Goal: Task Accomplishment & Management: Complete application form

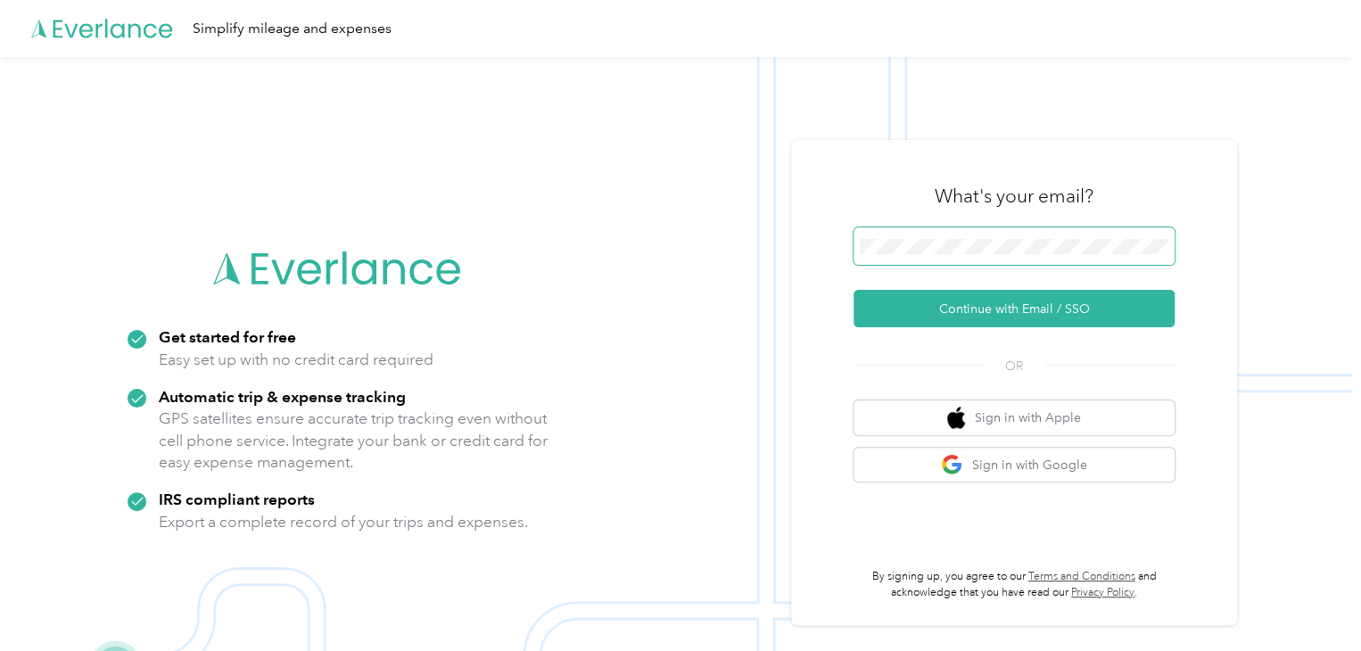
click at [895, 236] on span at bounding box center [1013, 245] width 321 height 37
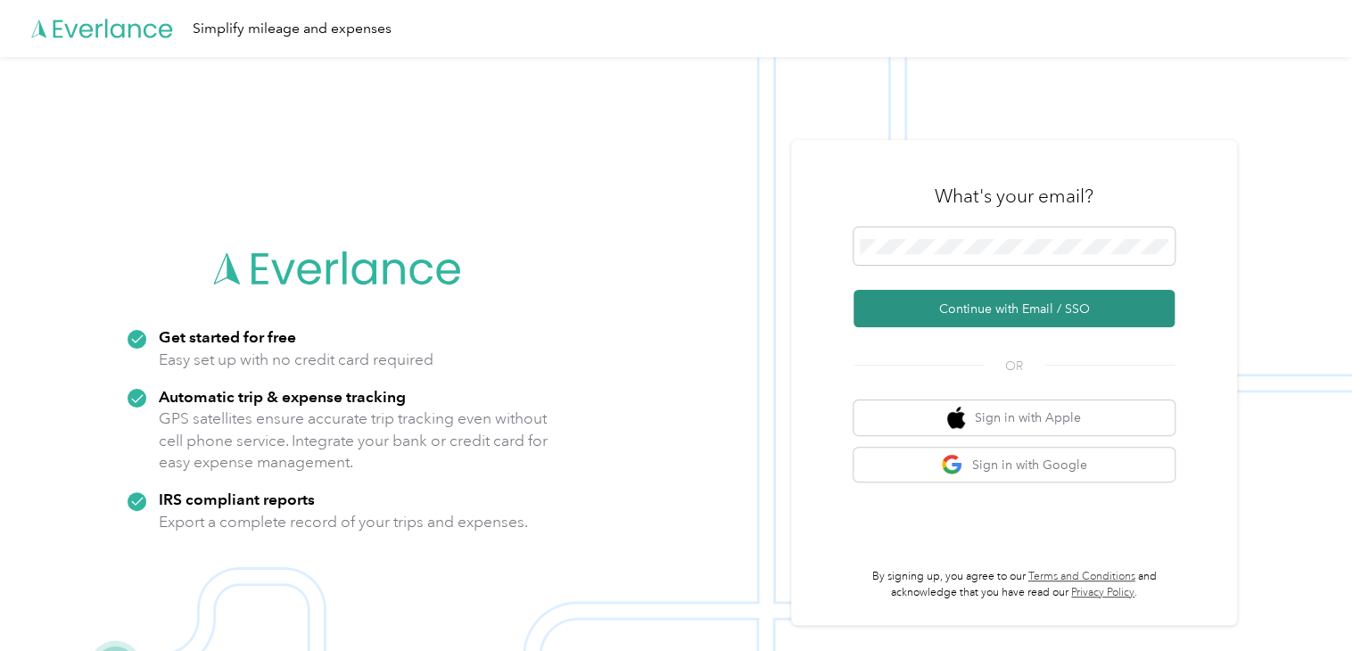
click at [985, 307] on button "Continue with Email / SSO" at bounding box center [1013, 308] width 321 height 37
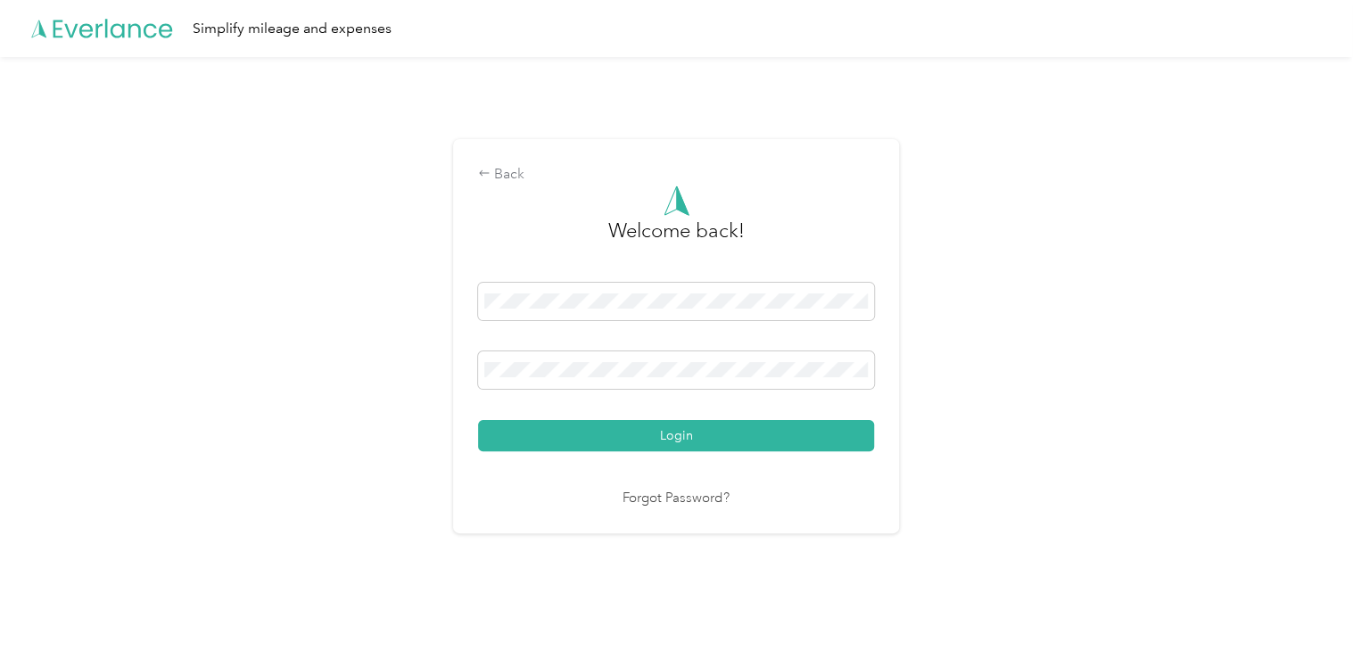
click at [674, 434] on button "Login" at bounding box center [676, 435] width 396 height 31
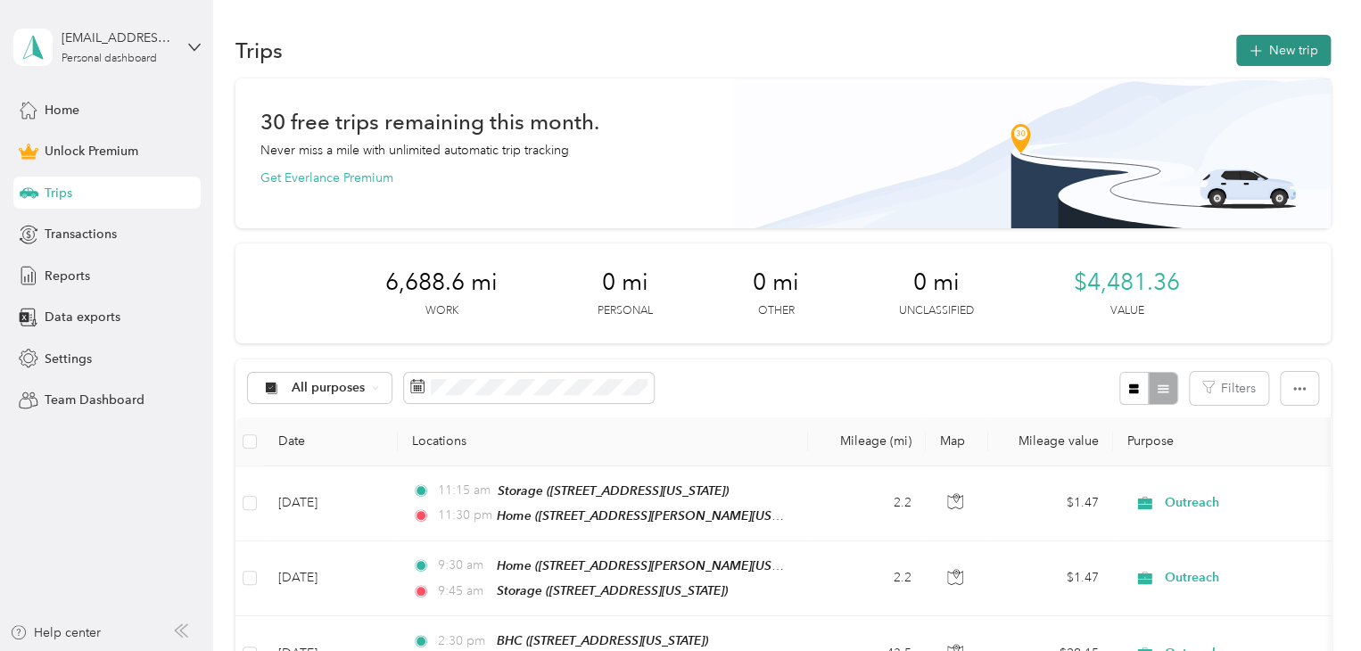
click at [1275, 46] on button "New trip" at bounding box center [1283, 50] width 95 height 31
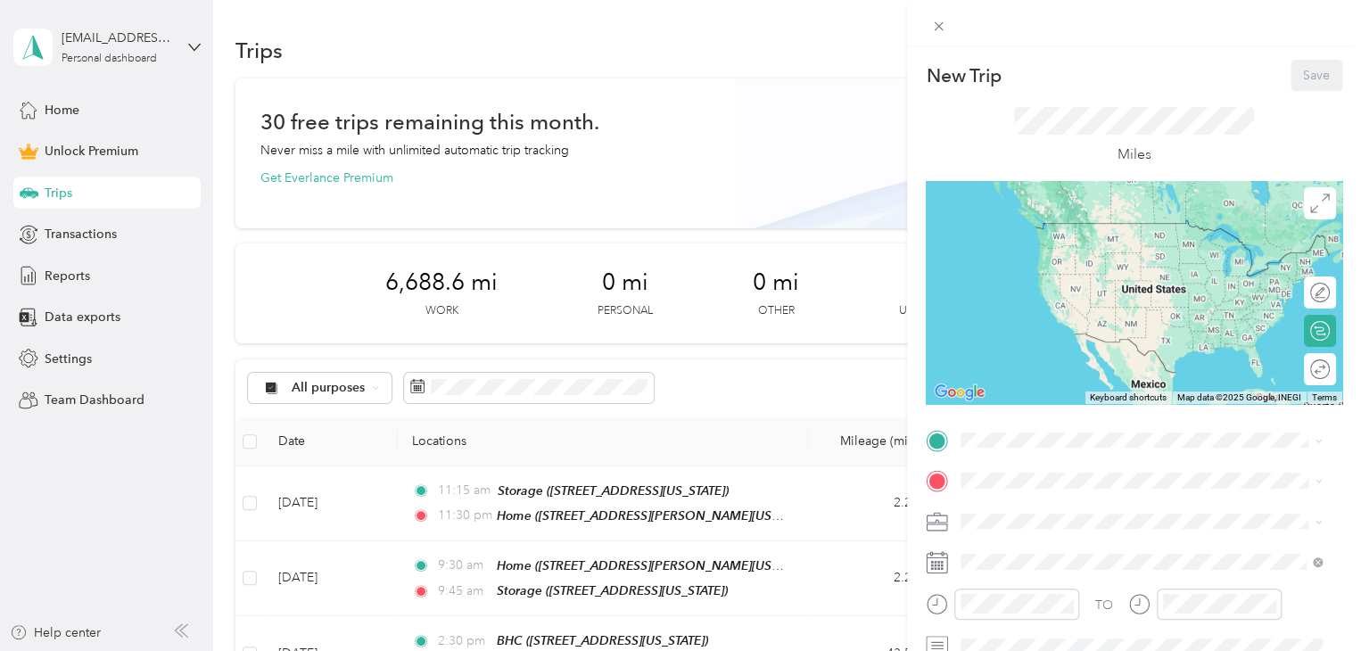
click at [483, 379] on div "New Trip Save This trip cannot be edited because it is either under review, app…" at bounding box center [680, 325] width 1361 height 651
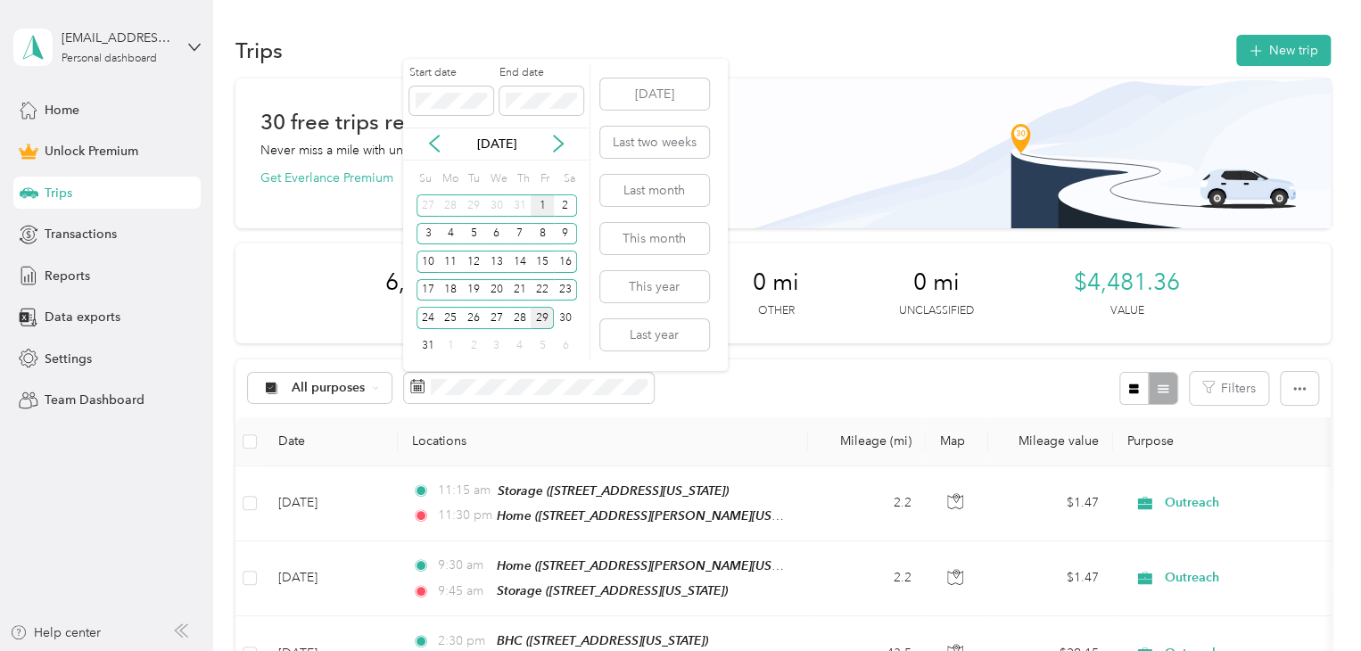
click at [546, 202] on div "1" at bounding box center [542, 205] width 23 height 22
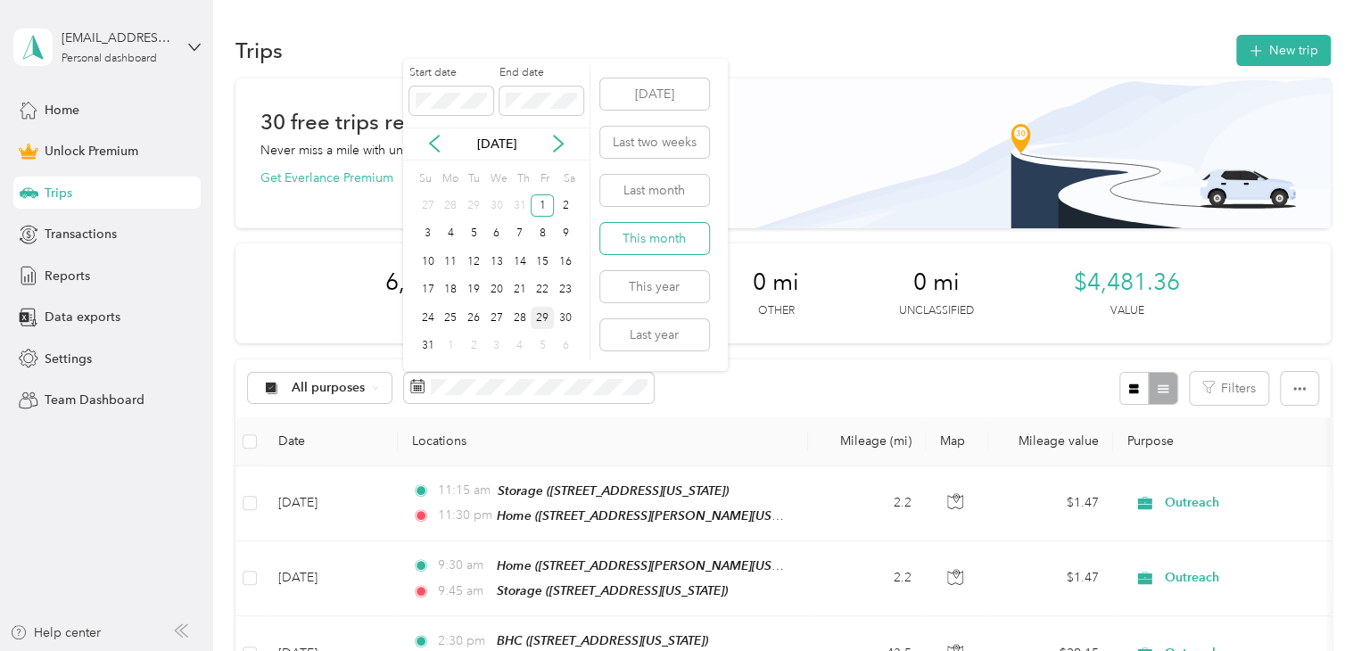
click at [670, 239] on button "This month" at bounding box center [654, 238] width 109 height 31
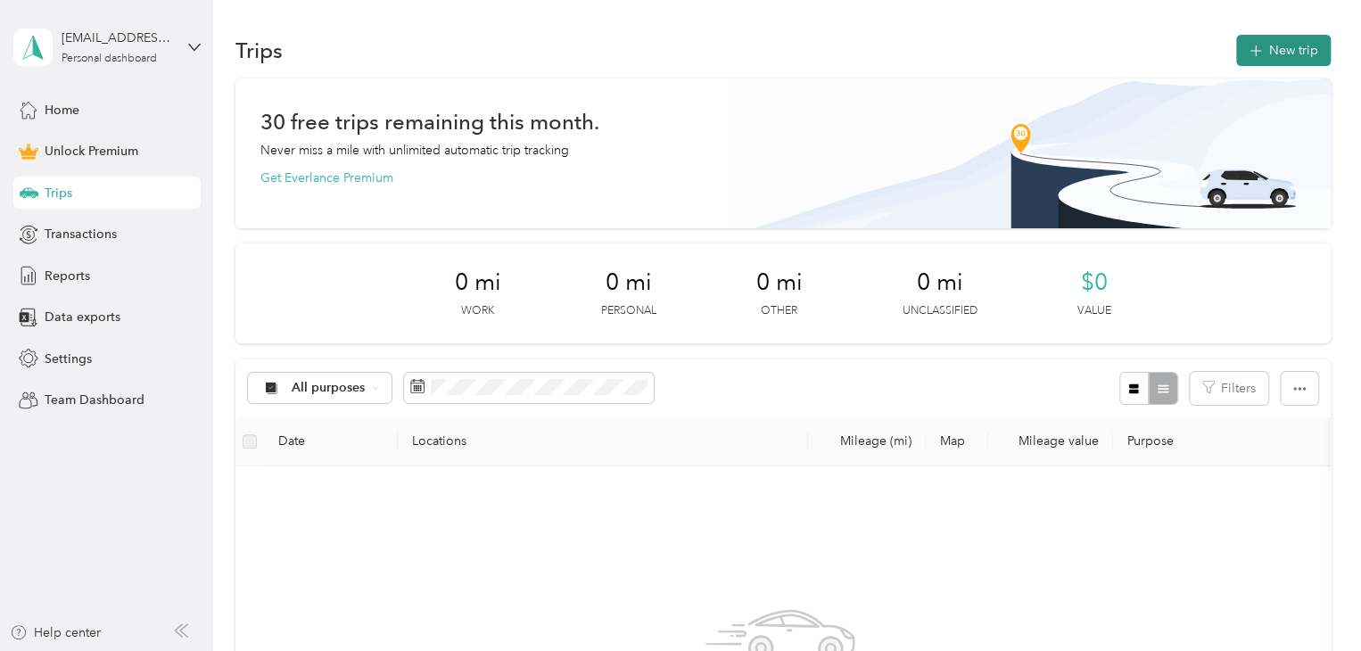
click at [1279, 52] on button "New trip" at bounding box center [1283, 50] width 95 height 31
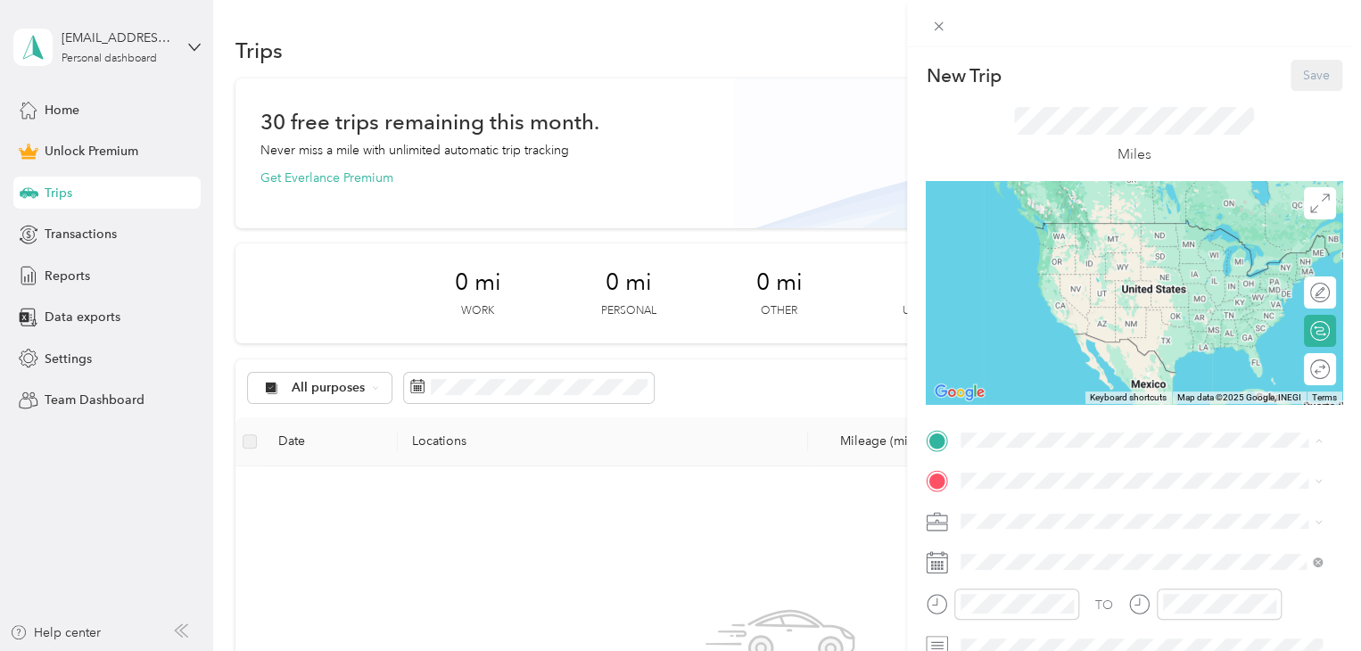
click at [1024, 313] on span "[STREET_ADDRESS][PERSON_NAME][US_STATE]" at bounding box center [1132, 305] width 277 height 15
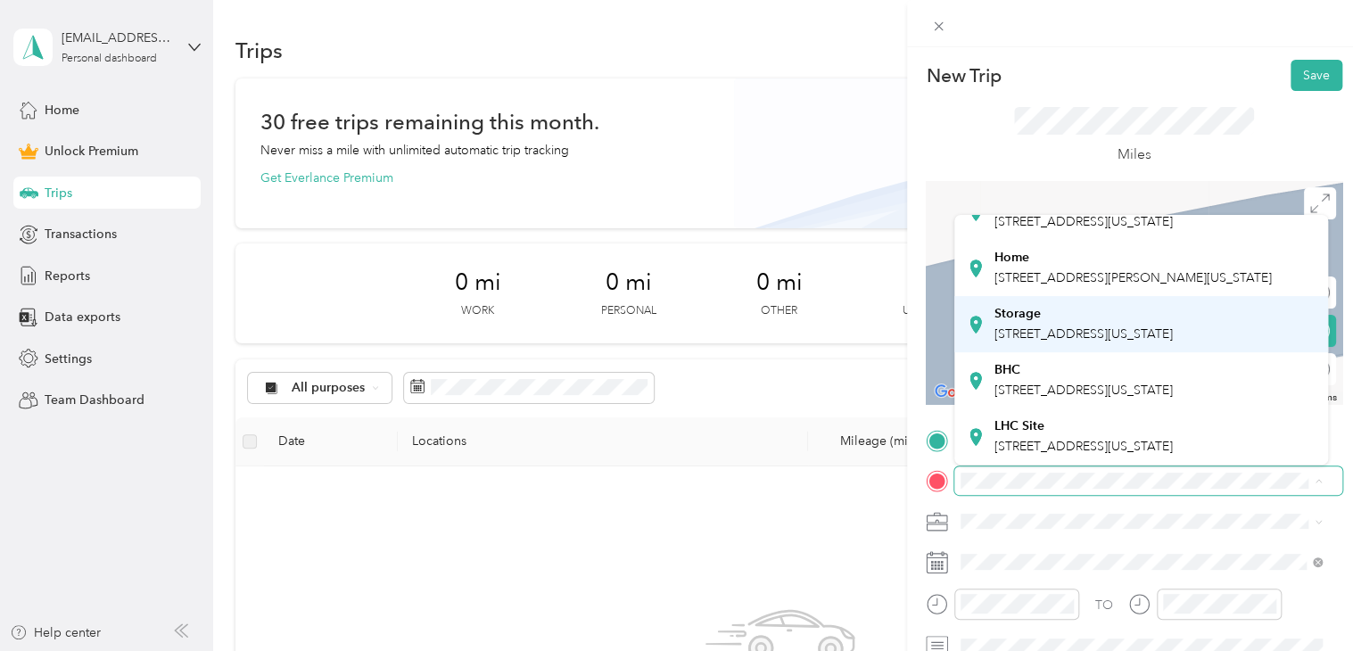
scroll to position [161, 0]
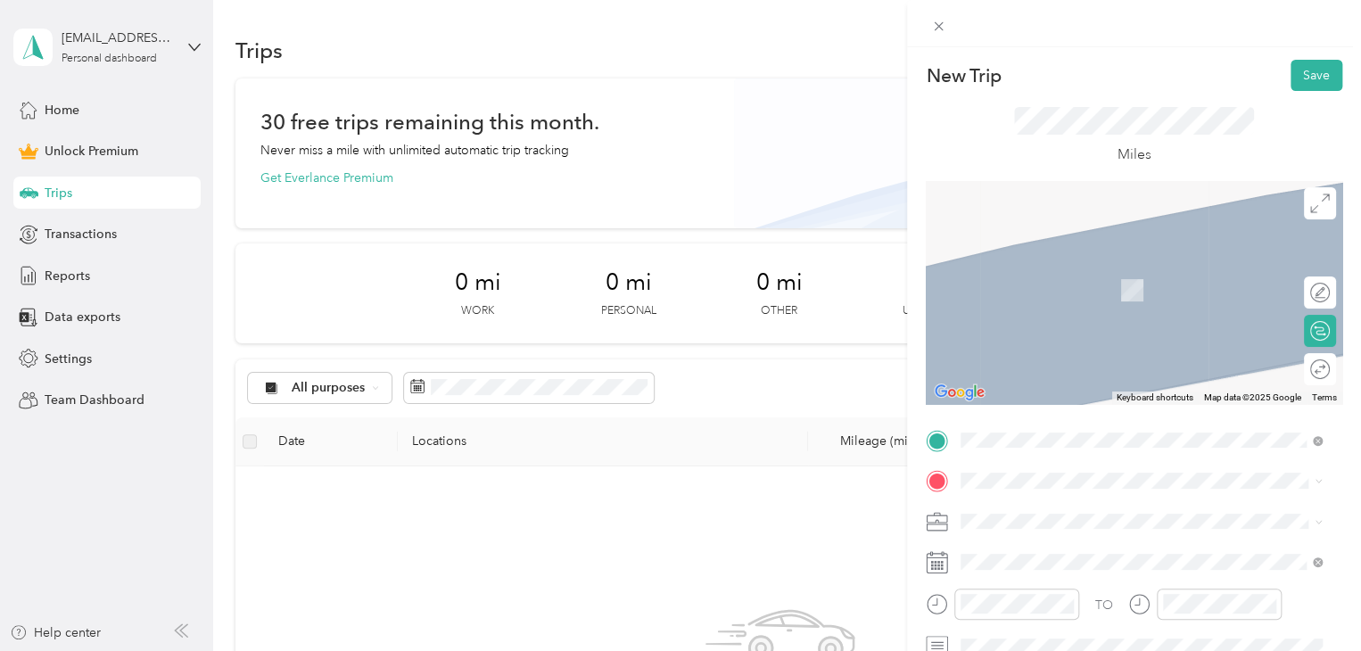
click at [1049, 435] on span "[STREET_ADDRESS][US_STATE]" at bounding box center [1083, 442] width 178 height 15
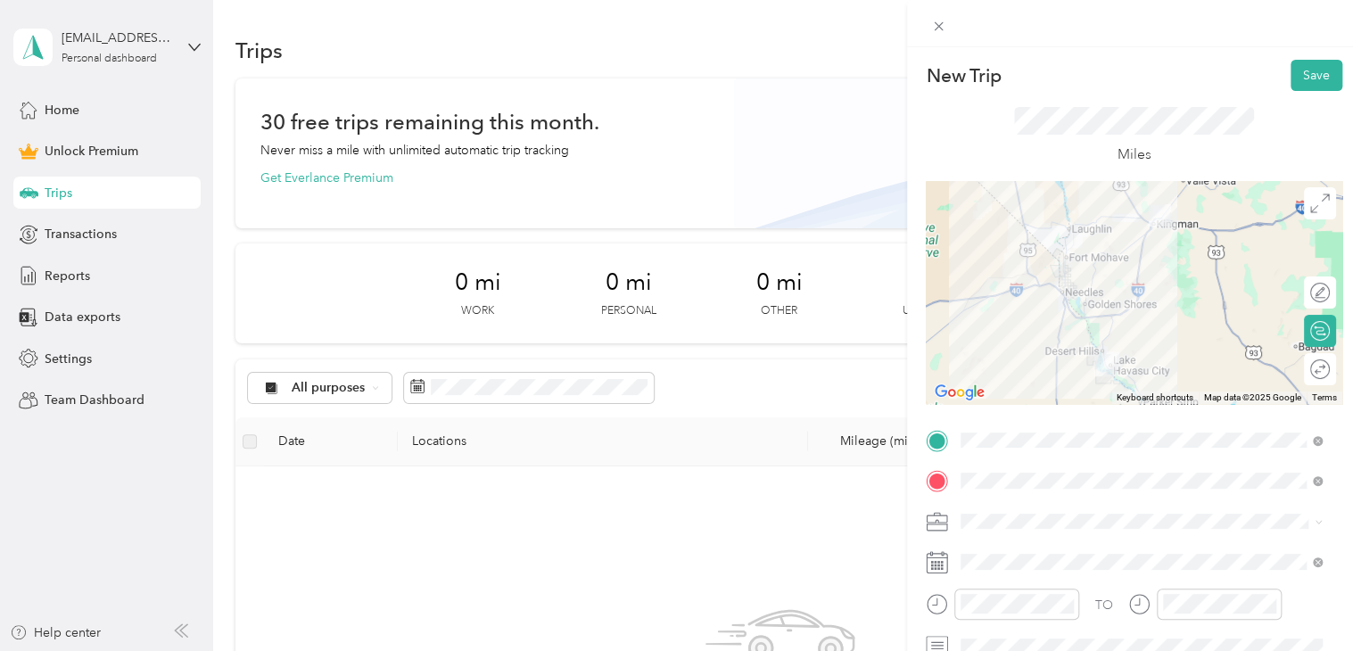
click at [999, 335] on li "Outreach" at bounding box center [1141, 327] width 374 height 31
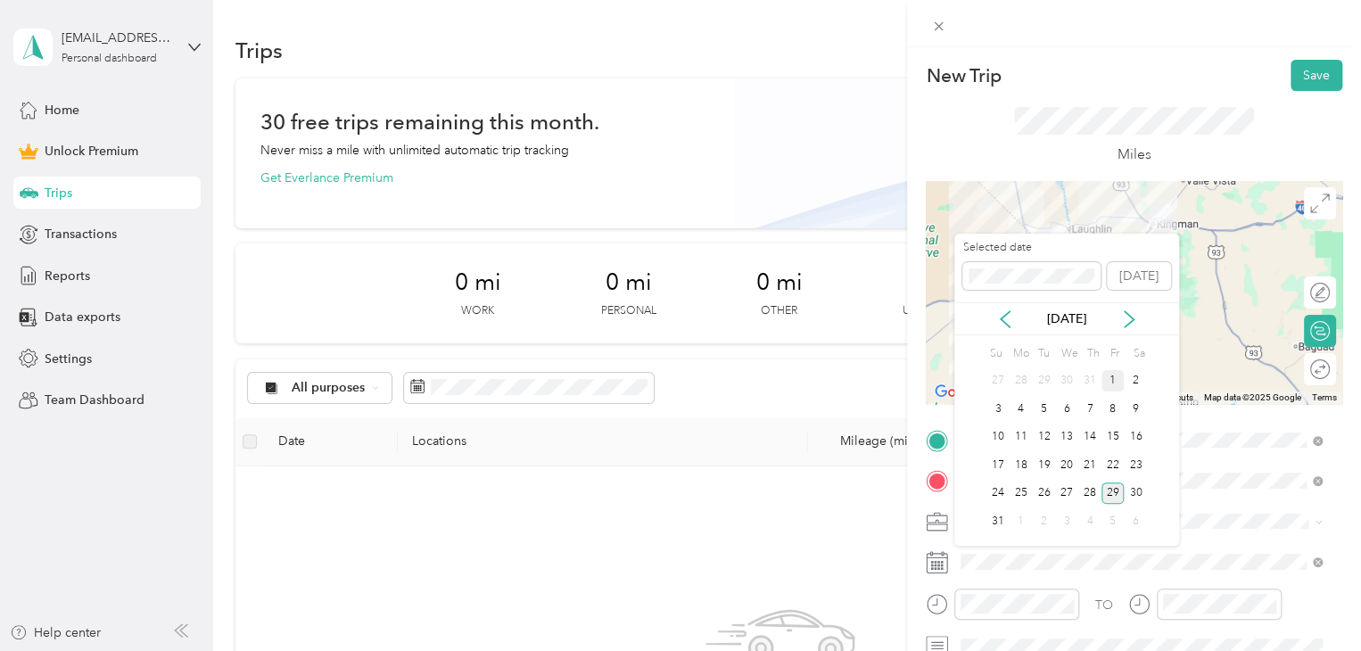
click at [1113, 383] on div "1" at bounding box center [1112, 381] width 23 height 22
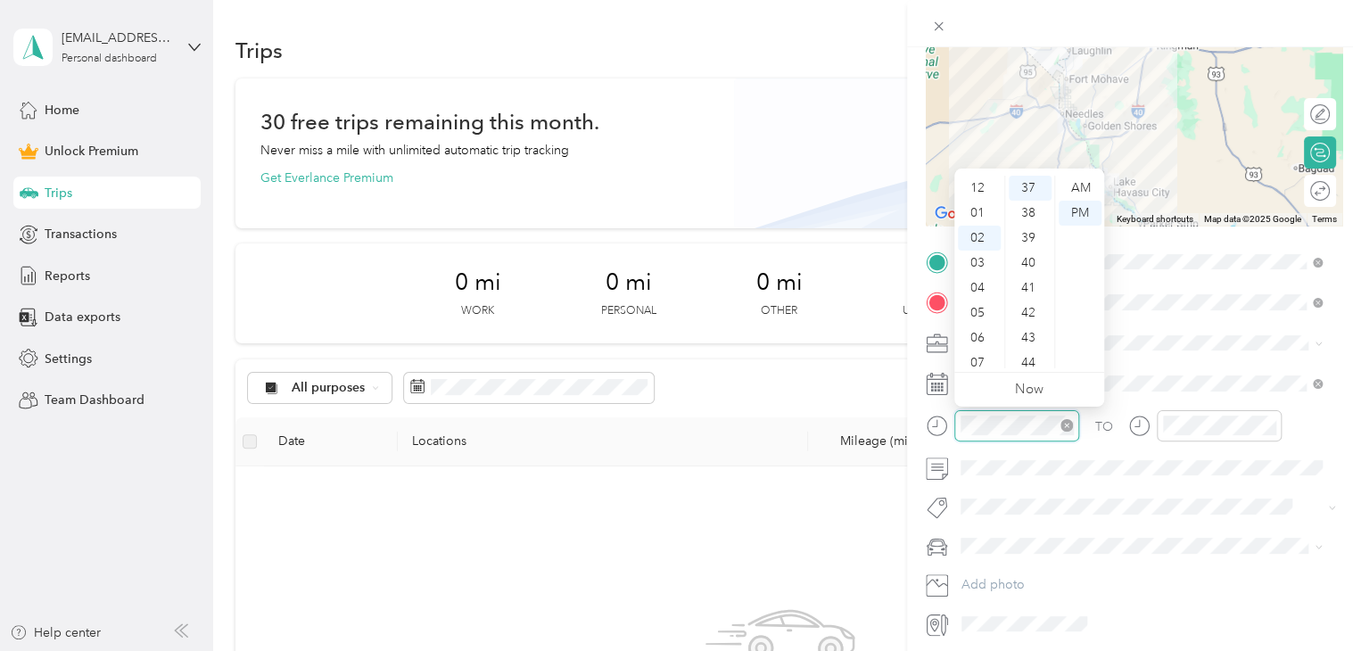
scroll to position [50, 0]
click at [979, 337] on div "08" at bounding box center [979, 337] width 43 height 25
click at [1033, 185] on div "00" at bounding box center [1029, 188] width 43 height 25
click at [1080, 185] on div "AM" at bounding box center [1079, 188] width 43 height 25
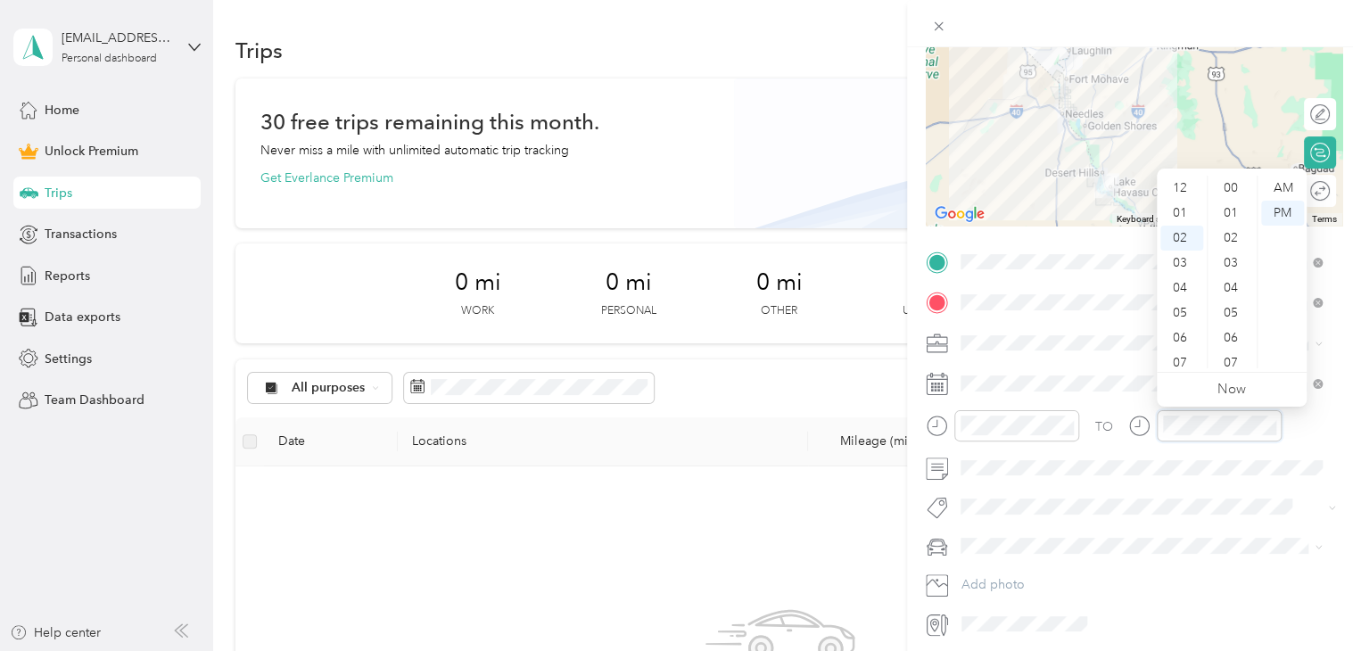
scroll to position [924, 0]
click at [1184, 363] on div "09" at bounding box center [1181, 362] width 43 height 25
click at [1230, 186] on div "00" at bounding box center [1232, 188] width 43 height 25
click at [1284, 185] on div "AM" at bounding box center [1282, 188] width 43 height 25
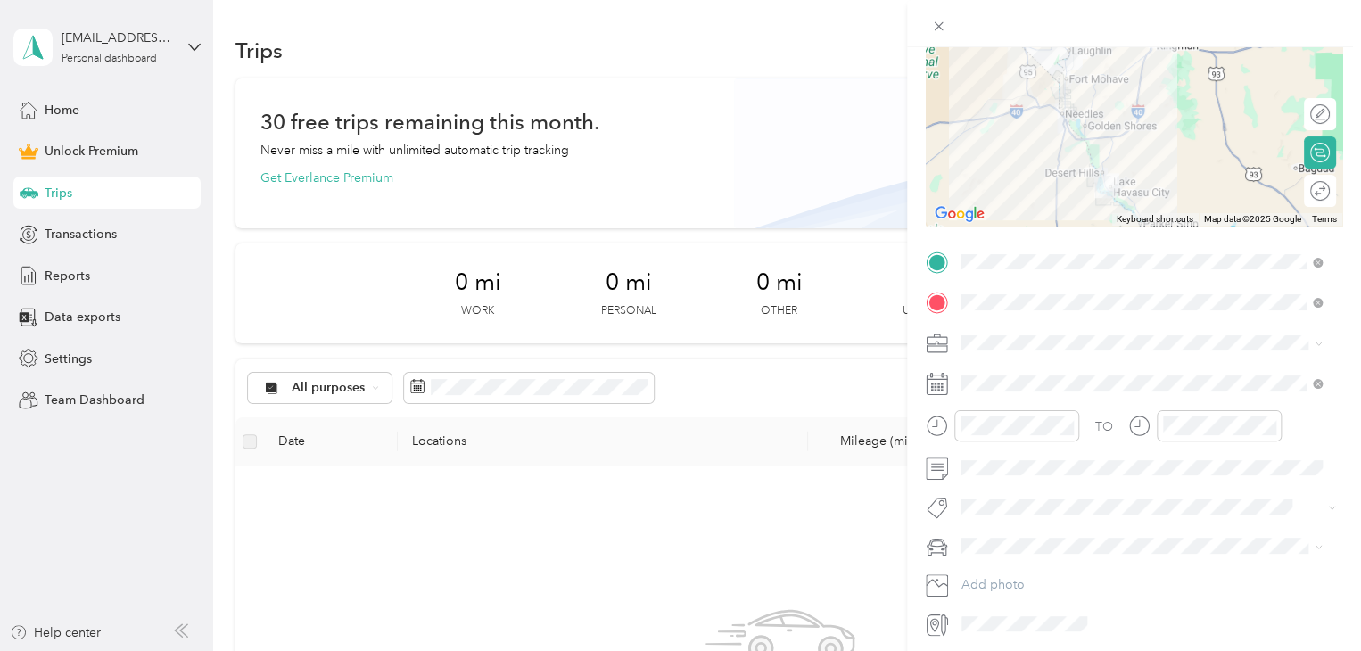
click at [995, 539] on span "Subg" at bounding box center [992, 537] width 27 height 16
click at [975, 612] on div "Truck" at bounding box center [1141, 611] width 349 height 19
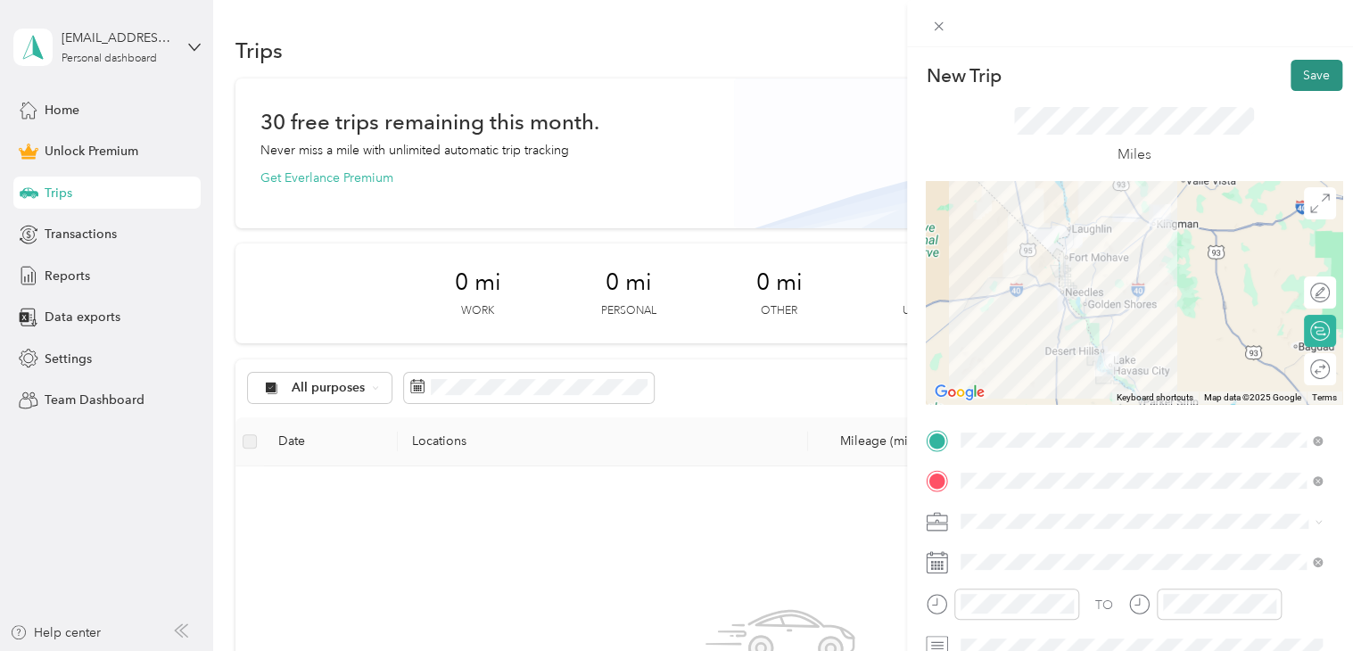
click at [1298, 76] on button "Save" at bounding box center [1316, 75] width 52 height 31
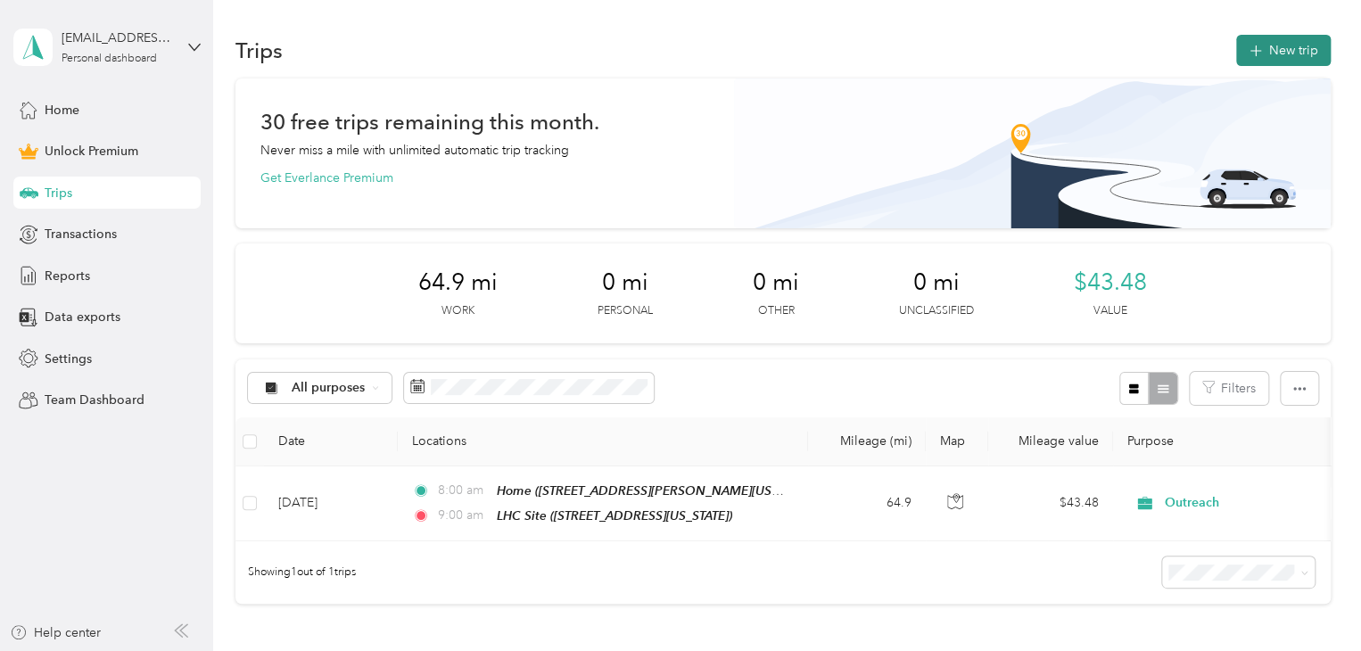
click at [1274, 44] on button "New trip" at bounding box center [1283, 50] width 95 height 31
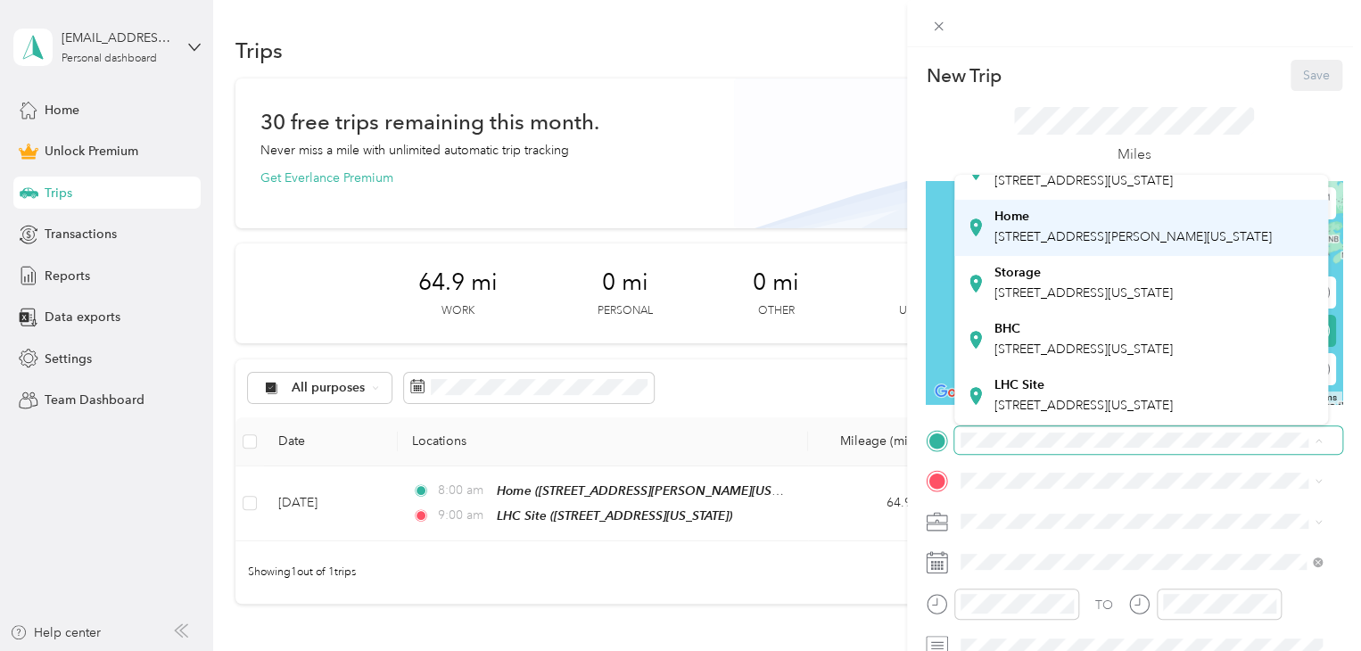
scroll to position [161, 0]
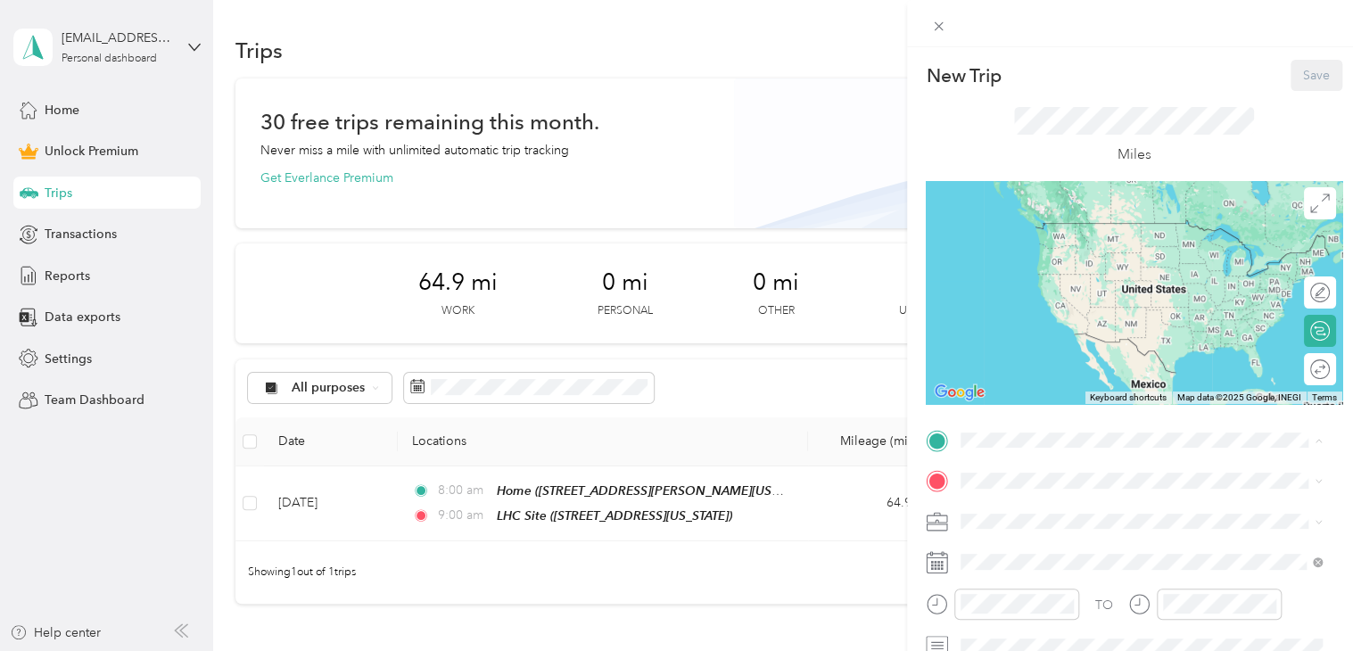
click at [1034, 398] on span "[STREET_ADDRESS][US_STATE]" at bounding box center [1083, 405] width 178 height 15
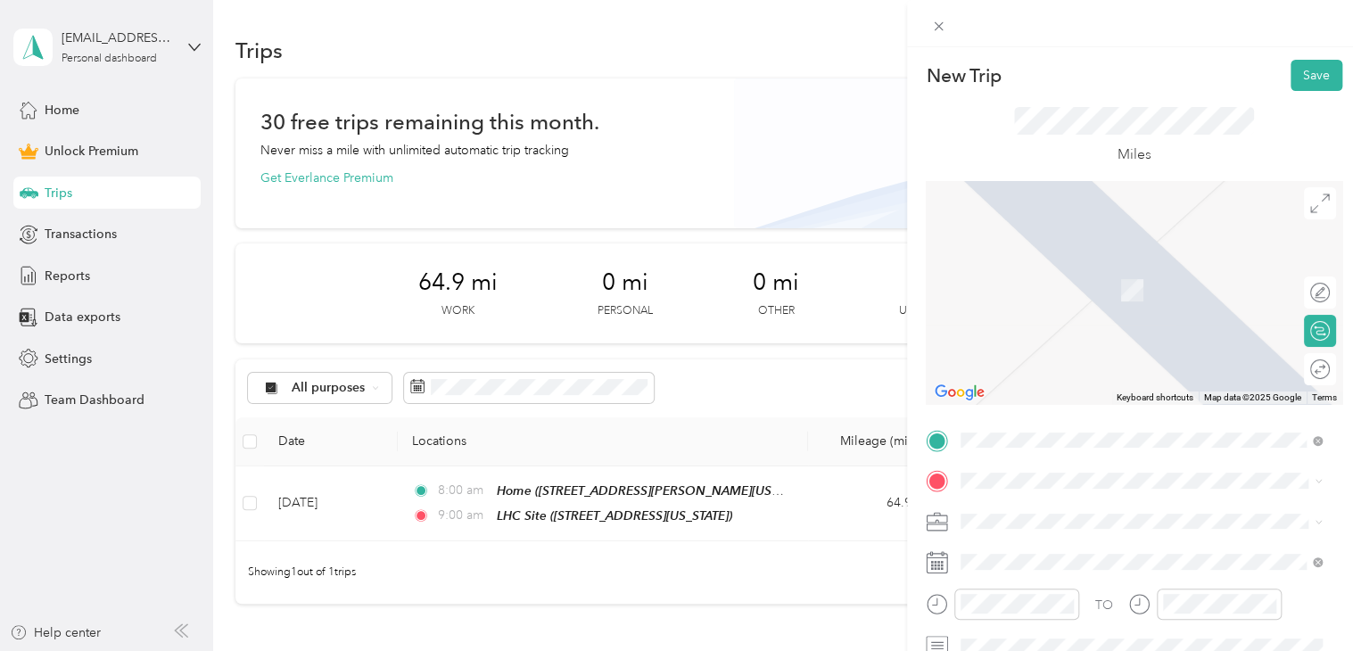
click at [1029, 354] on span "[STREET_ADDRESS][PERSON_NAME][US_STATE]" at bounding box center [1132, 346] width 277 height 15
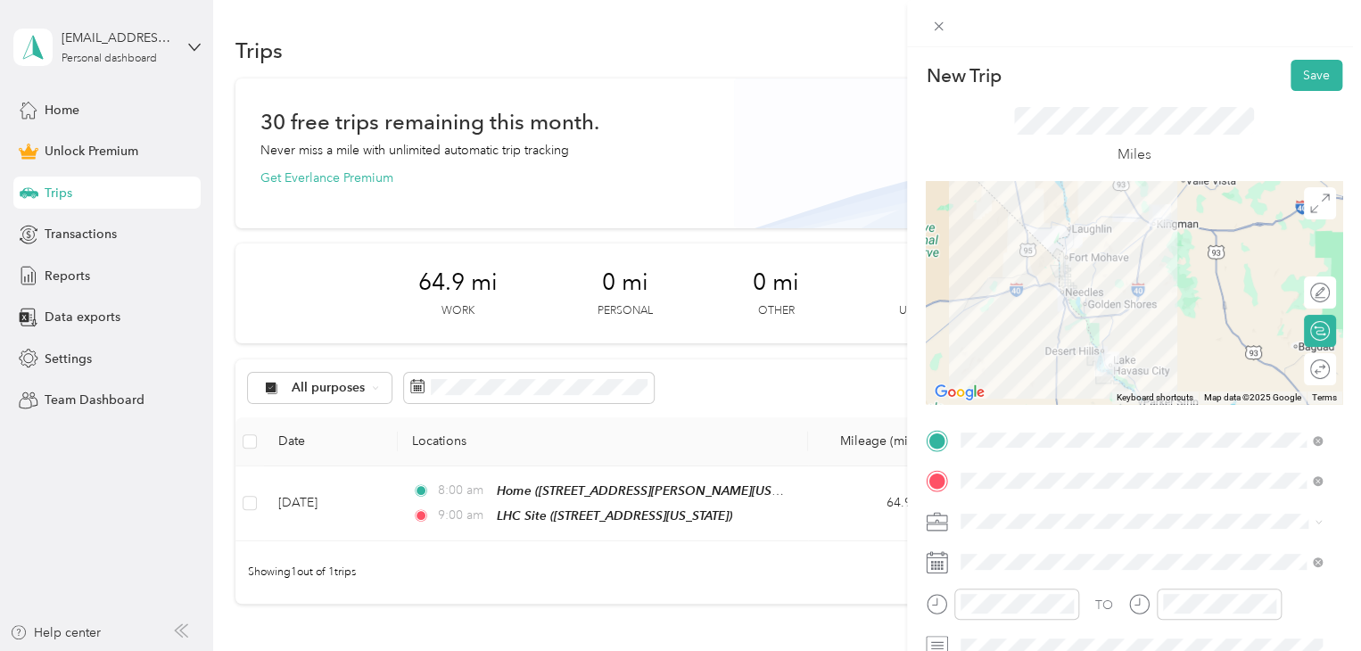
click at [999, 331] on span "Outreach" at bounding box center [993, 333] width 53 height 15
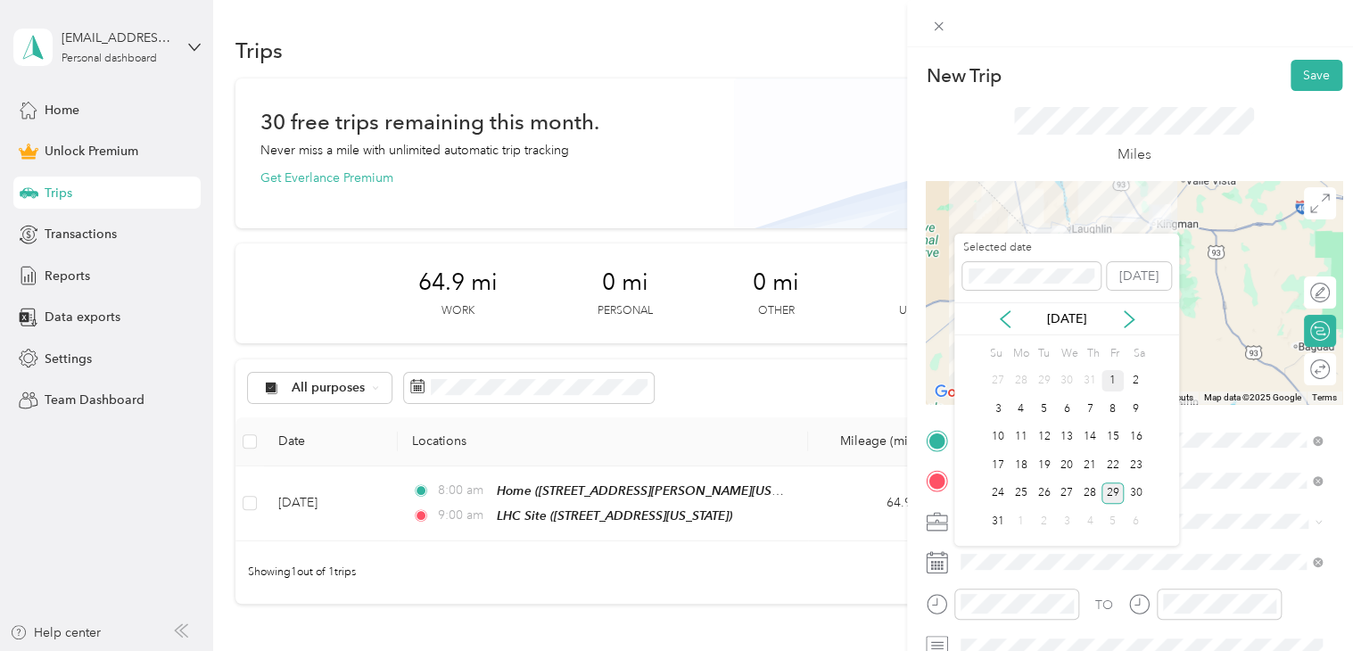
click at [1112, 376] on div "1" at bounding box center [1112, 381] width 23 height 22
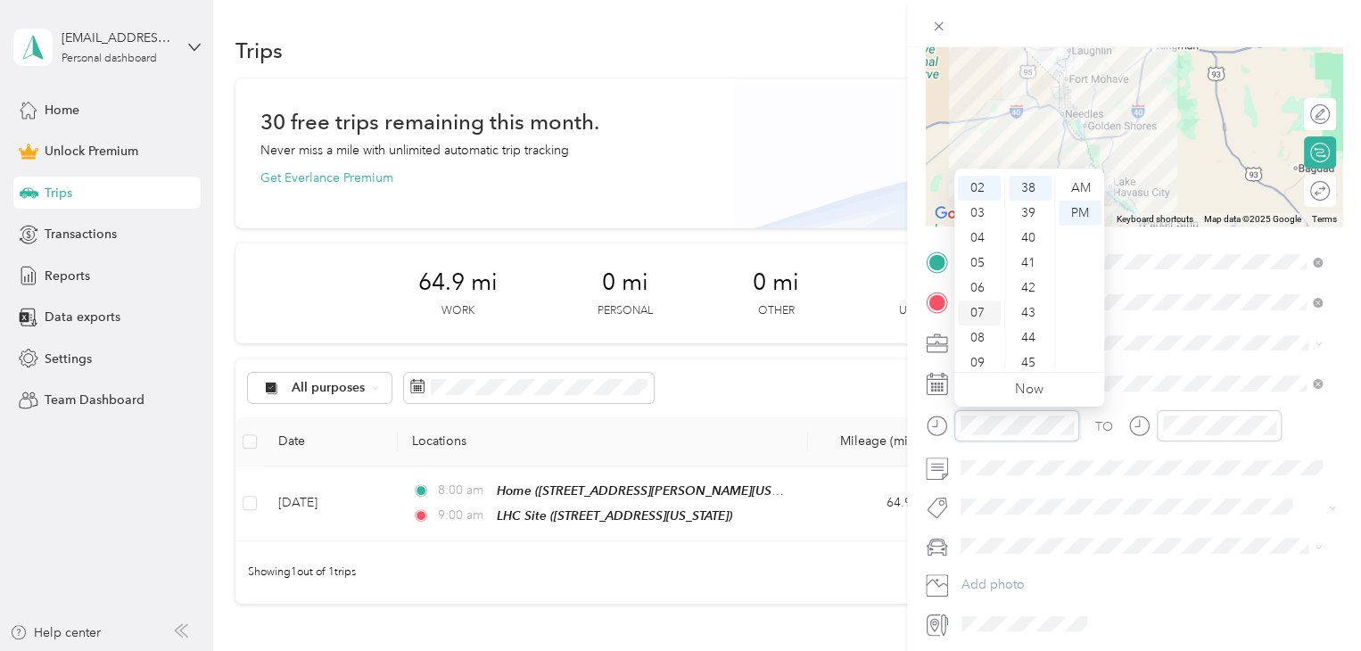
scroll to position [107, 0]
click at [978, 358] on div "11" at bounding box center [979, 355] width 43 height 25
click at [1025, 254] on div "30" at bounding box center [1029, 255] width 43 height 25
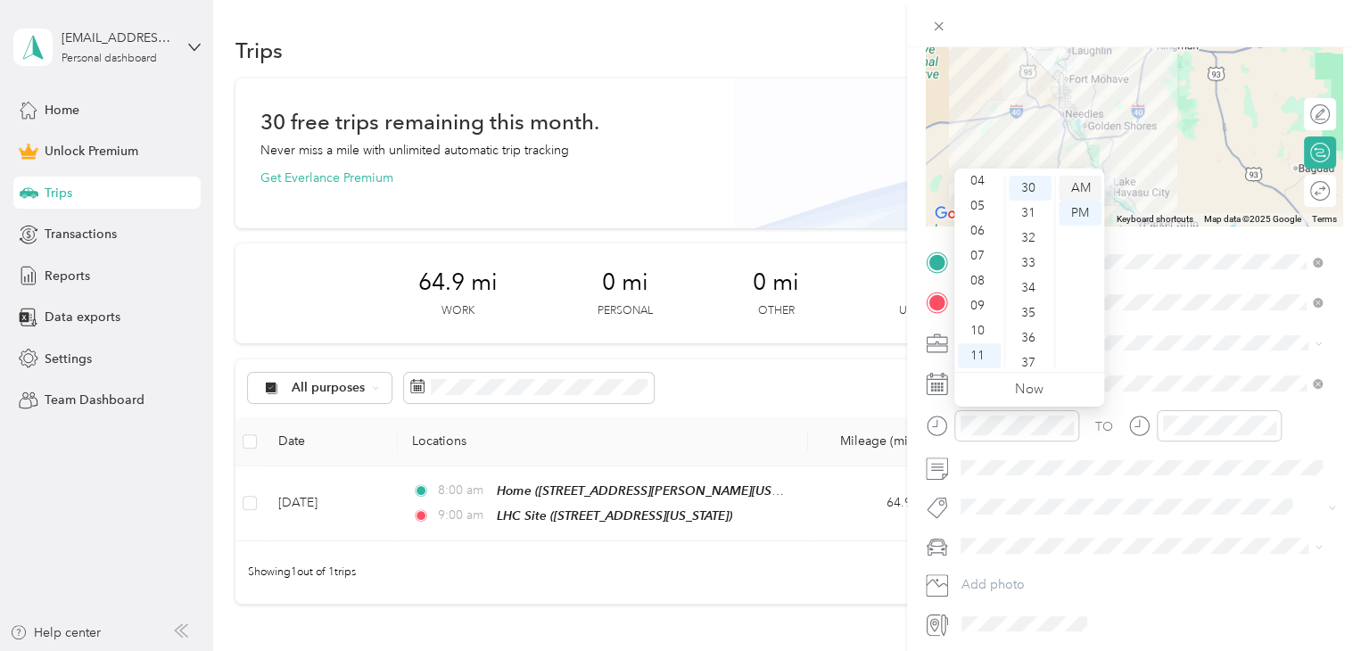
click at [1082, 182] on div "AM" at bounding box center [1079, 188] width 43 height 25
click at [980, 355] on div "11" at bounding box center [979, 355] width 43 height 25
click at [1032, 258] on div "30" at bounding box center [1029, 255] width 43 height 25
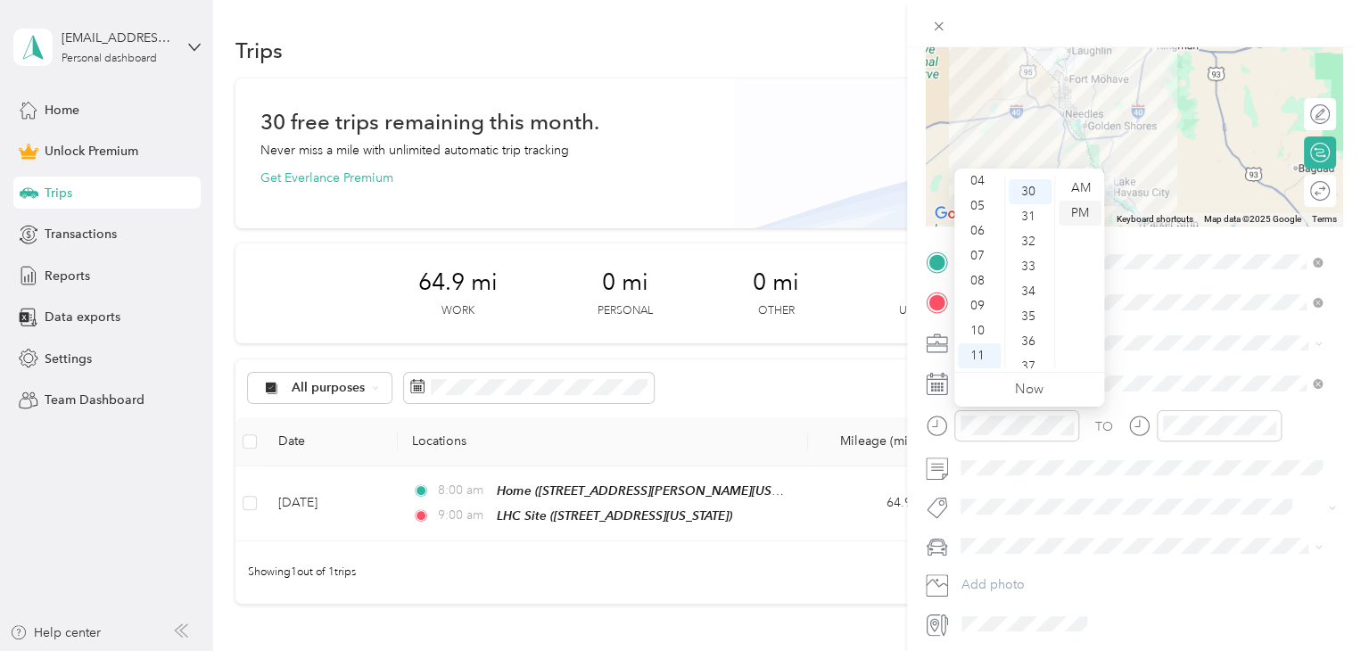
scroll to position [749, 0]
click at [1081, 185] on div "AM" at bounding box center [1079, 188] width 43 height 25
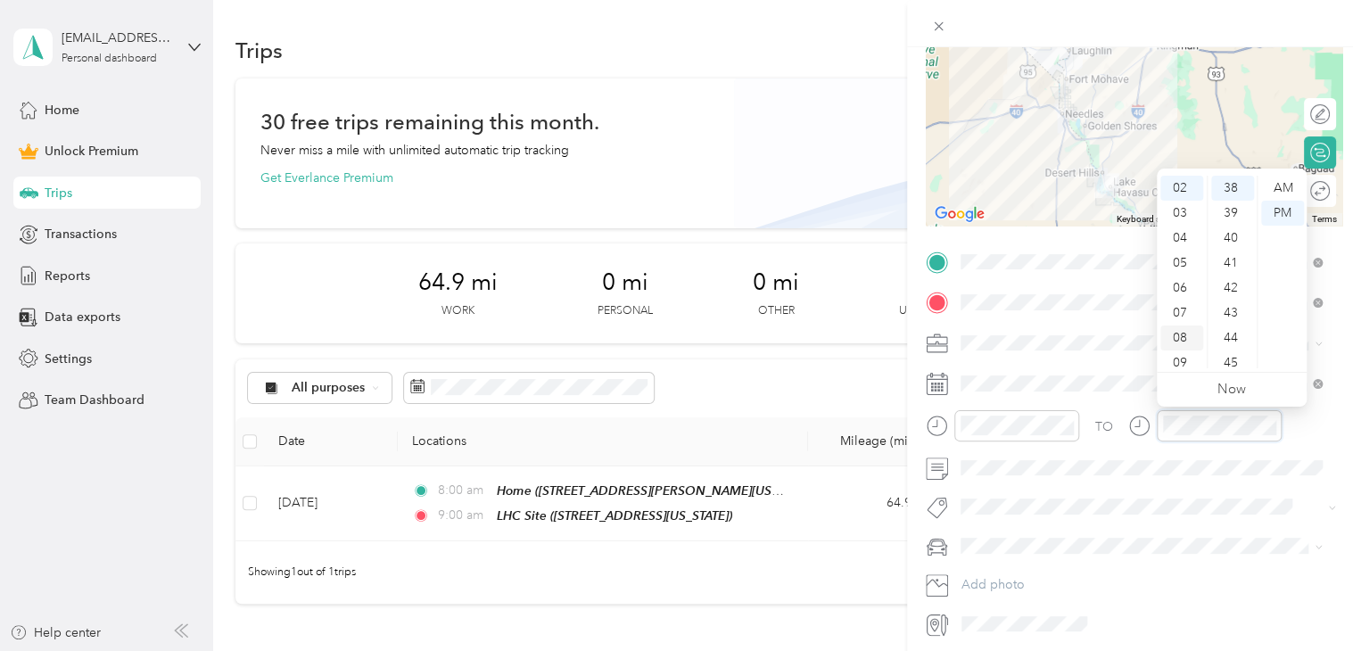
scroll to position [0, 0]
click at [1185, 189] on div "12" at bounding box center [1181, 188] width 43 height 25
click at [1231, 258] on div "30" at bounding box center [1232, 255] width 43 height 25
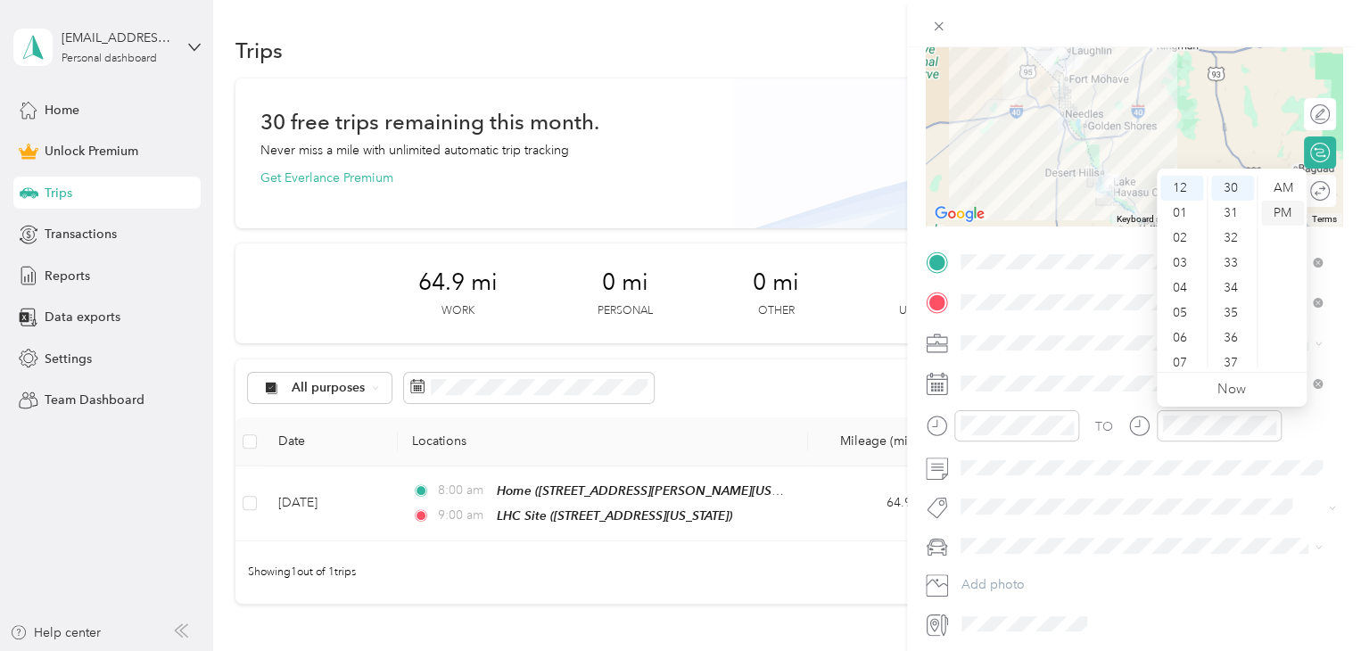
click at [1283, 208] on div "PM" at bounding box center [1282, 213] width 43 height 25
click at [1000, 534] on span "Subg" at bounding box center [992, 538] width 27 height 16
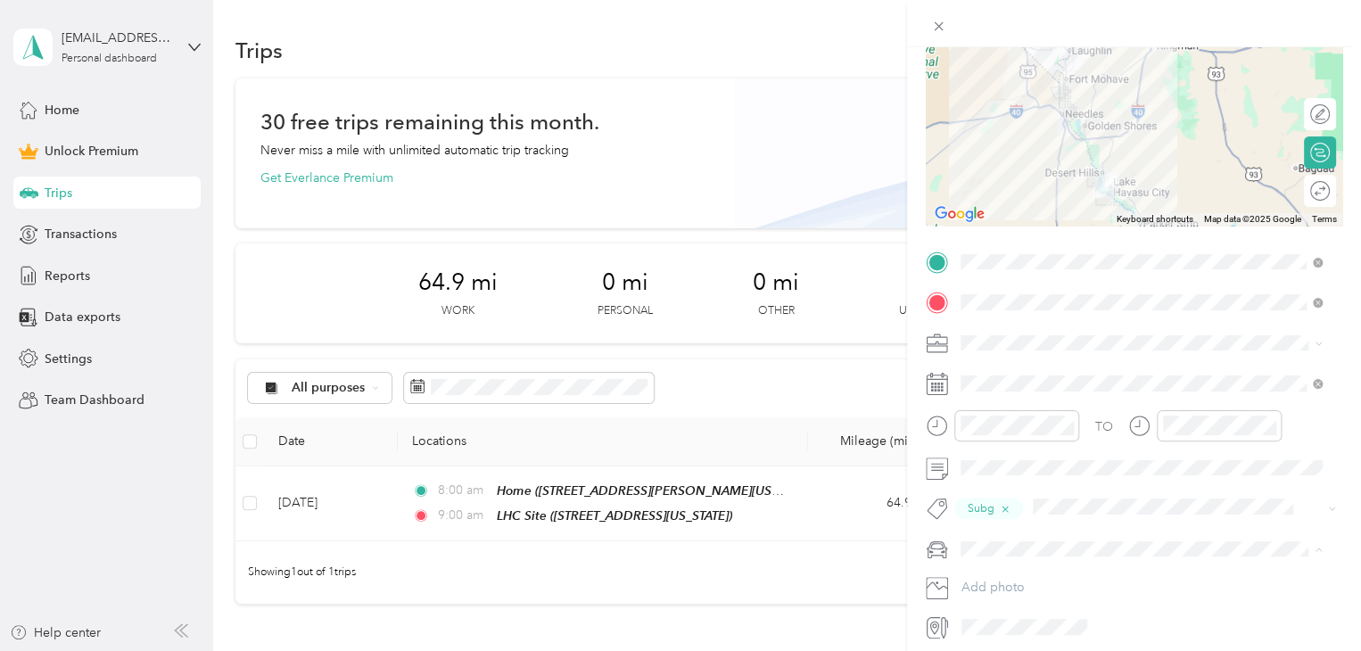
click at [988, 613] on div "Truck" at bounding box center [1141, 611] width 349 height 19
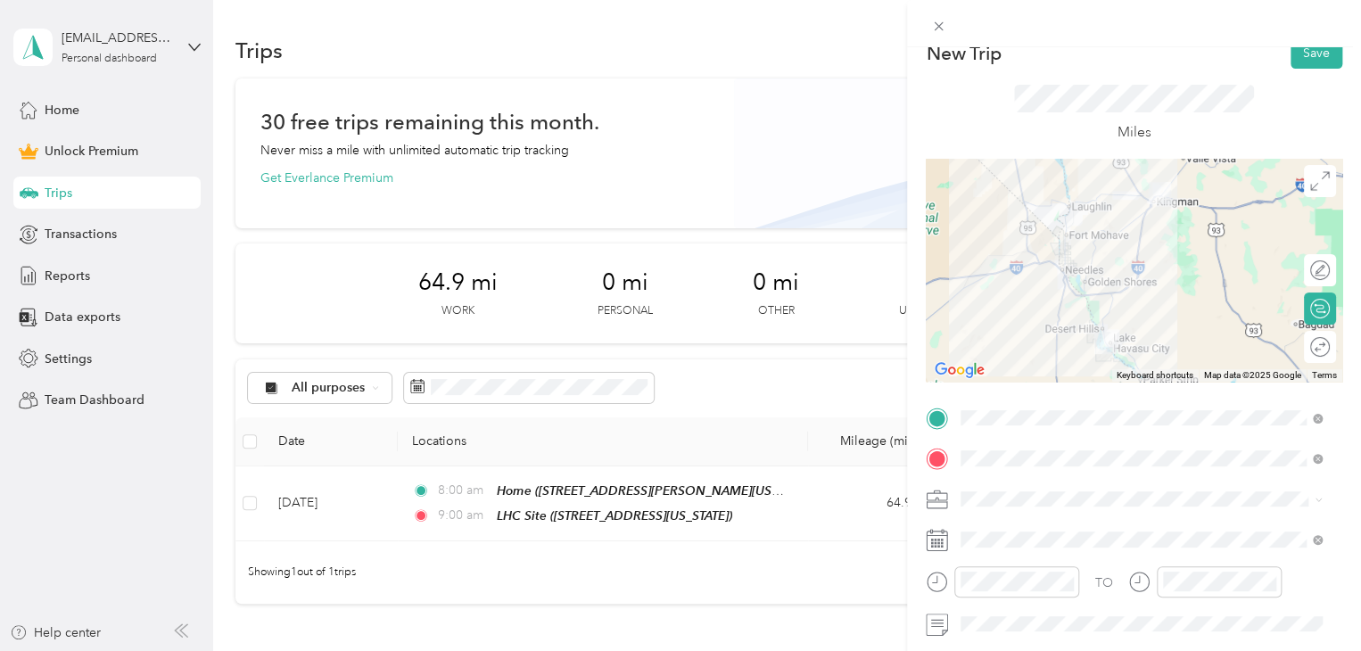
scroll to position [0, 0]
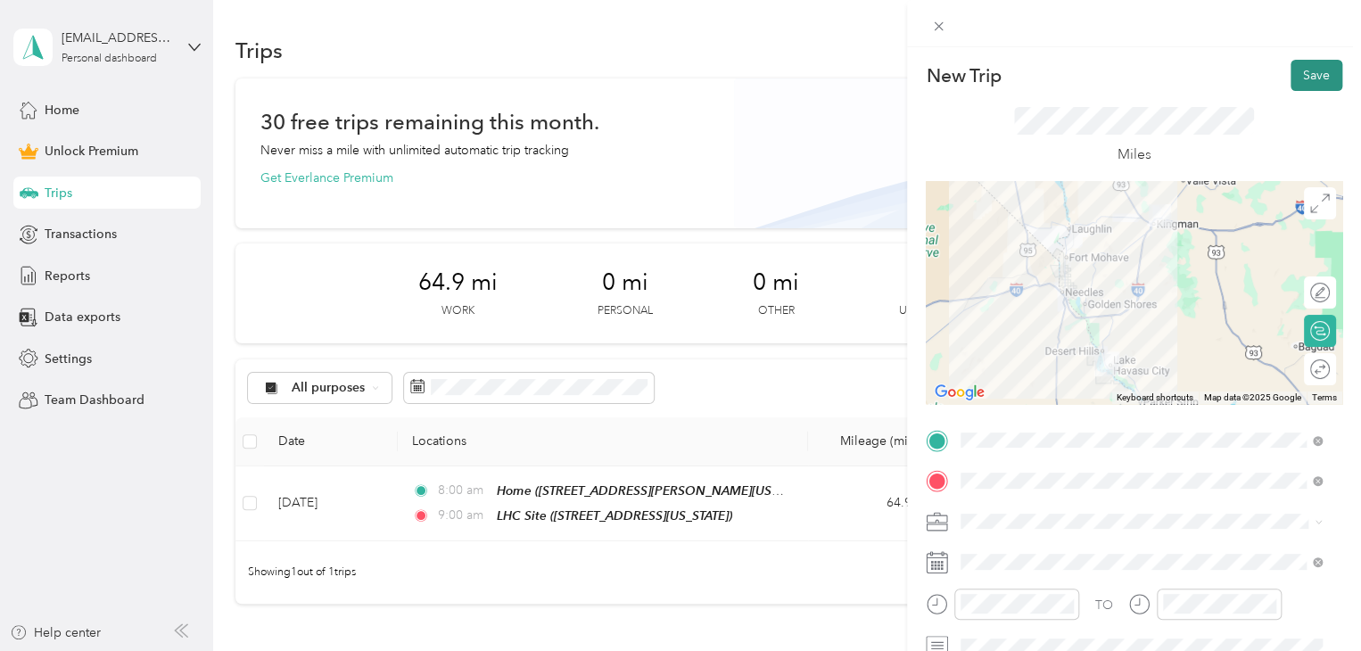
click at [1298, 74] on button "Save" at bounding box center [1316, 75] width 52 height 31
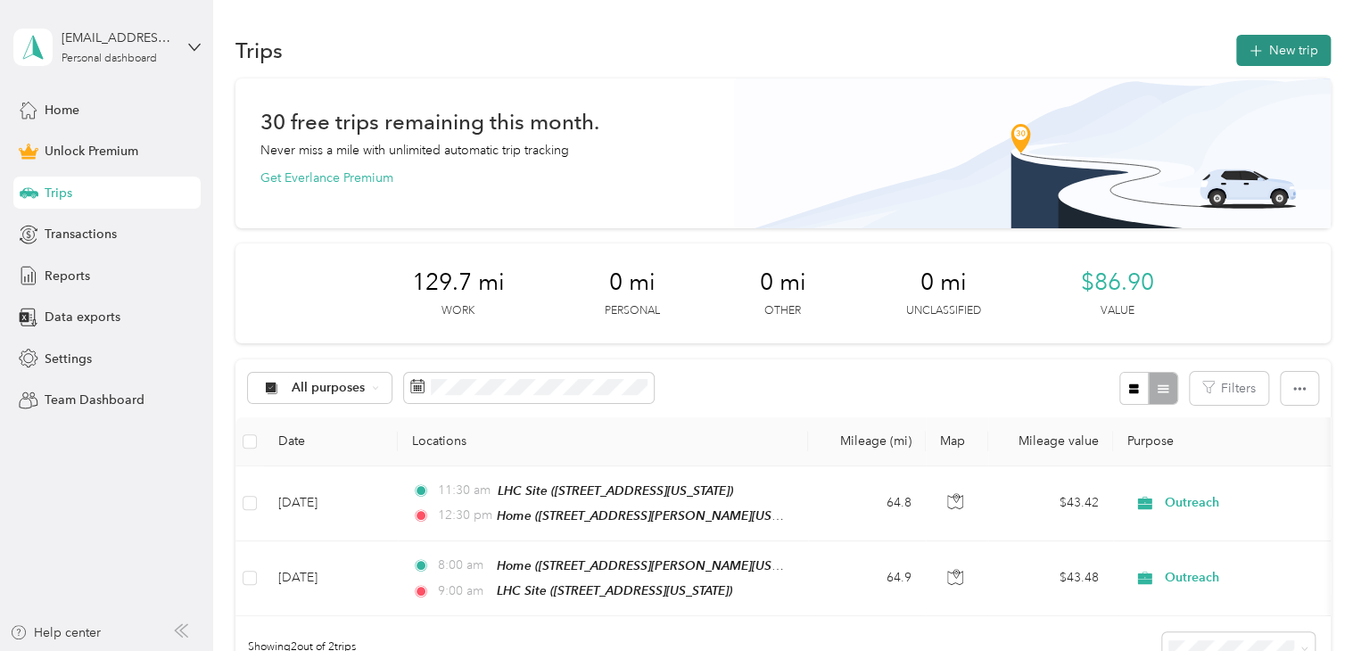
click at [1277, 45] on button "New trip" at bounding box center [1283, 50] width 95 height 31
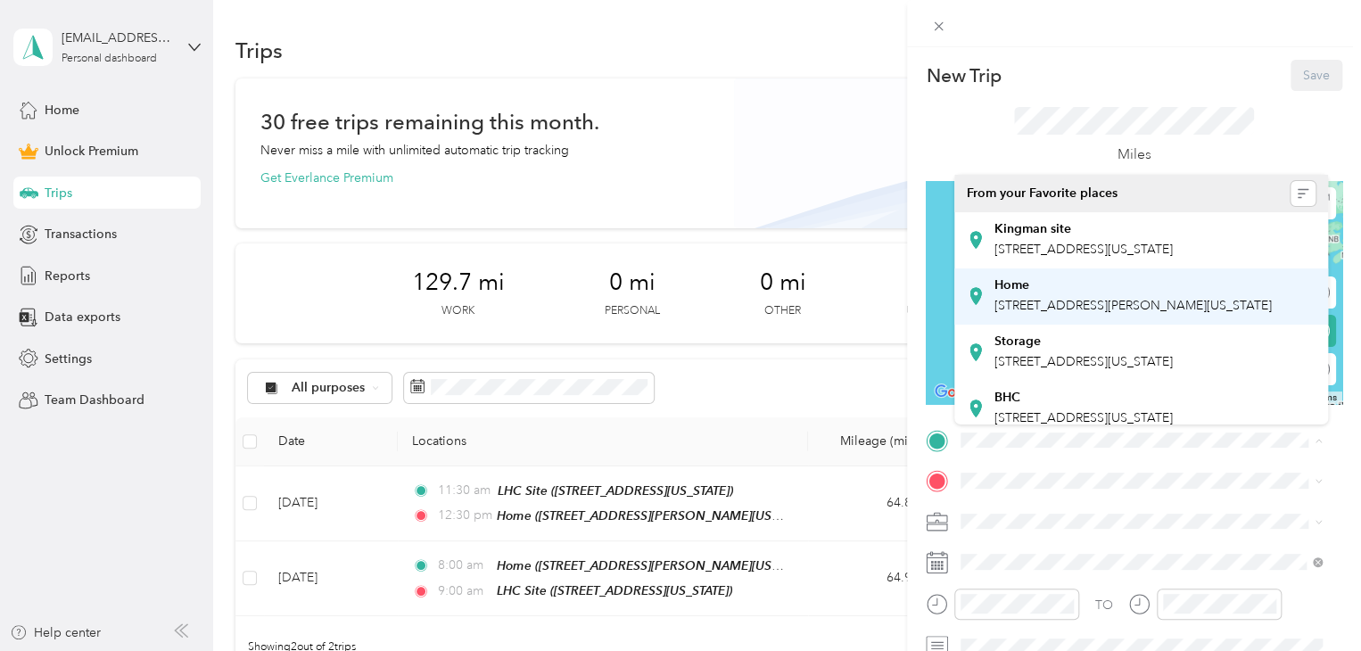
click at [1022, 293] on strong "Home" at bounding box center [1011, 285] width 35 height 16
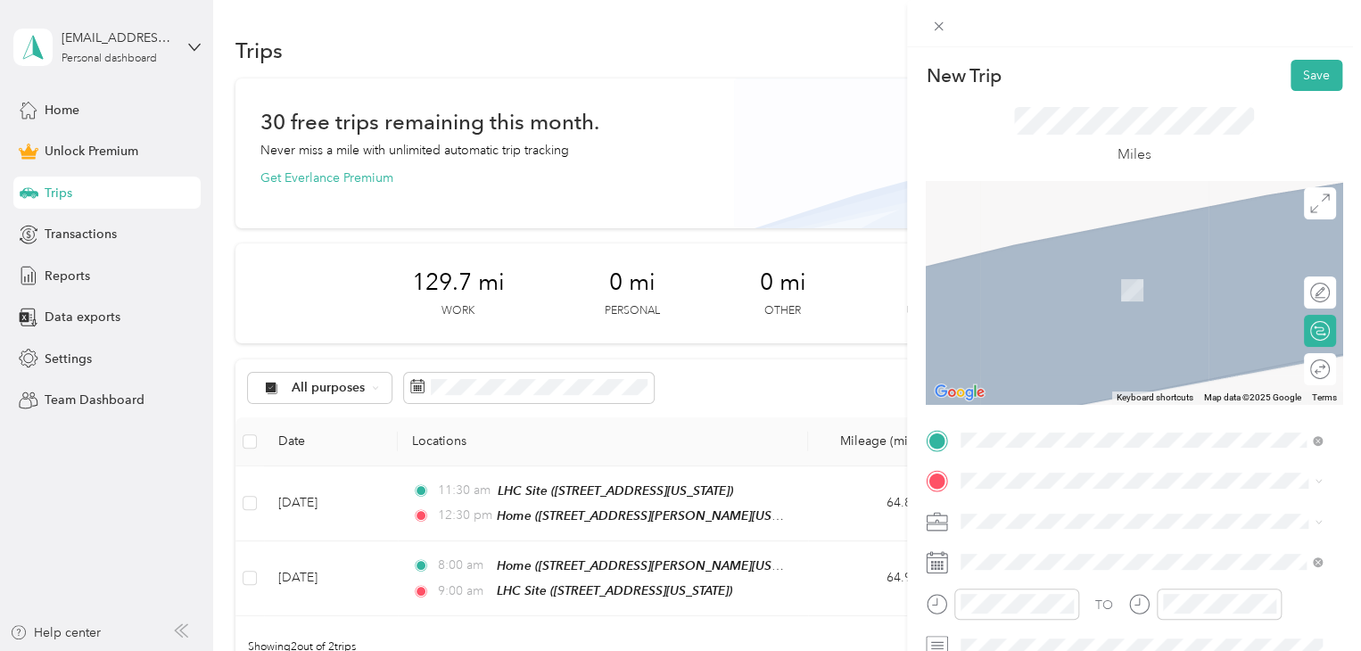
click at [1027, 283] on span "[STREET_ADDRESS][US_STATE]" at bounding box center [1083, 286] width 178 height 15
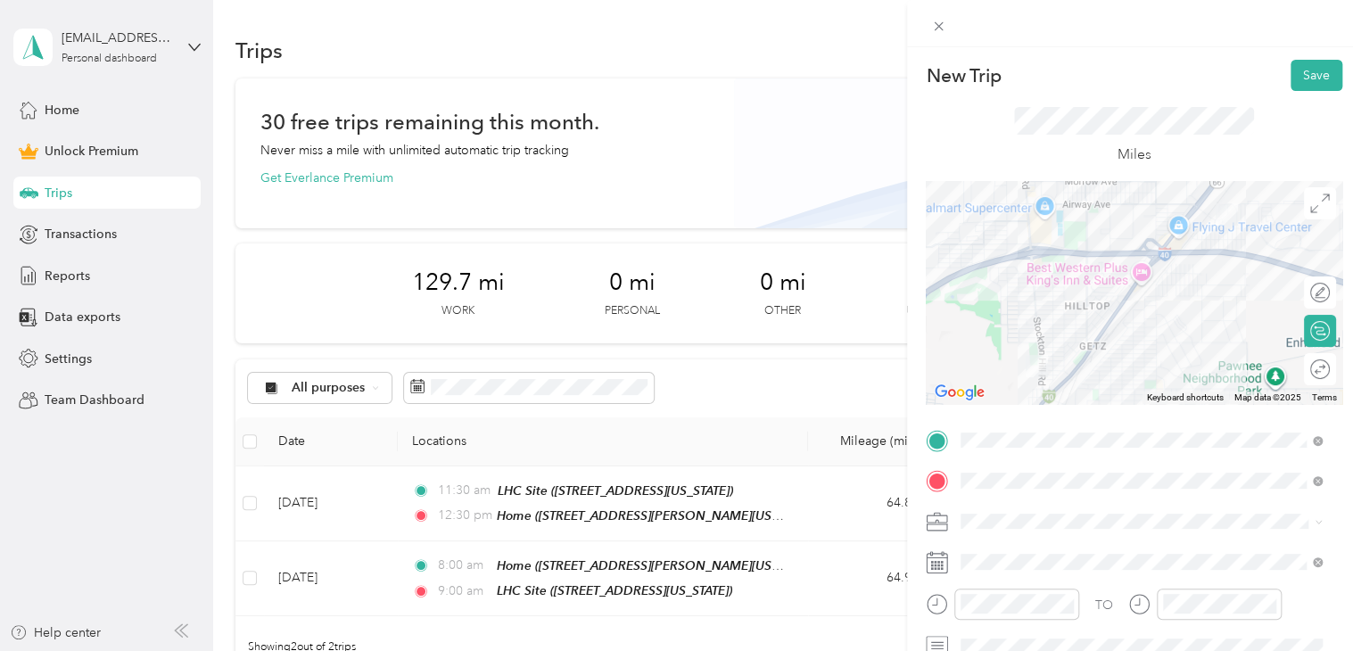
click at [1001, 335] on li "Outreach" at bounding box center [1141, 325] width 374 height 31
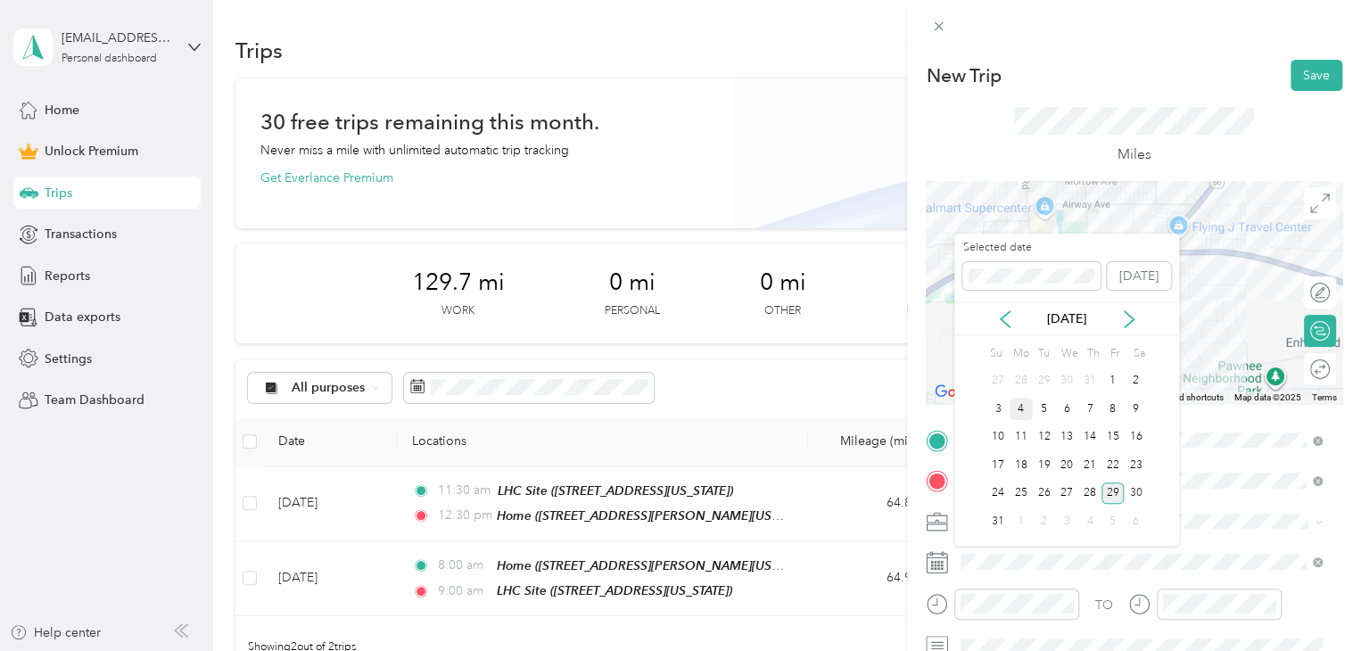
click at [1019, 407] on div "4" at bounding box center [1020, 409] width 23 height 22
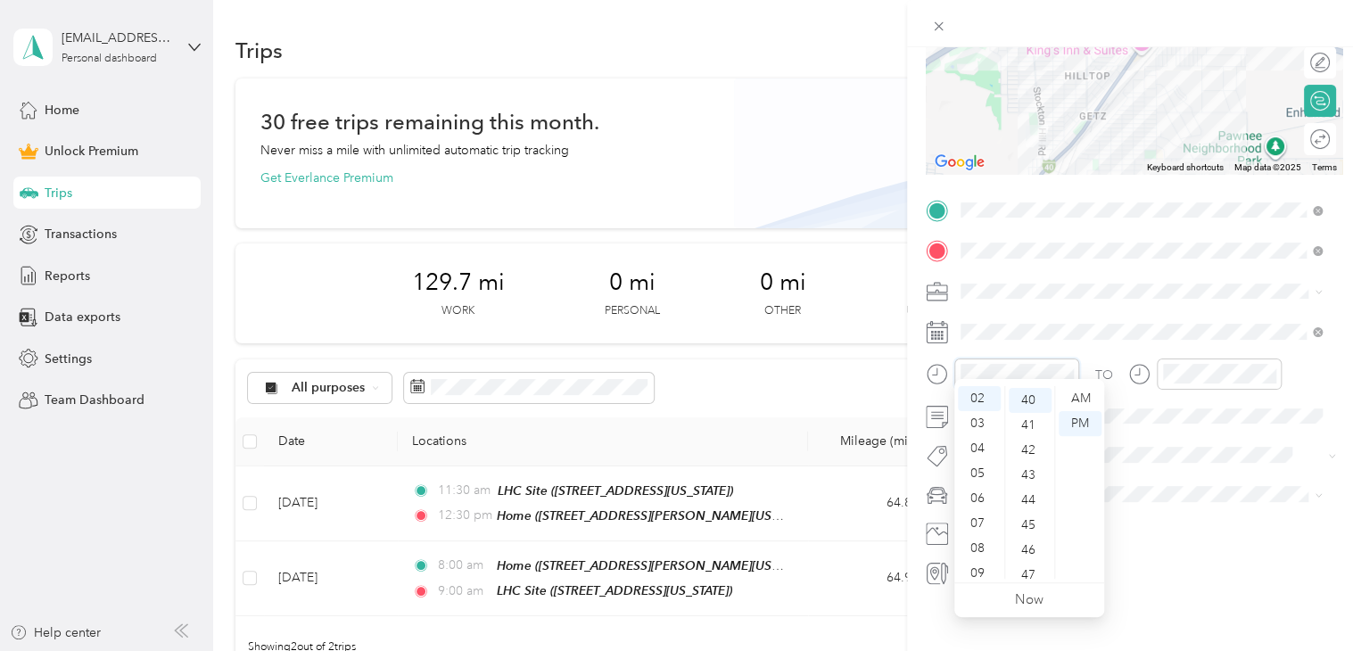
scroll to position [999, 0]
click at [981, 548] on div "08" at bounding box center [979, 548] width 43 height 25
click at [1025, 528] on div "45" at bounding box center [1029, 523] width 43 height 25
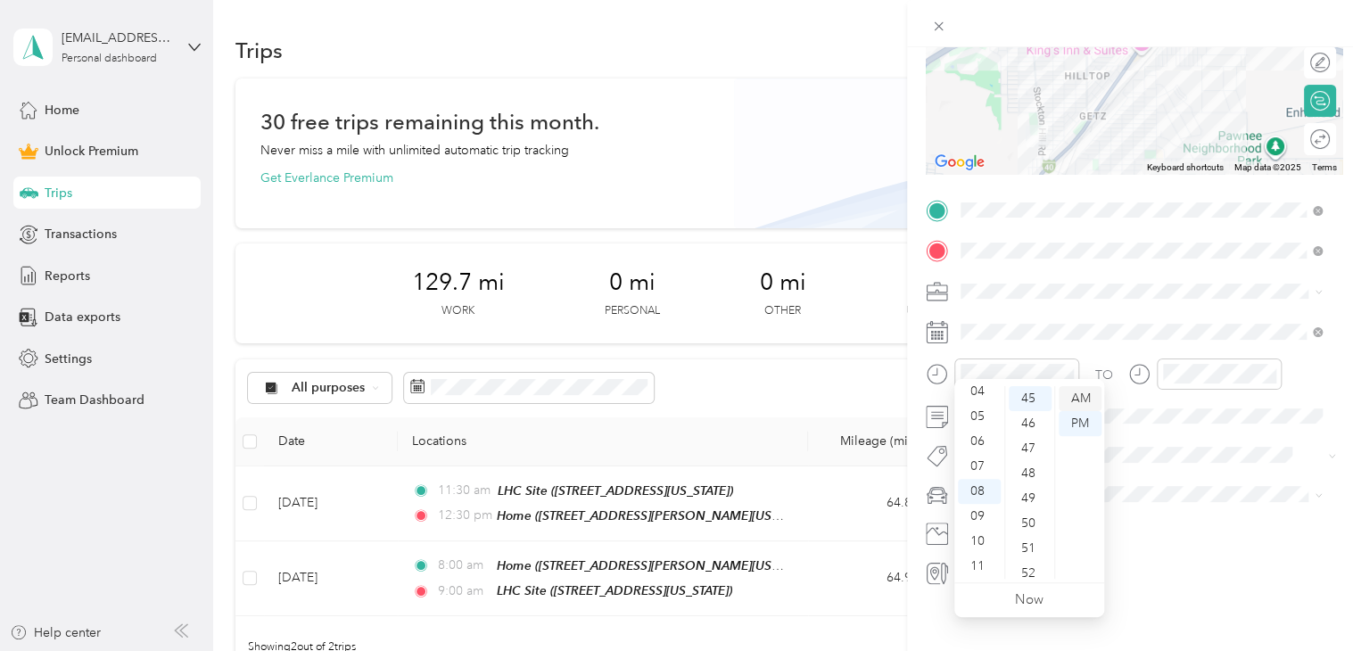
click at [1081, 398] on div "AM" at bounding box center [1079, 398] width 43 height 25
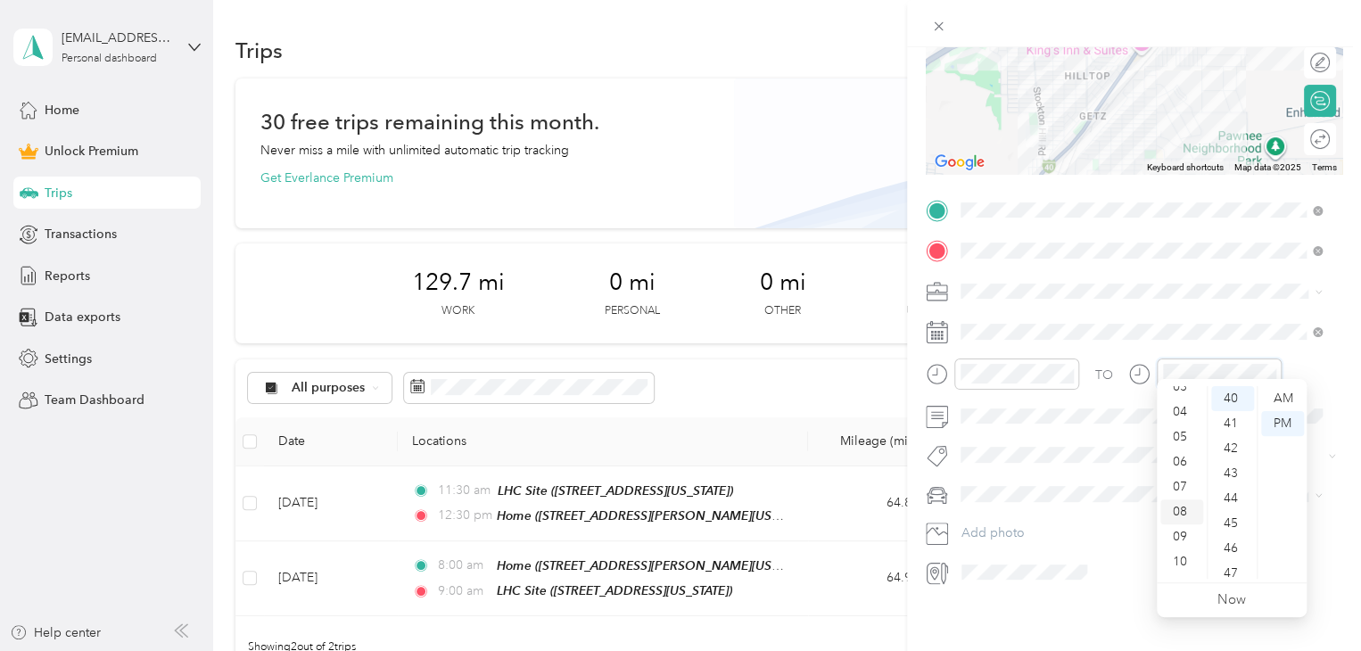
scroll to position [107, 0]
click at [1183, 515] on div "09" at bounding box center [1181, 516] width 43 height 25
click at [1230, 395] on div "00" at bounding box center [1232, 398] width 43 height 25
click at [1284, 399] on div "AM" at bounding box center [1282, 398] width 43 height 25
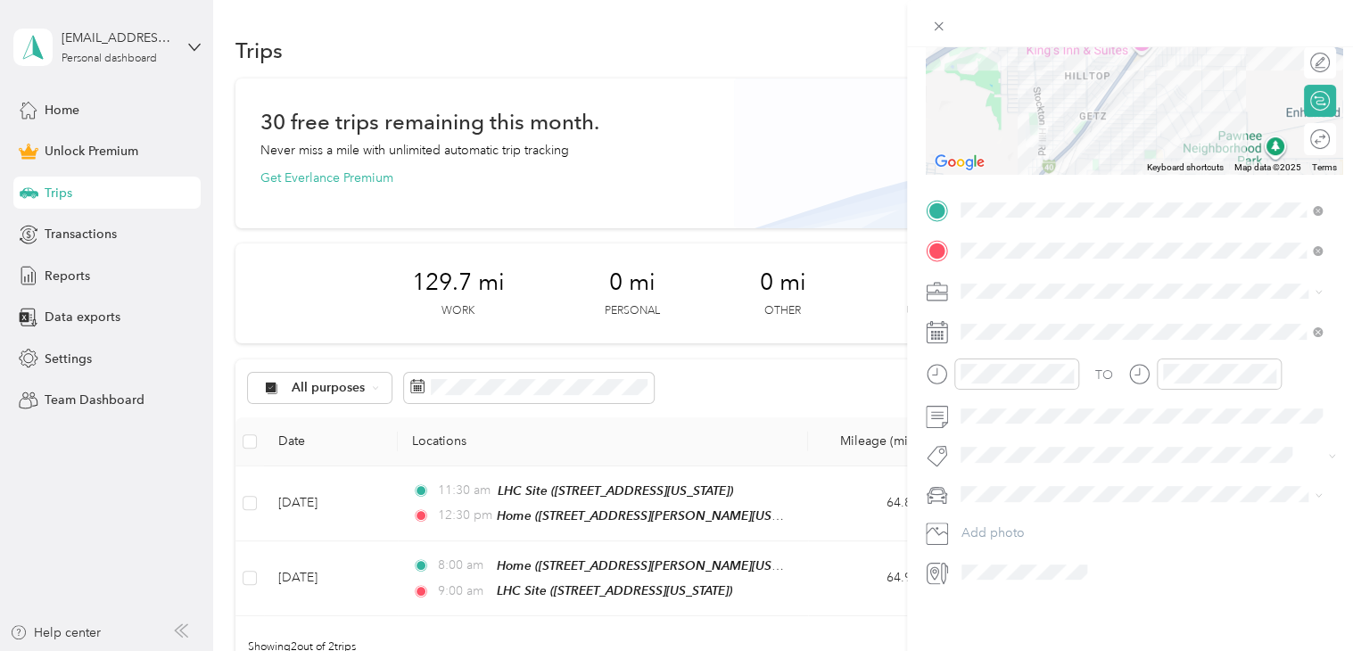
click at [999, 475] on li "Subg" at bounding box center [1141, 471] width 374 height 35
click at [986, 549] on li "Truck" at bounding box center [1141, 538] width 374 height 31
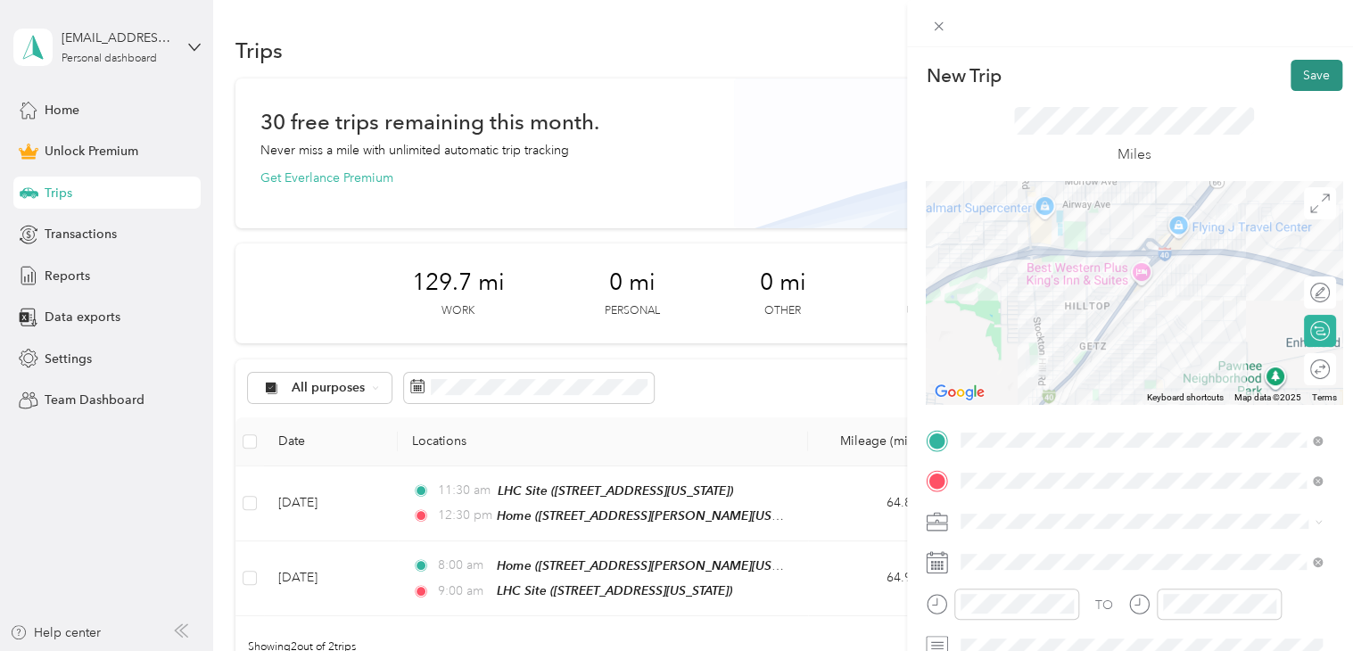
click at [1305, 79] on button "Save" at bounding box center [1316, 75] width 52 height 31
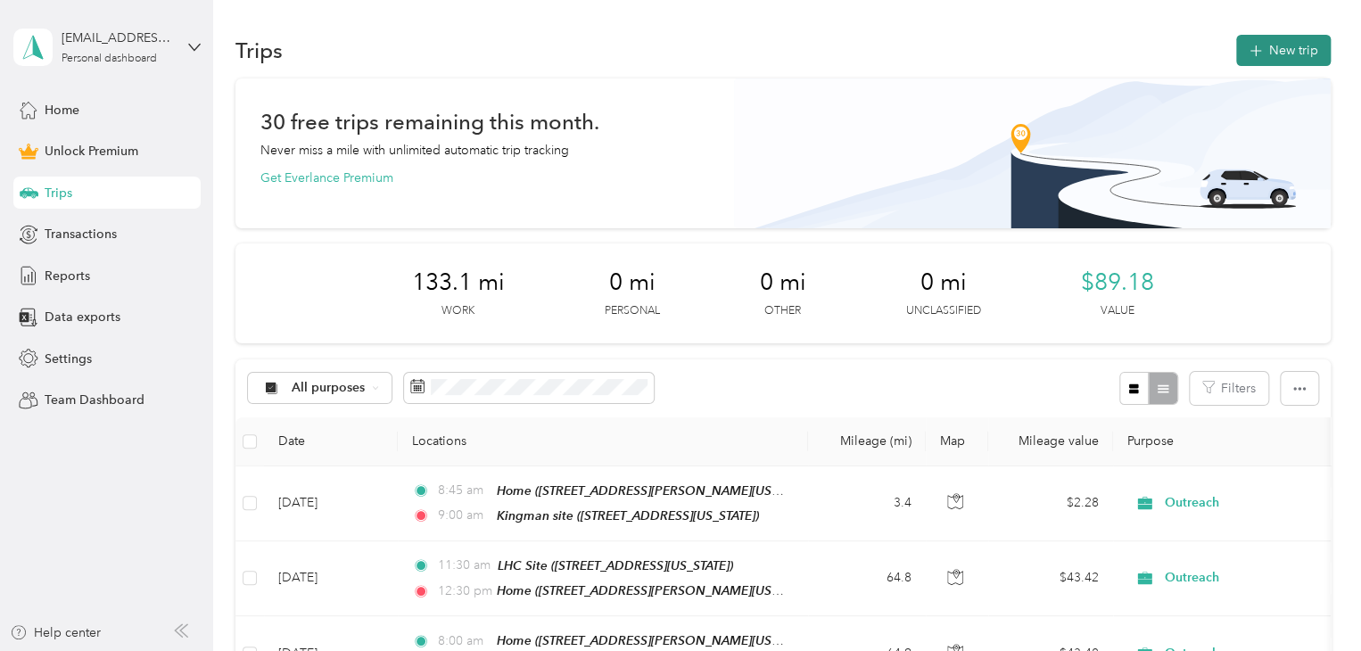
click at [1272, 47] on button "New trip" at bounding box center [1283, 50] width 95 height 31
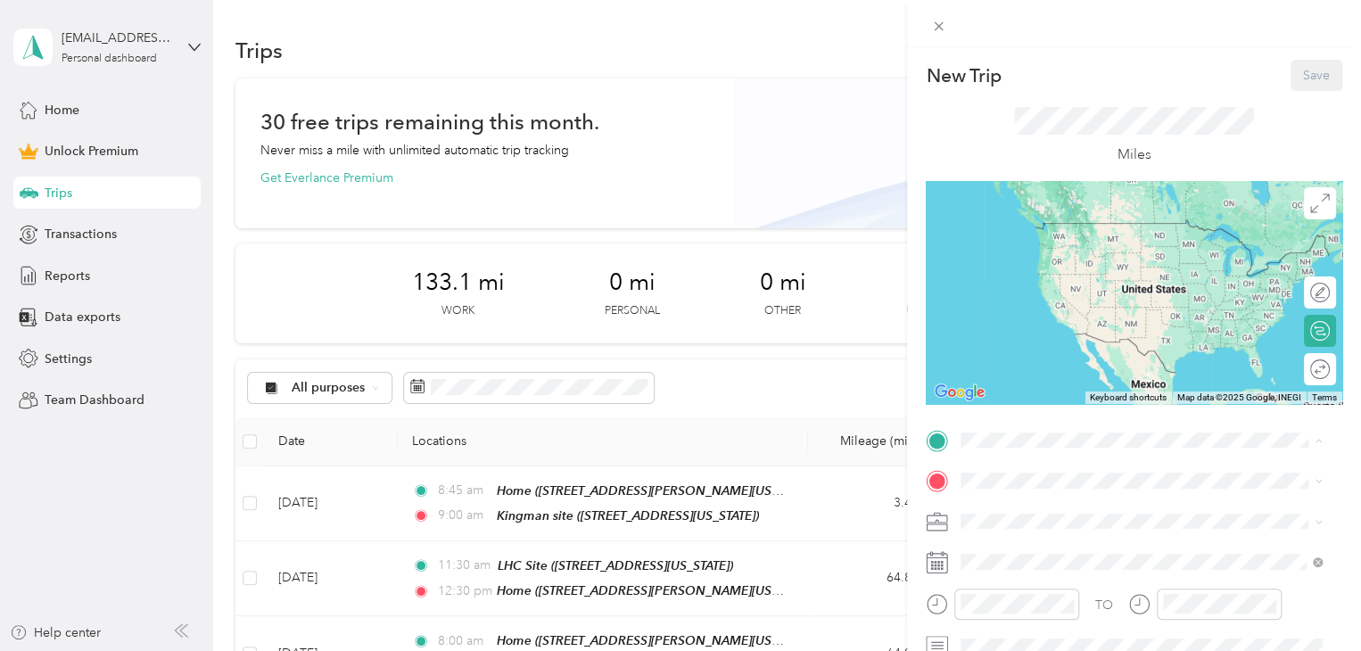
click at [1057, 248] on span "[STREET_ADDRESS][US_STATE]" at bounding box center [1083, 249] width 178 height 15
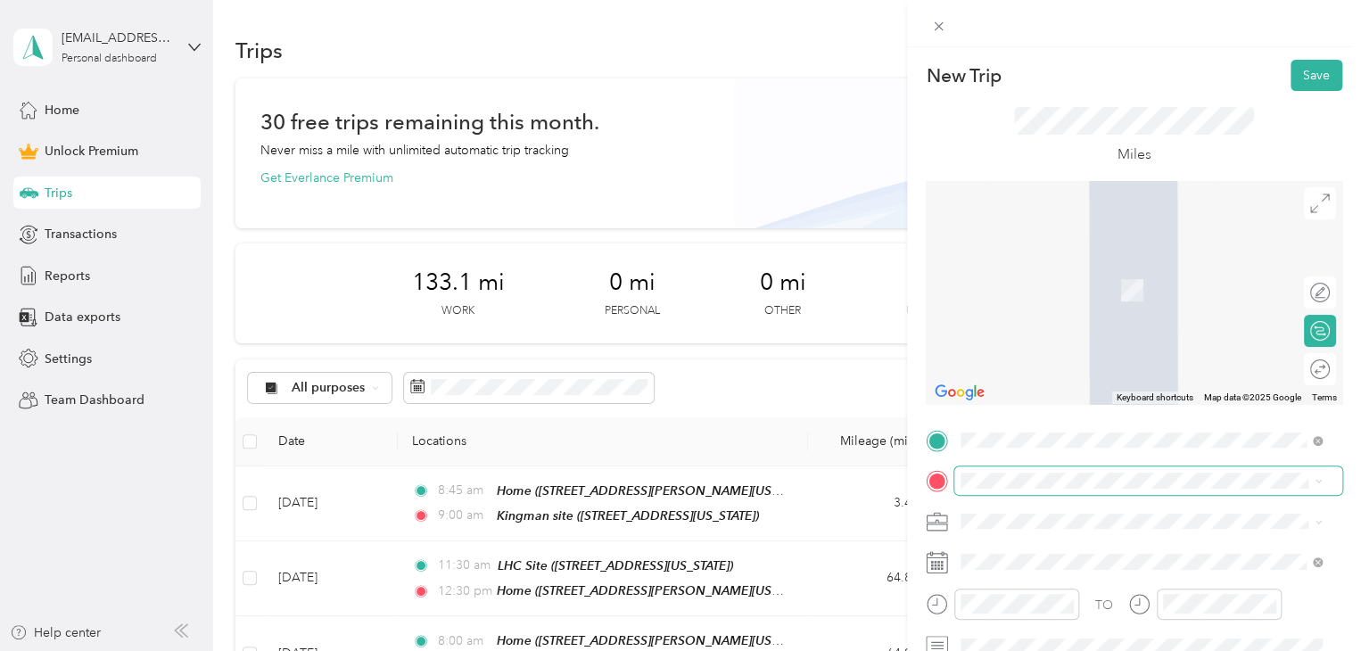
click at [989, 470] on span at bounding box center [1148, 480] width 388 height 29
click at [1049, 356] on div "Home [STREET_ADDRESS][PERSON_NAME][US_STATE]" at bounding box center [1132, 336] width 277 height 37
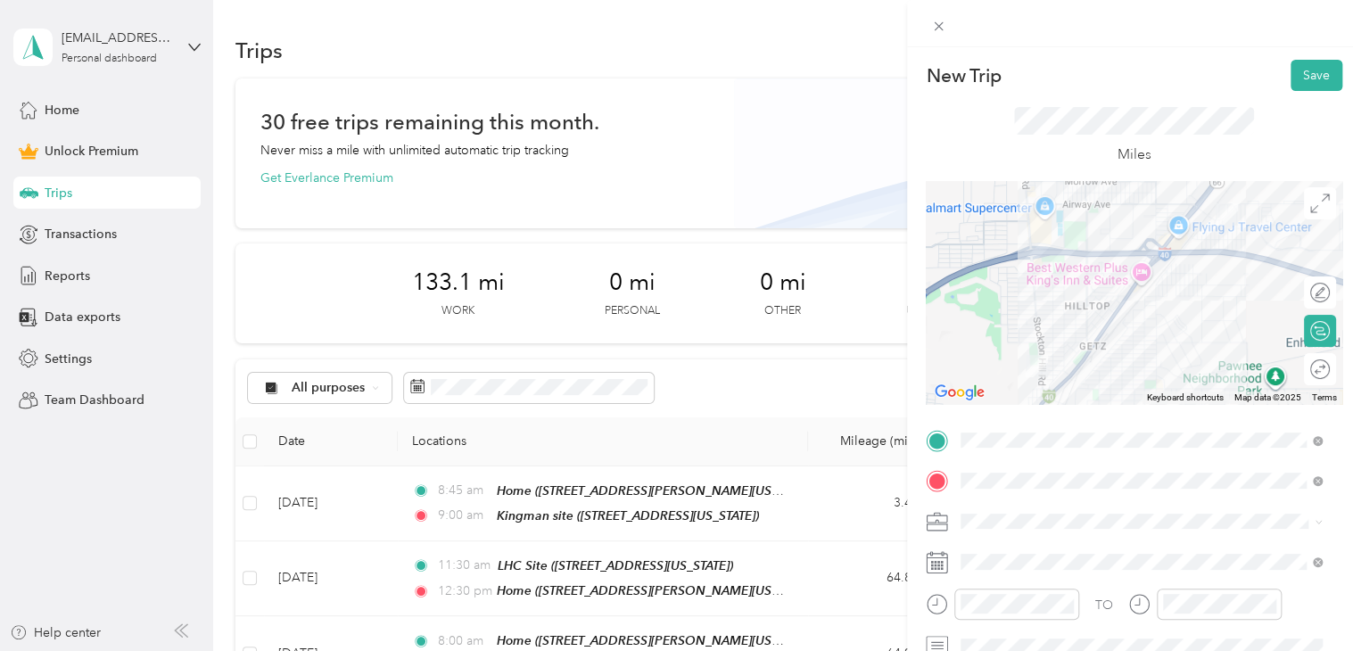
click at [1003, 333] on div "Outreach" at bounding box center [1141, 326] width 349 height 19
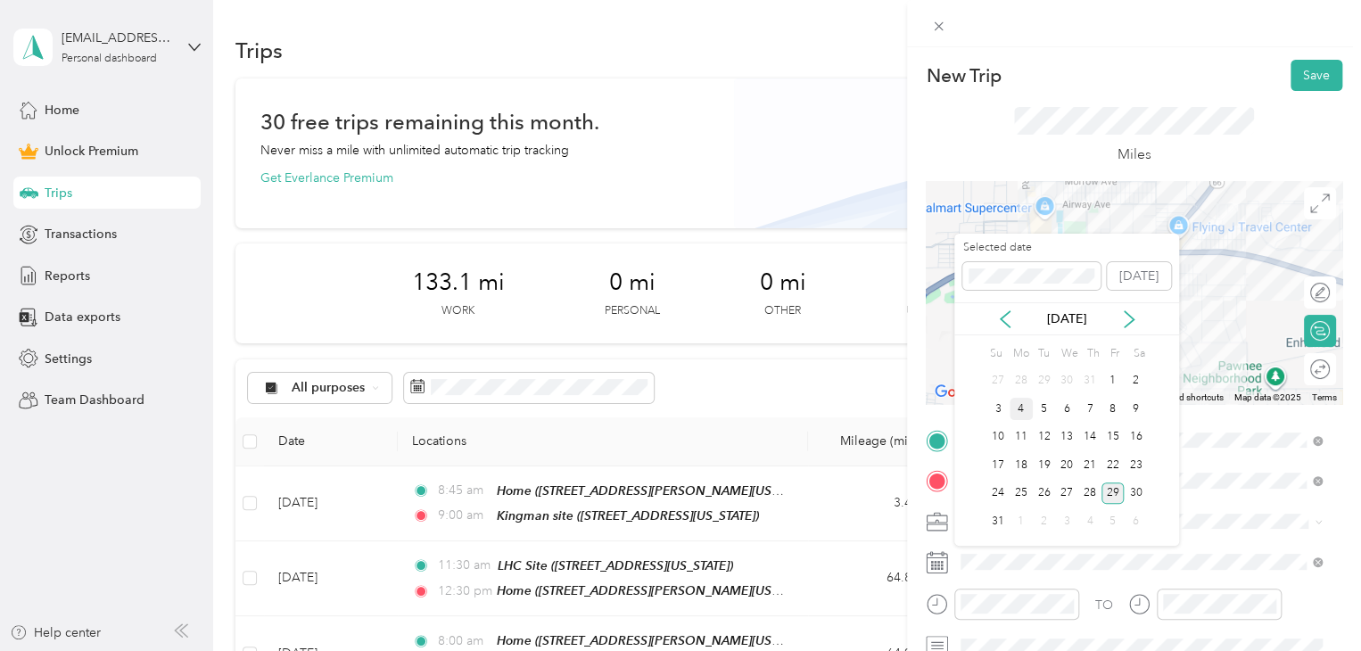
click at [1023, 407] on div "4" at bounding box center [1020, 409] width 23 height 22
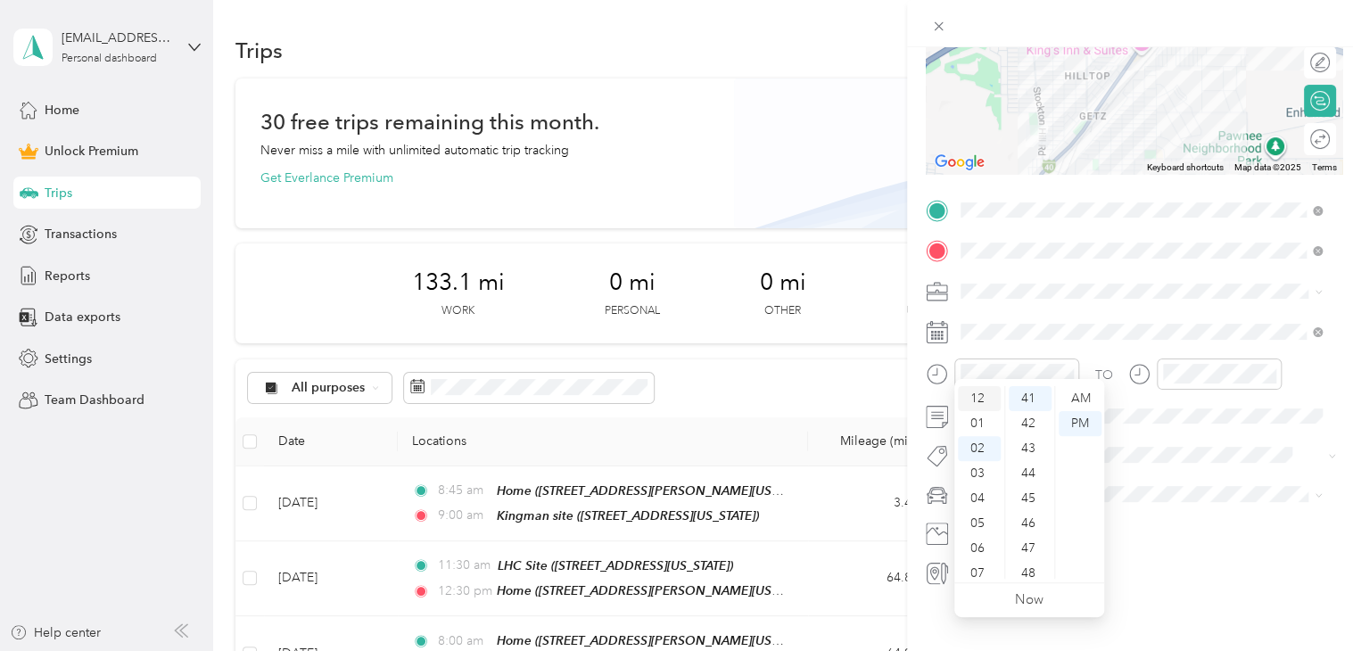
click at [979, 399] on div "12" at bounding box center [979, 398] width 43 height 25
click at [1030, 402] on div "00" at bounding box center [1029, 398] width 43 height 25
click at [1078, 422] on div "PM" at bounding box center [1079, 423] width 43 height 25
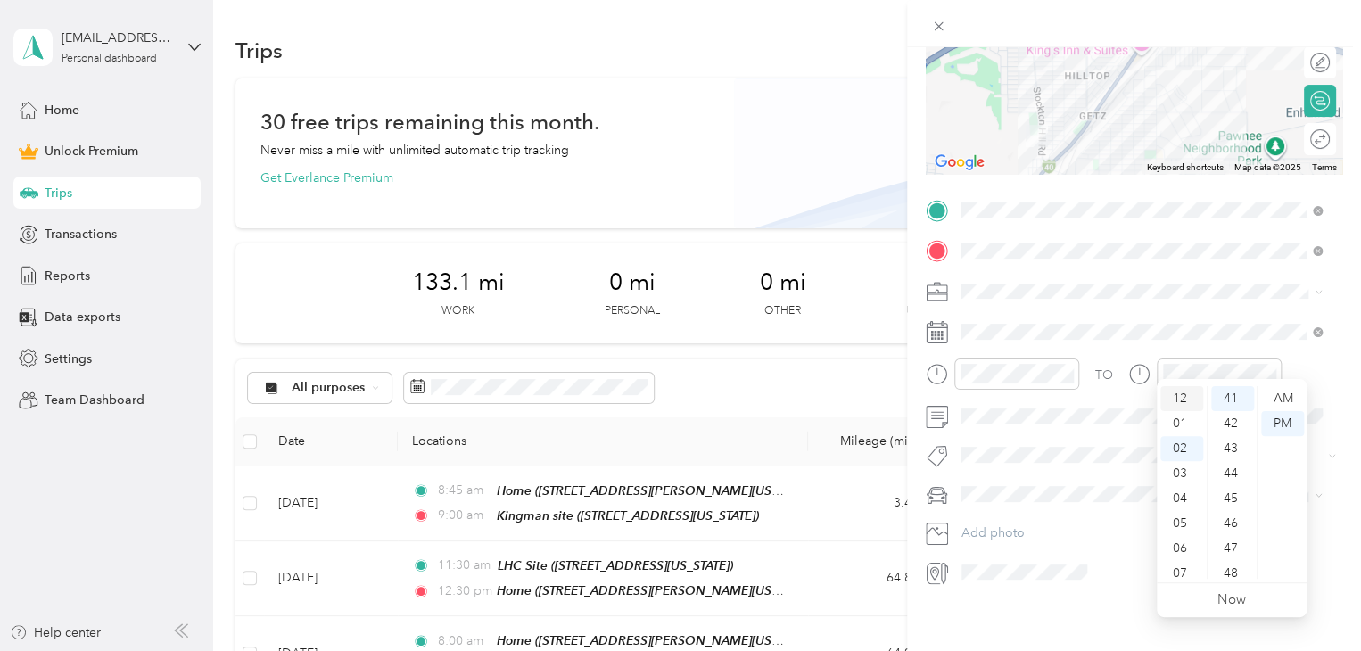
click at [1186, 400] on div "12" at bounding box center [1181, 398] width 43 height 25
click at [1235, 463] on div "15" at bounding box center [1232, 462] width 43 height 25
click at [1287, 418] on div "PM" at bounding box center [1282, 423] width 43 height 25
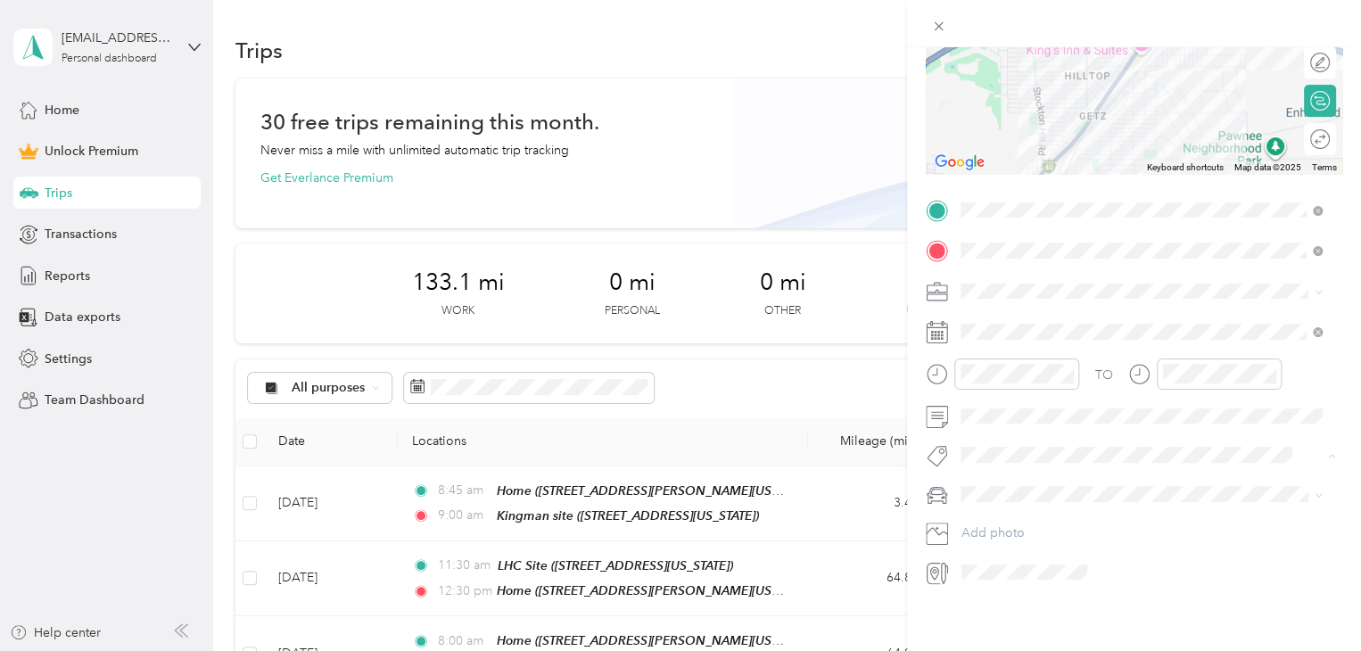
click at [996, 468] on span "Subg" at bounding box center [992, 473] width 27 height 16
click at [981, 547] on div "Truck" at bounding box center [1141, 545] width 349 height 19
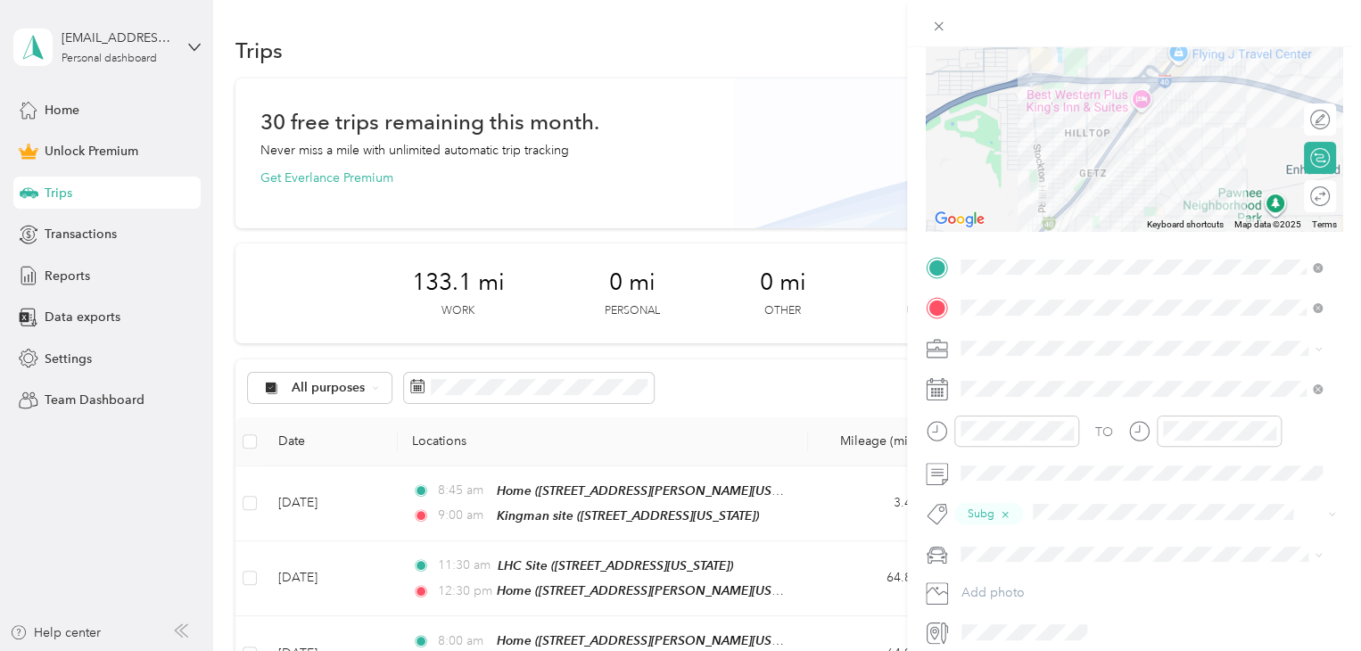
scroll to position [0, 0]
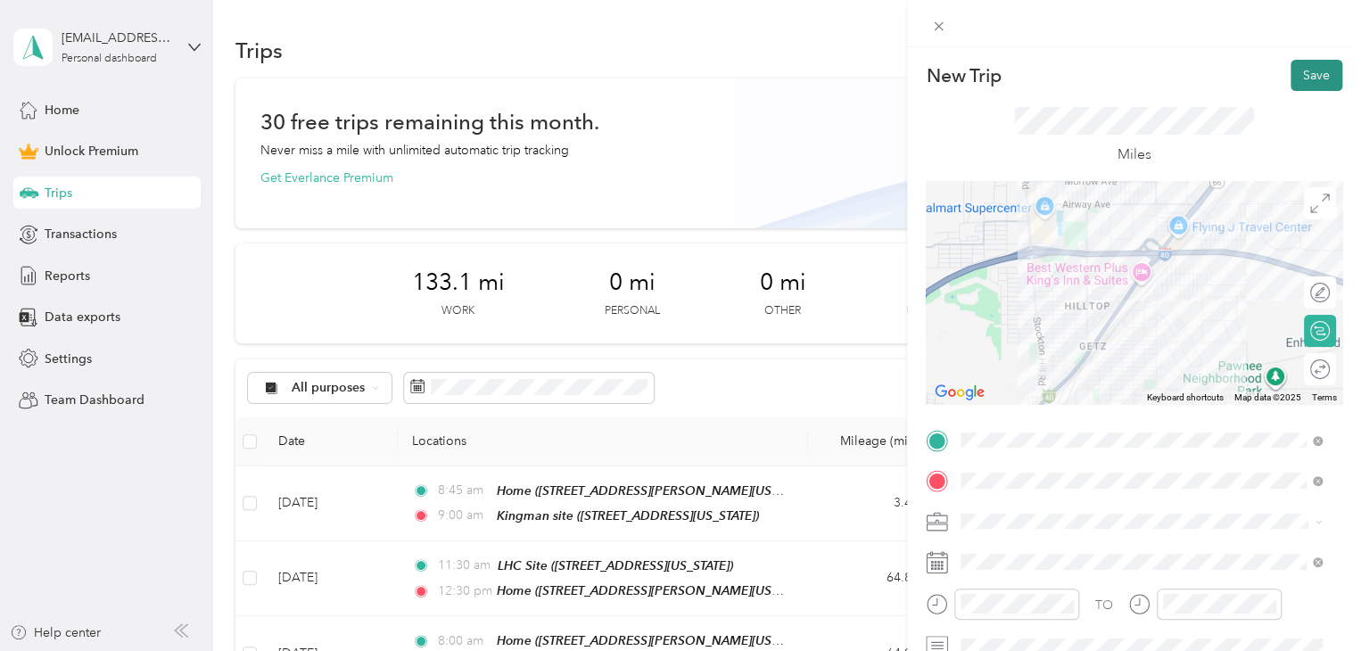
click at [1307, 74] on button "Save" at bounding box center [1316, 75] width 52 height 31
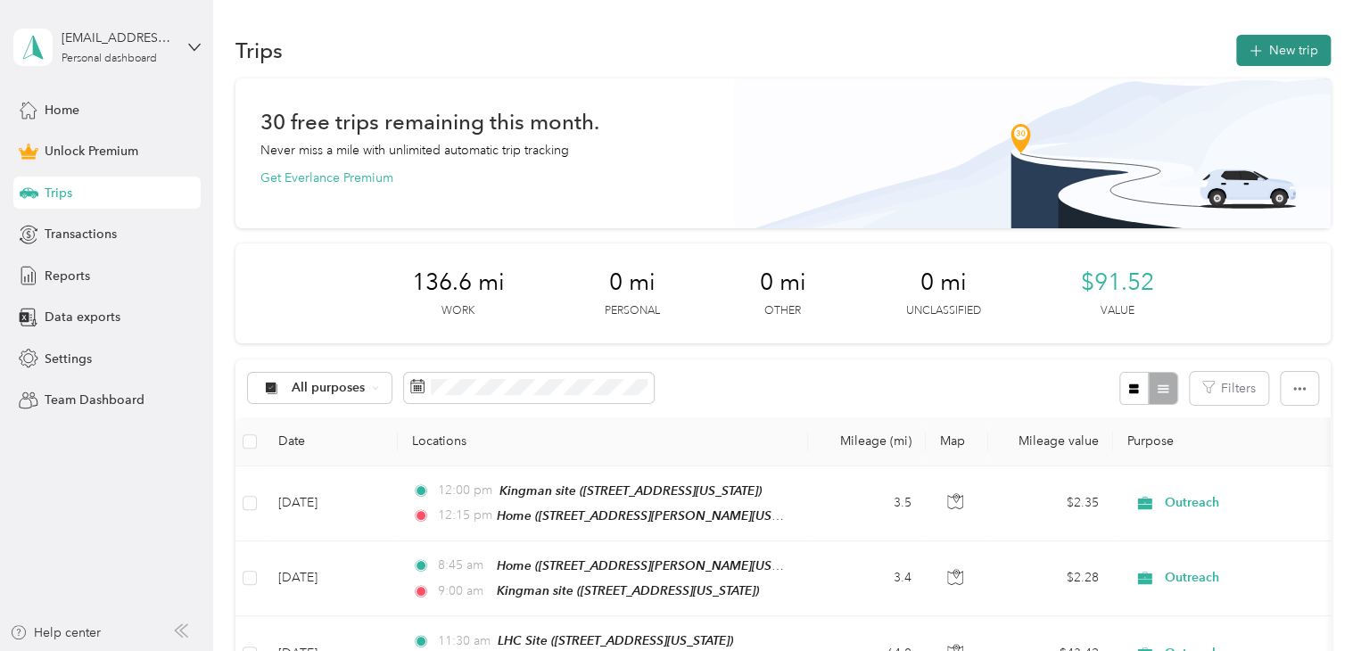
click at [1285, 47] on button "New trip" at bounding box center [1283, 50] width 95 height 31
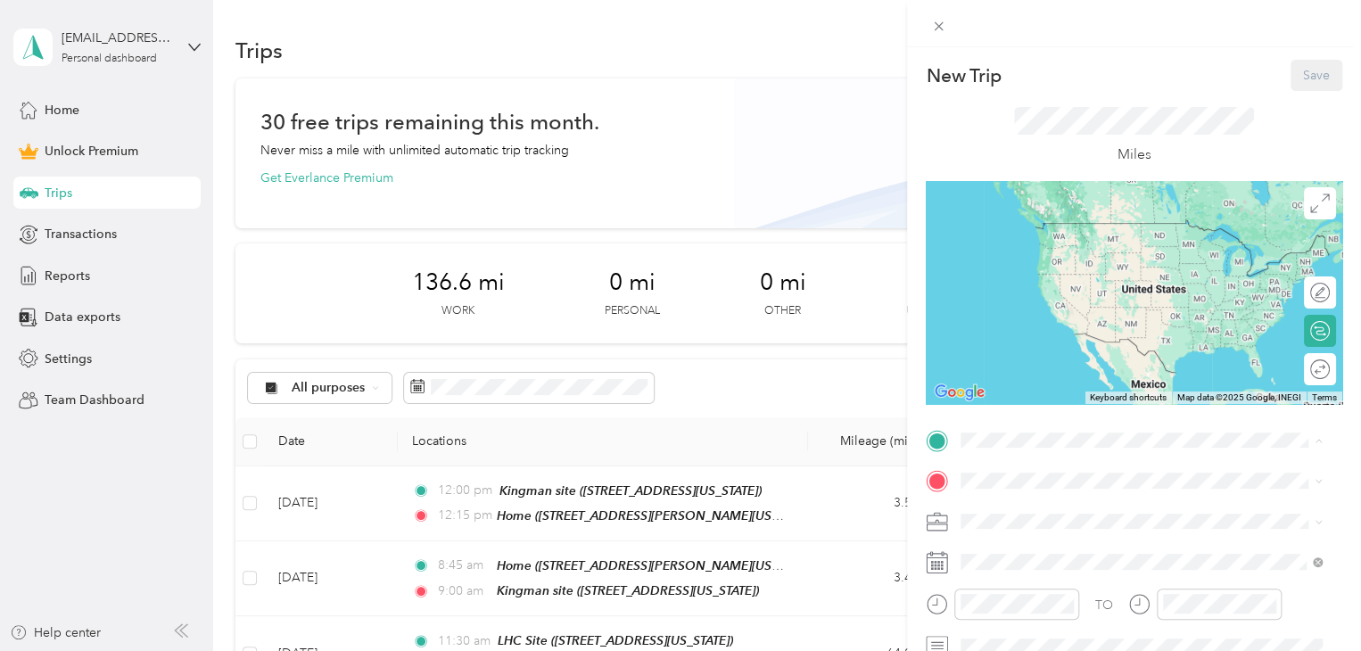
click at [1038, 313] on span "[STREET_ADDRESS][PERSON_NAME][US_STATE]" at bounding box center [1132, 305] width 277 height 15
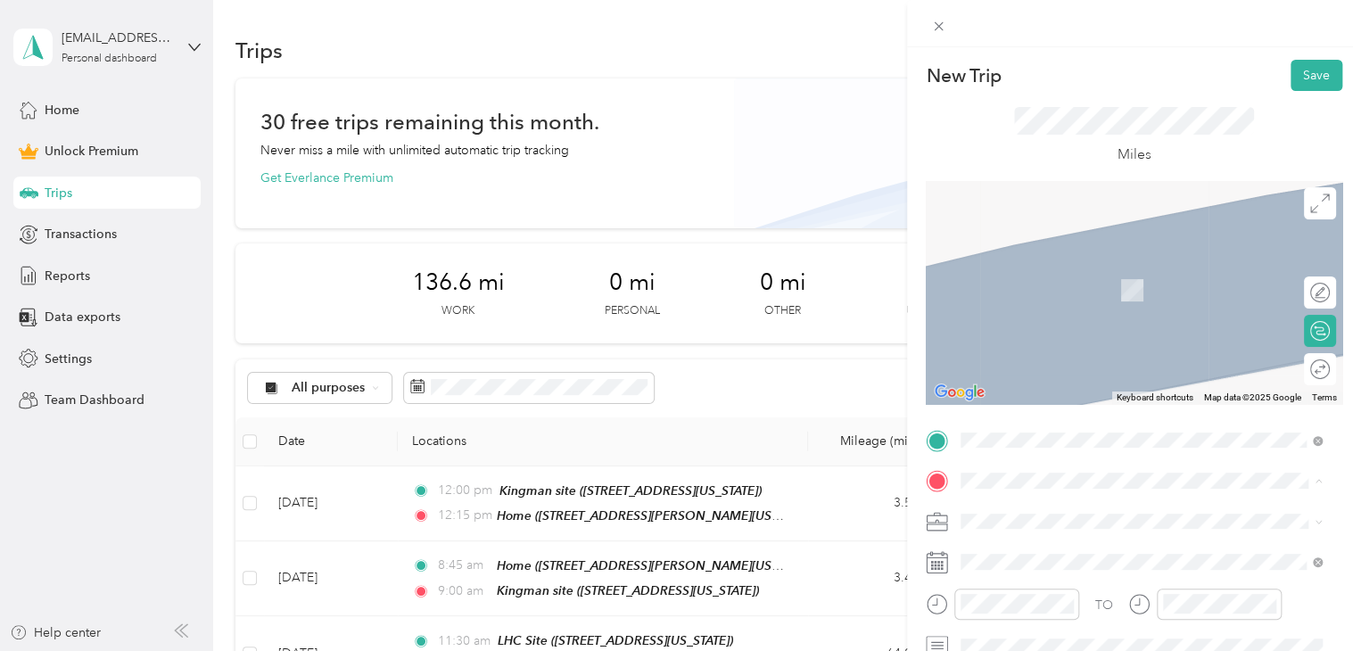
click at [1024, 410] on span "[STREET_ADDRESS][US_STATE]" at bounding box center [1083, 402] width 178 height 15
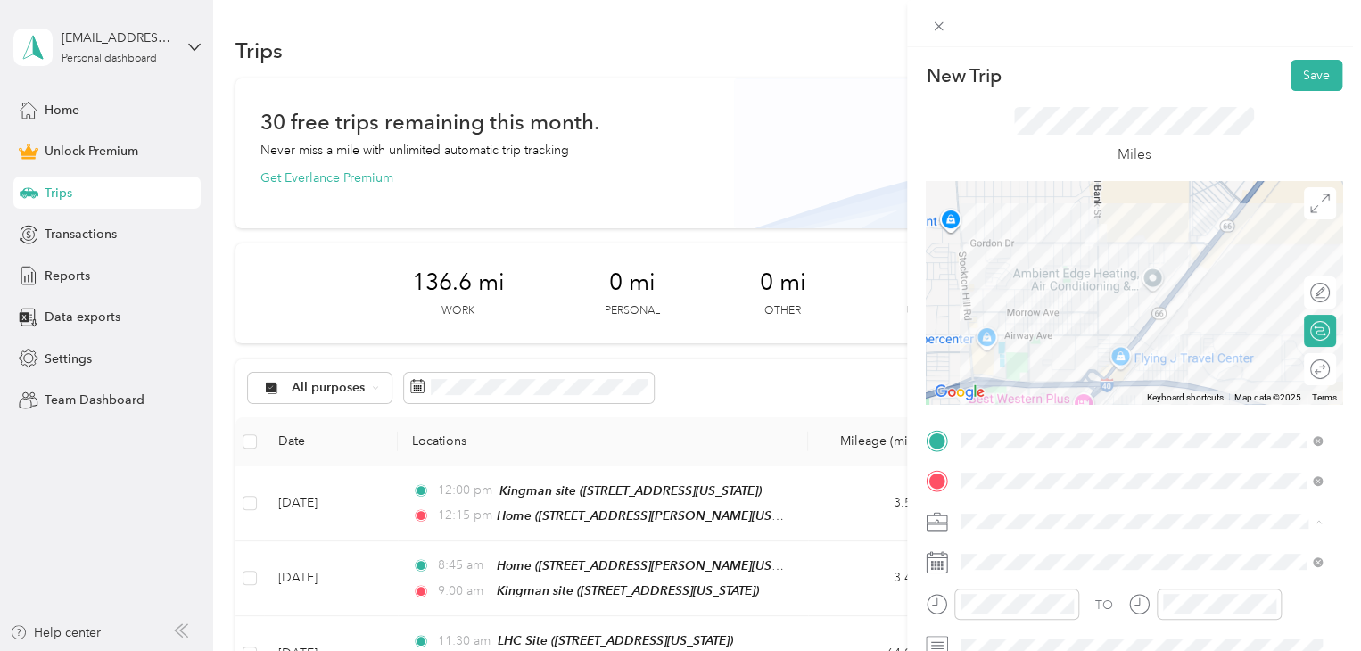
click at [995, 338] on li "Outreach" at bounding box center [1141, 333] width 374 height 31
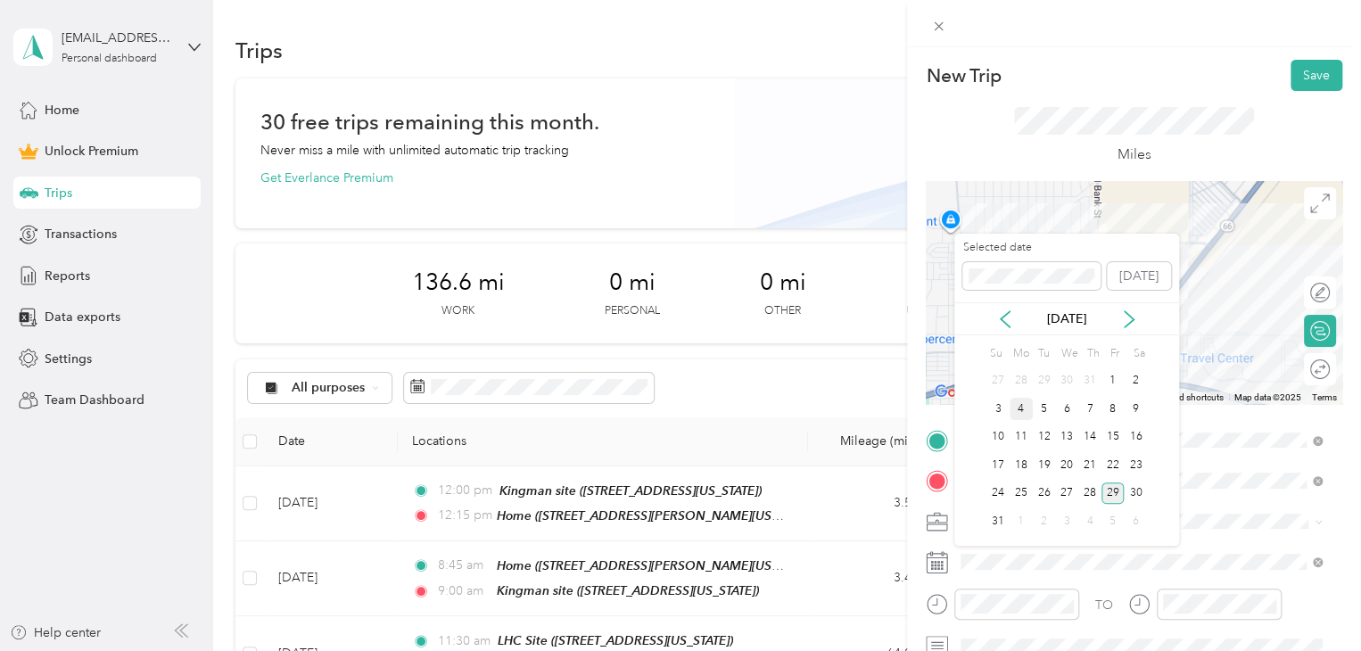
click at [1020, 411] on div "4" at bounding box center [1020, 409] width 23 height 22
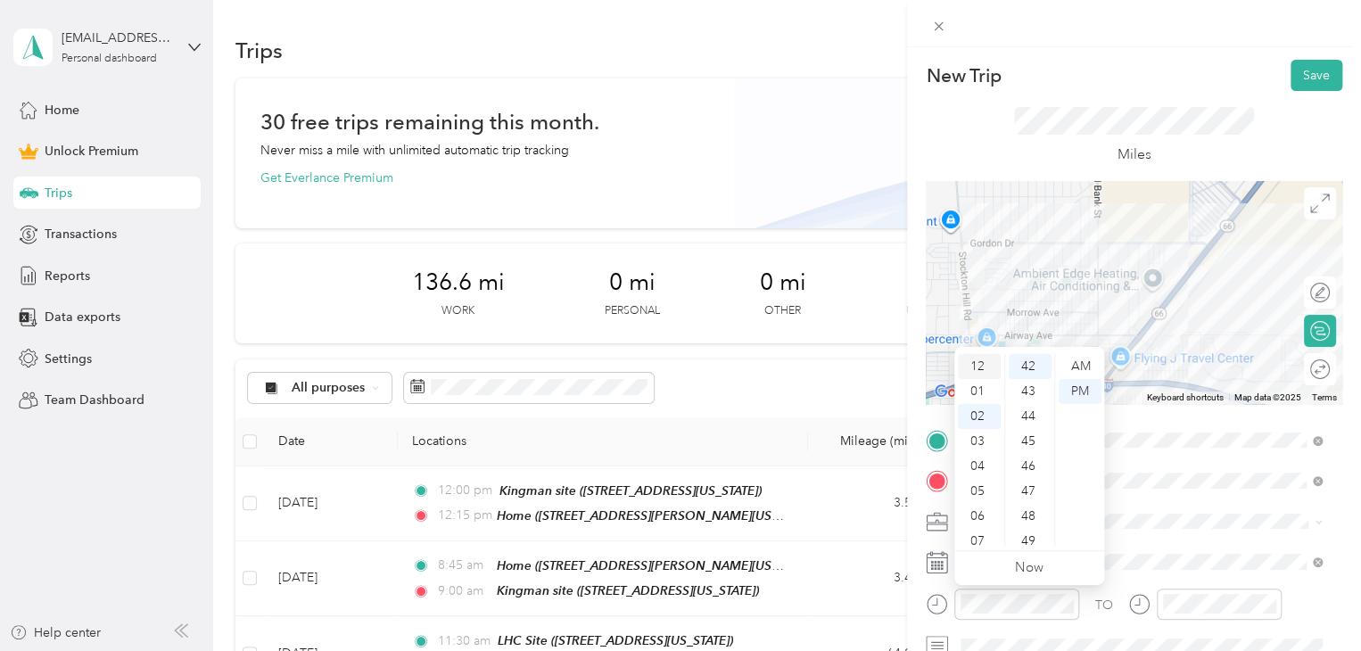
click at [977, 366] on div "12" at bounding box center [979, 366] width 43 height 25
click at [1028, 400] on div "30" at bounding box center [1029, 402] width 43 height 25
click at [1081, 389] on div "PM" at bounding box center [1079, 391] width 43 height 25
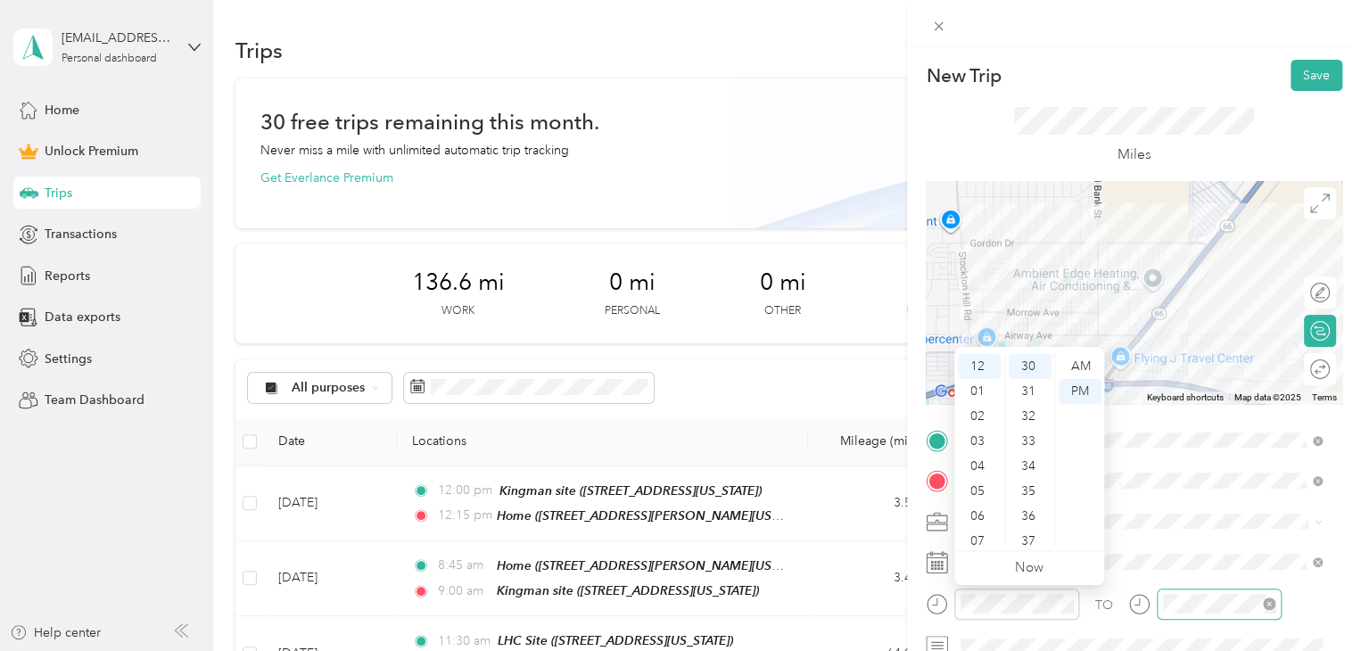
click at [1185, 592] on div at bounding box center [1218, 603] width 125 height 31
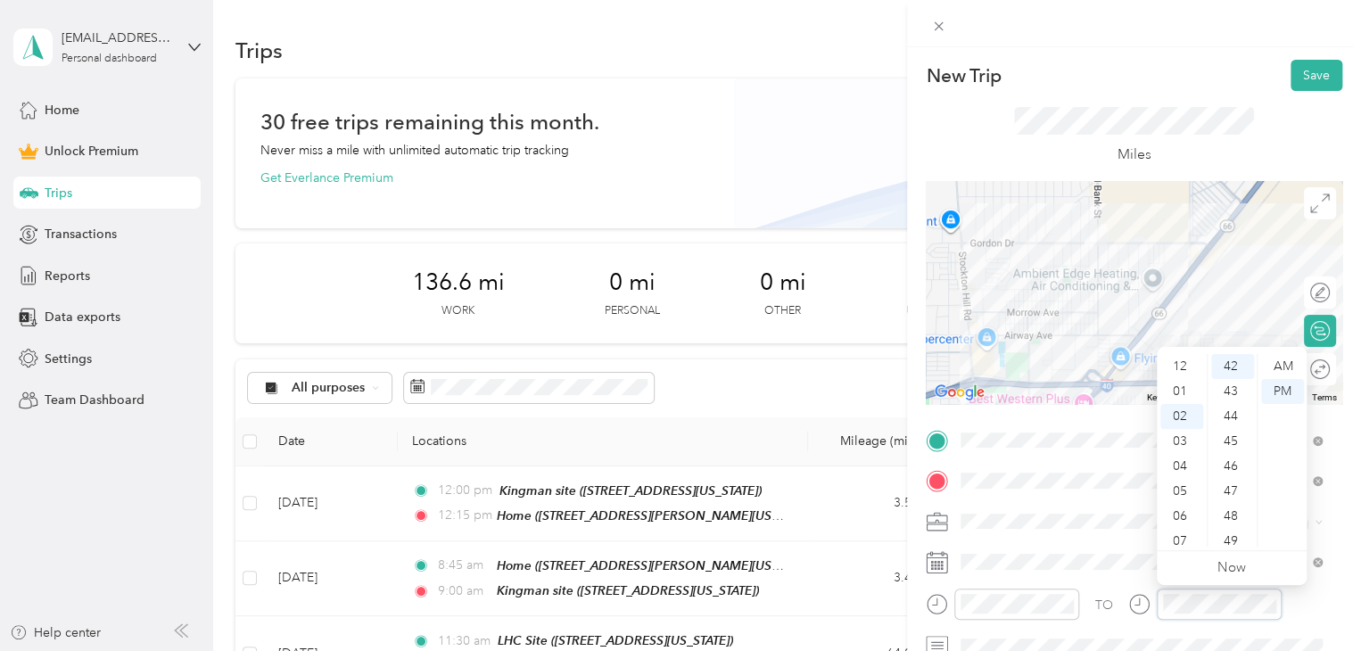
scroll to position [0, 0]
click at [1181, 362] on div "12" at bounding box center [1181, 366] width 43 height 25
click at [1234, 443] on div "45" at bounding box center [1232, 441] width 43 height 25
click at [1280, 390] on div "PM" at bounding box center [1282, 391] width 43 height 25
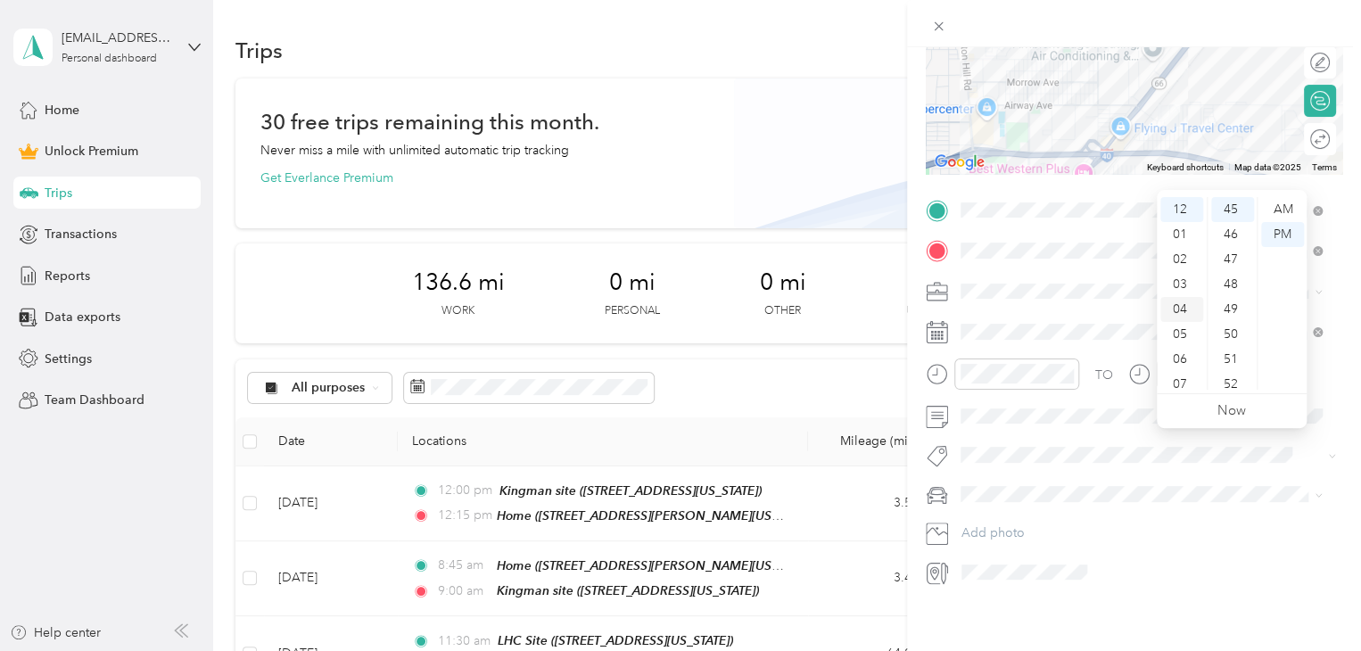
scroll to position [243, 0]
click at [998, 471] on span "Subg" at bounding box center [992, 473] width 27 height 16
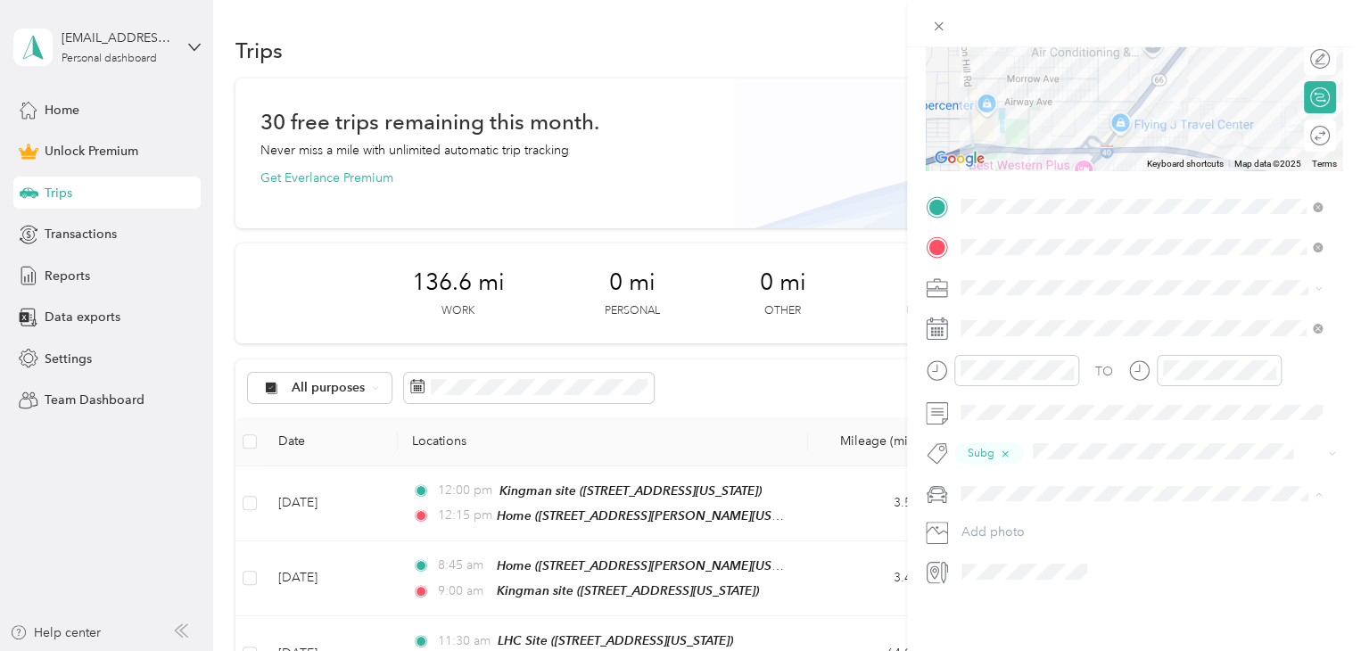
click at [982, 550] on li "Truck" at bounding box center [1141, 545] width 374 height 31
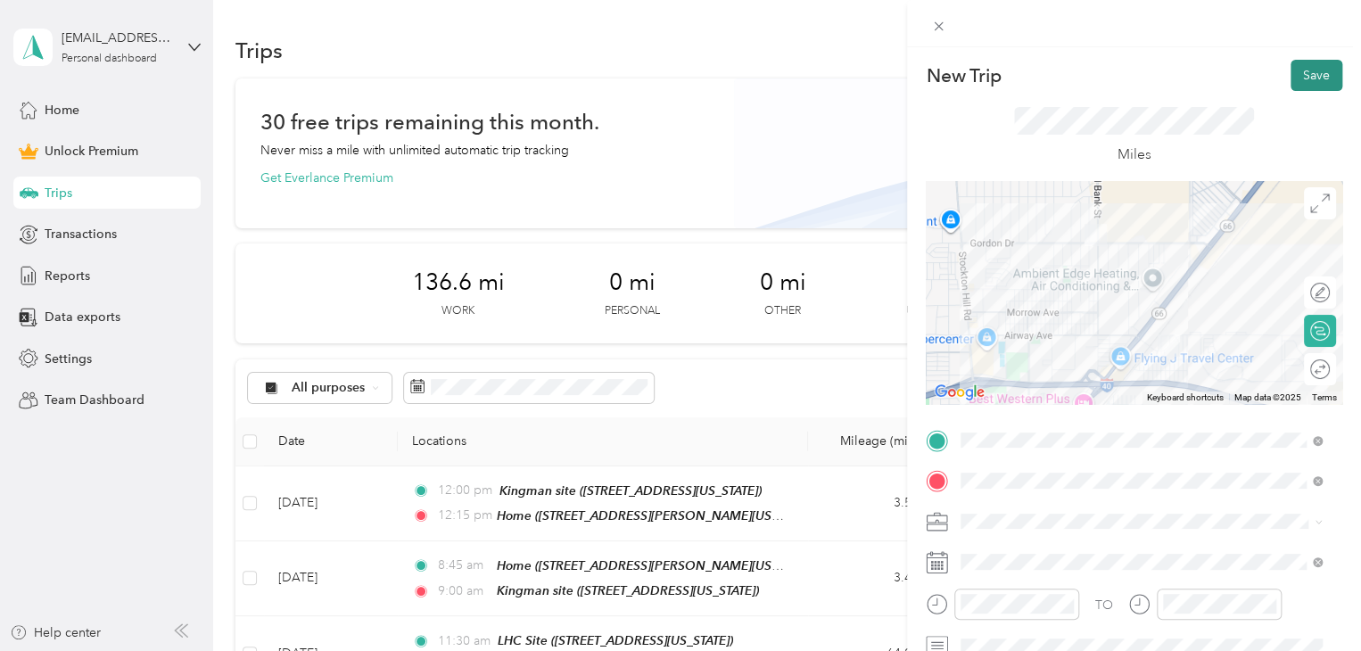
click at [1313, 77] on button "Save" at bounding box center [1316, 75] width 52 height 31
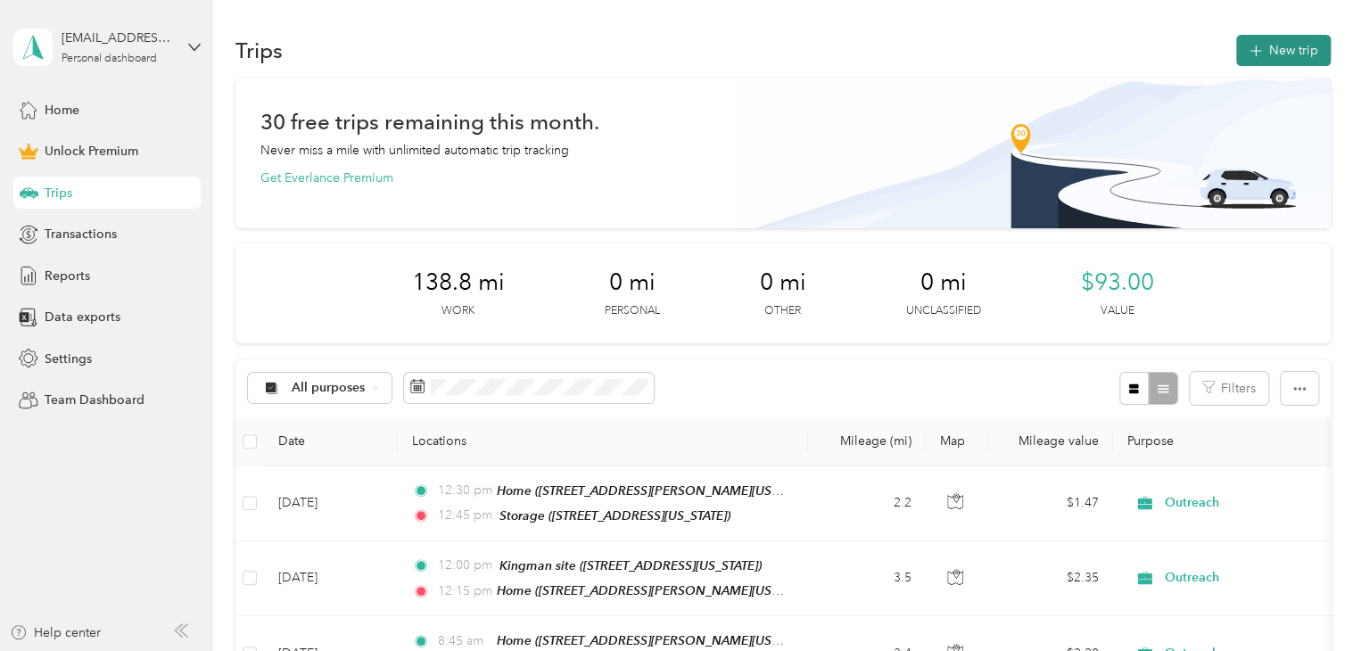
click at [1286, 46] on button "New trip" at bounding box center [1283, 50] width 95 height 31
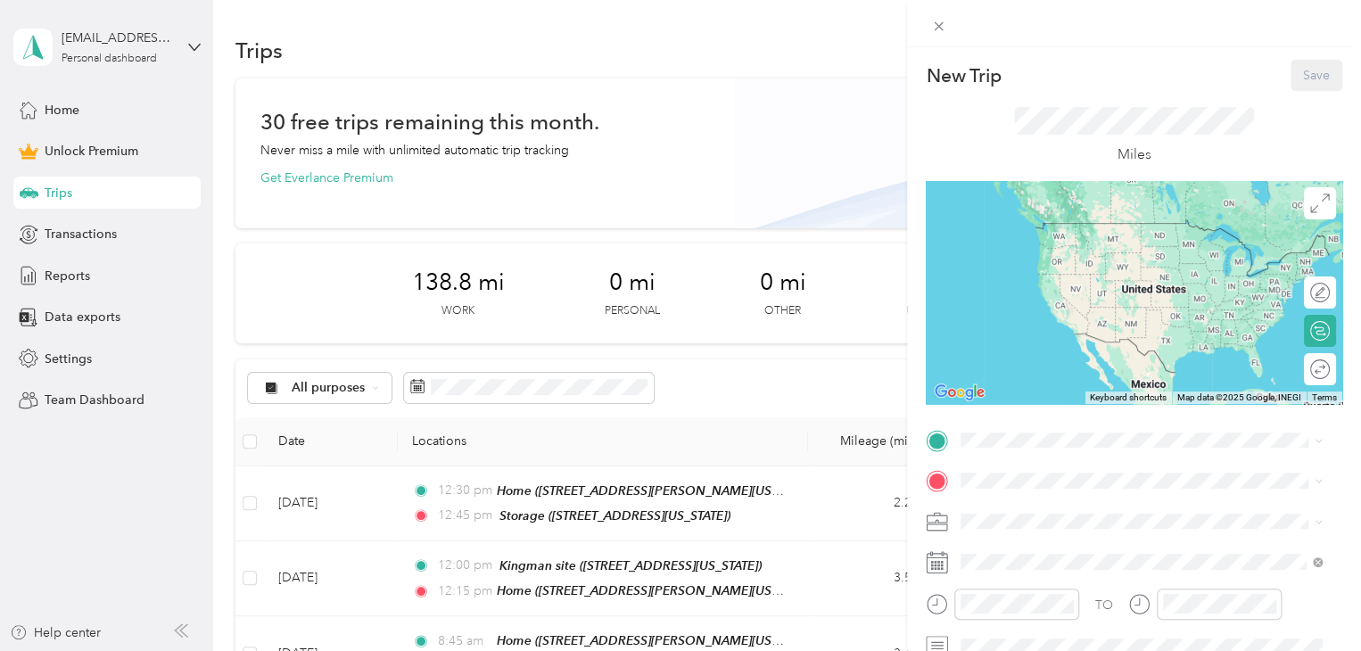
click at [1031, 366] on span "[STREET_ADDRESS][US_STATE]" at bounding box center [1083, 357] width 178 height 15
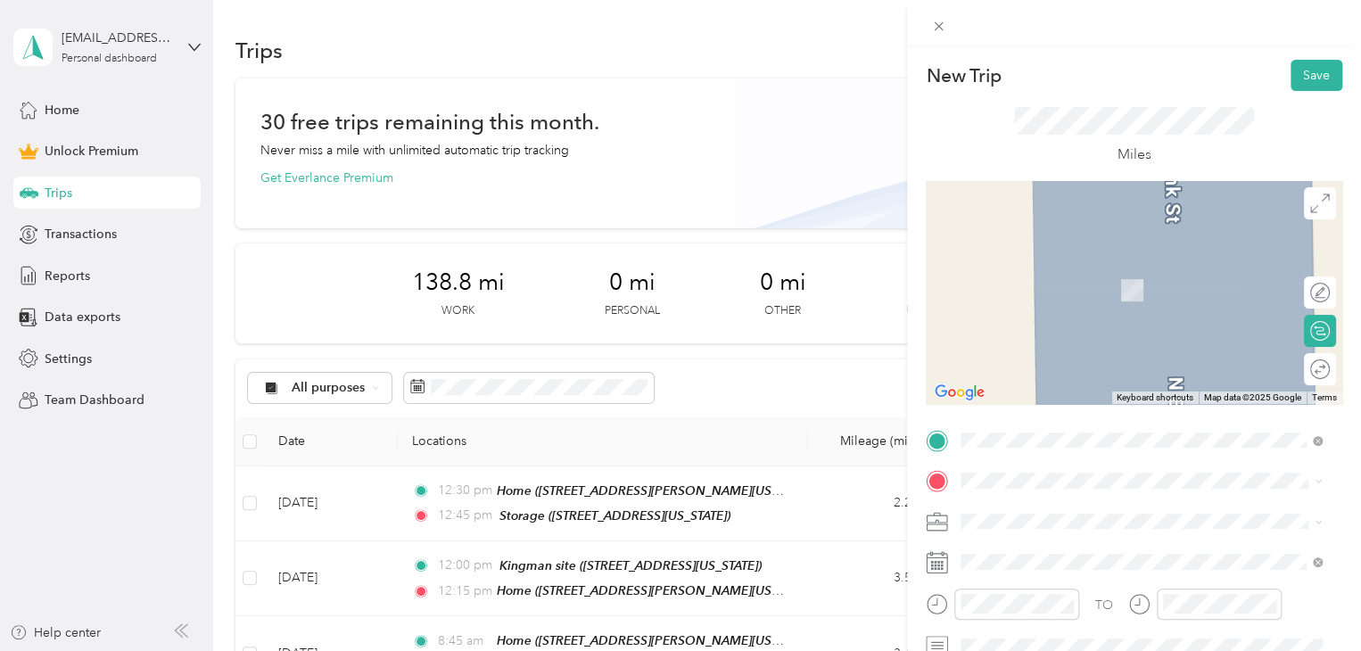
click at [1027, 352] on span "[STREET_ADDRESS][PERSON_NAME][US_STATE]" at bounding box center [1132, 344] width 277 height 15
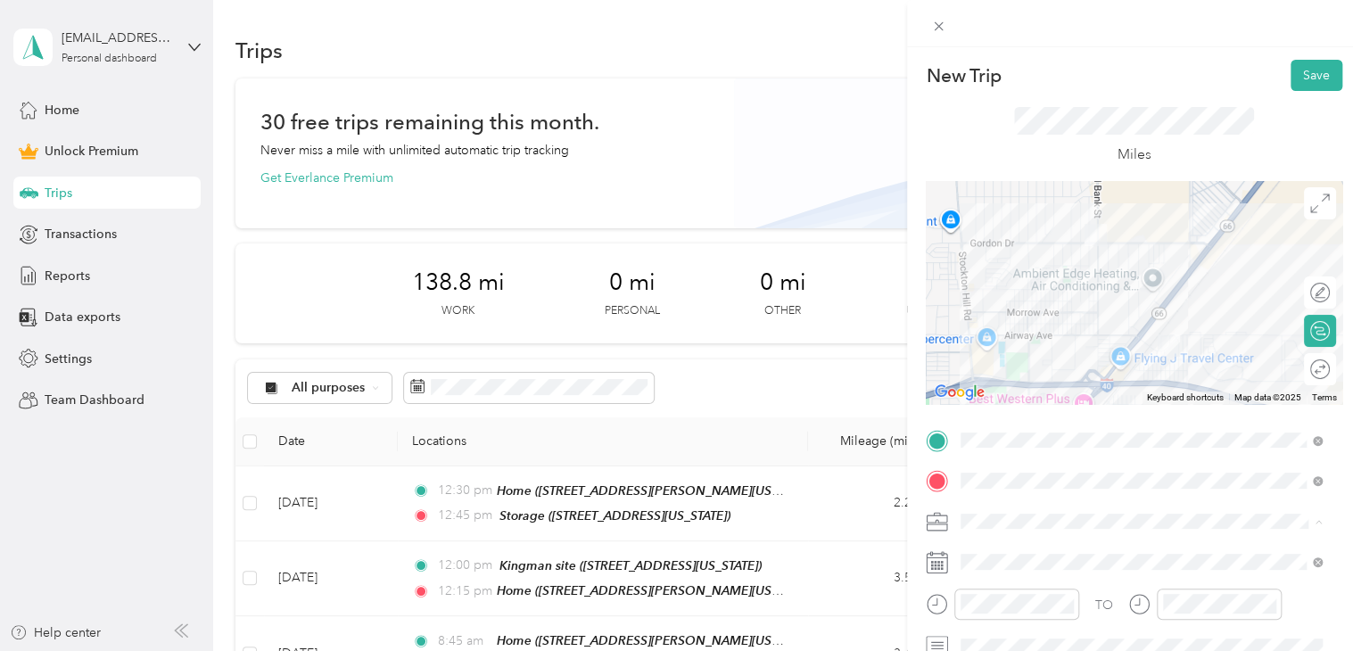
click at [994, 334] on span "Outreach" at bounding box center [993, 333] width 53 height 15
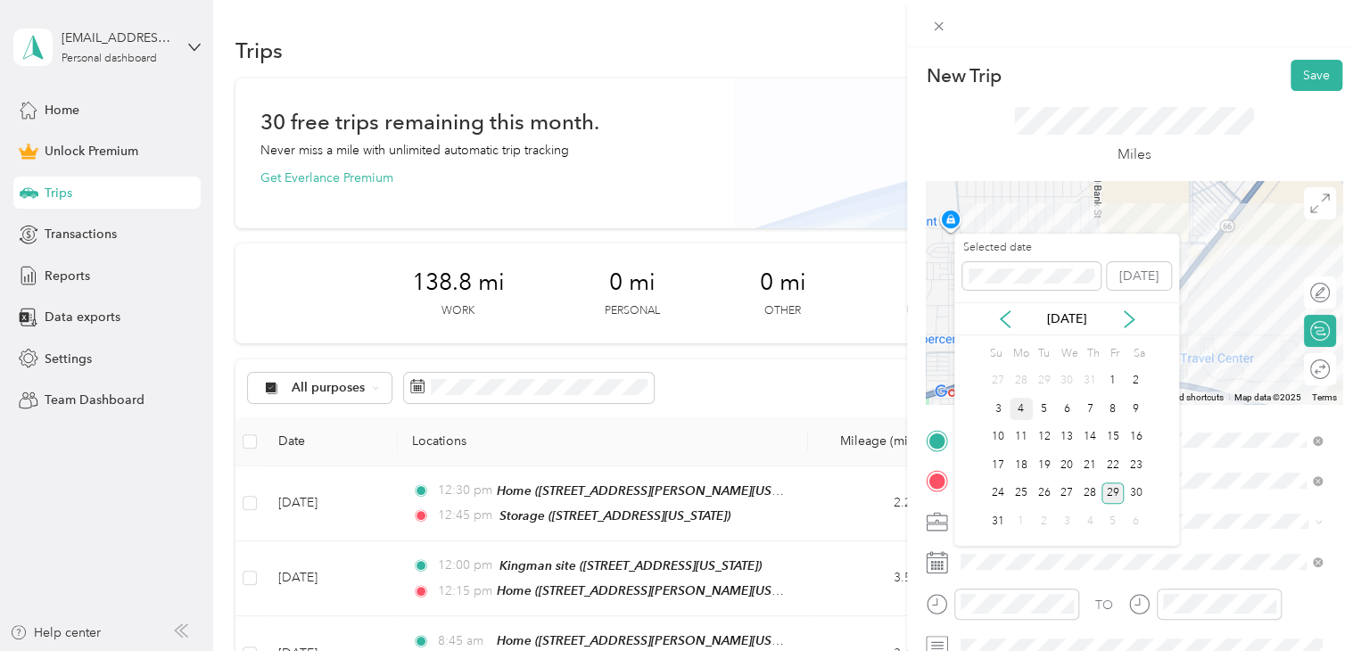
click at [1020, 407] on div "4" at bounding box center [1020, 409] width 23 height 22
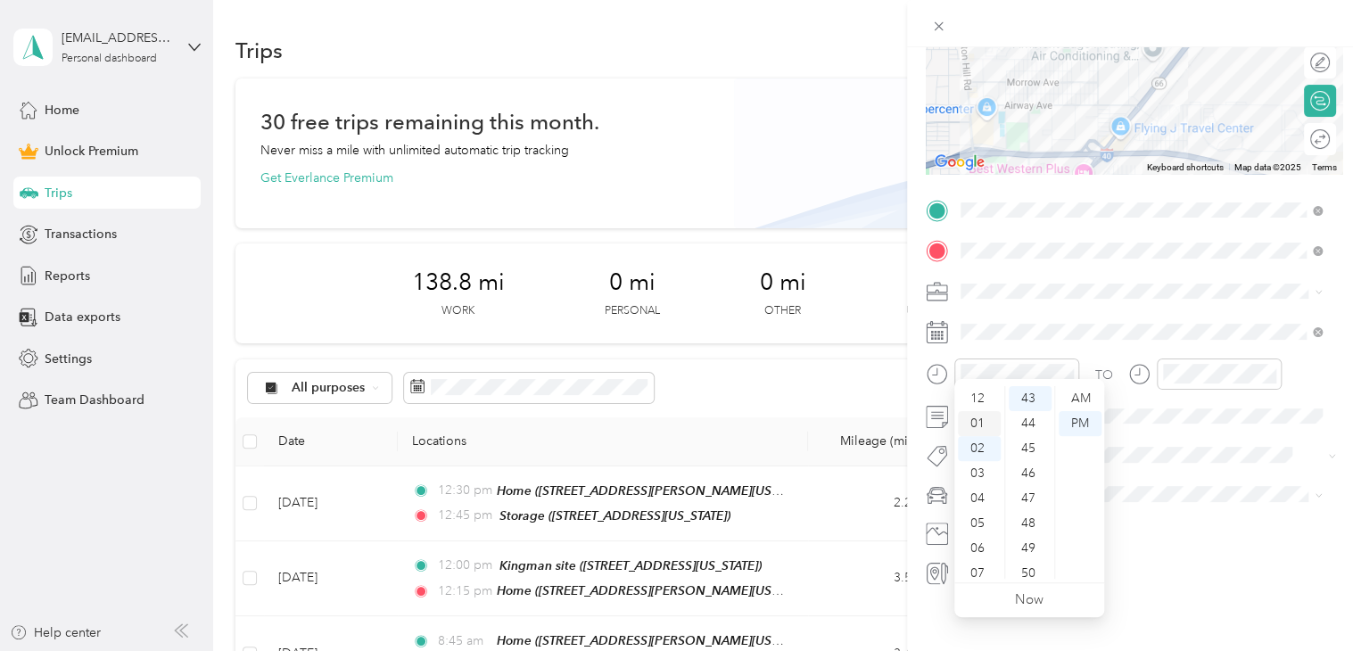
click at [977, 422] on div "01" at bounding box center [979, 423] width 43 height 25
click at [1028, 411] on div "15" at bounding box center [1029, 412] width 43 height 25
click at [1071, 422] on div "PM" at bounding box center [1079, 423] width 43 height 25
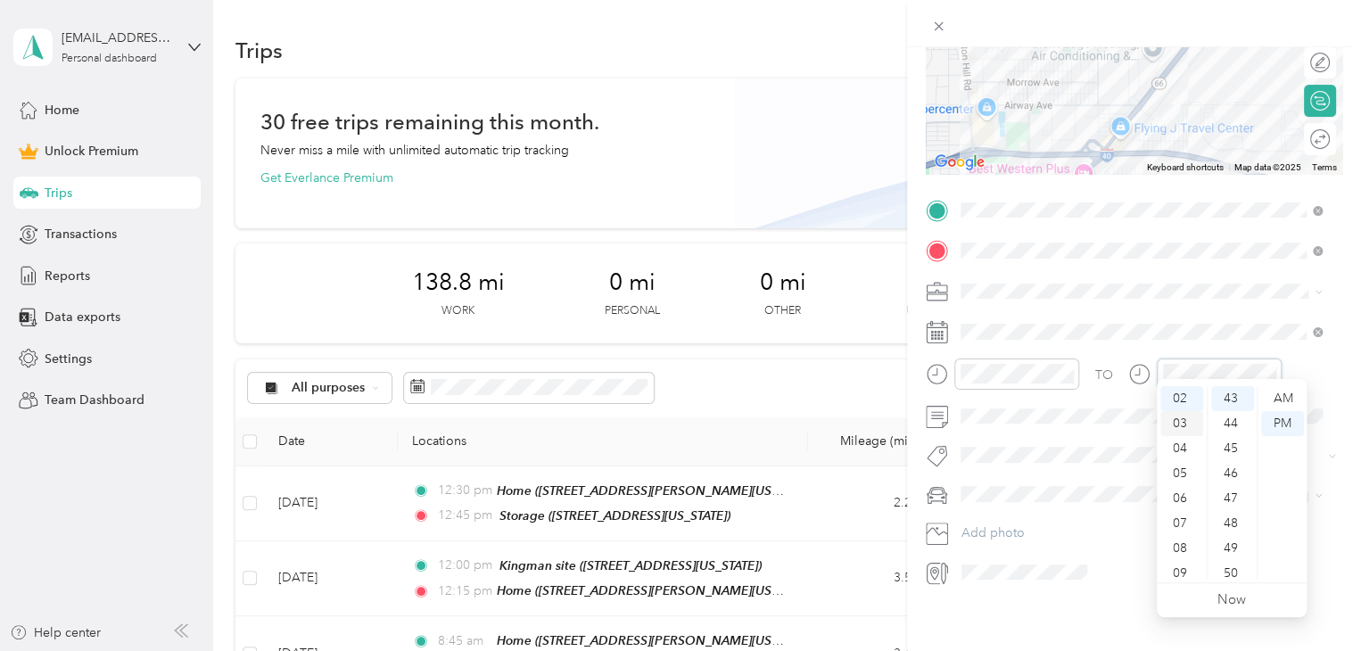
scroll to position [0, 0]
click at [1184, 422] on div "01" at bounding box center [1181, 423] width 43 height 25
click at [1231, 424] on div "30" at bounding box center [1232, 430] width 43 height 25
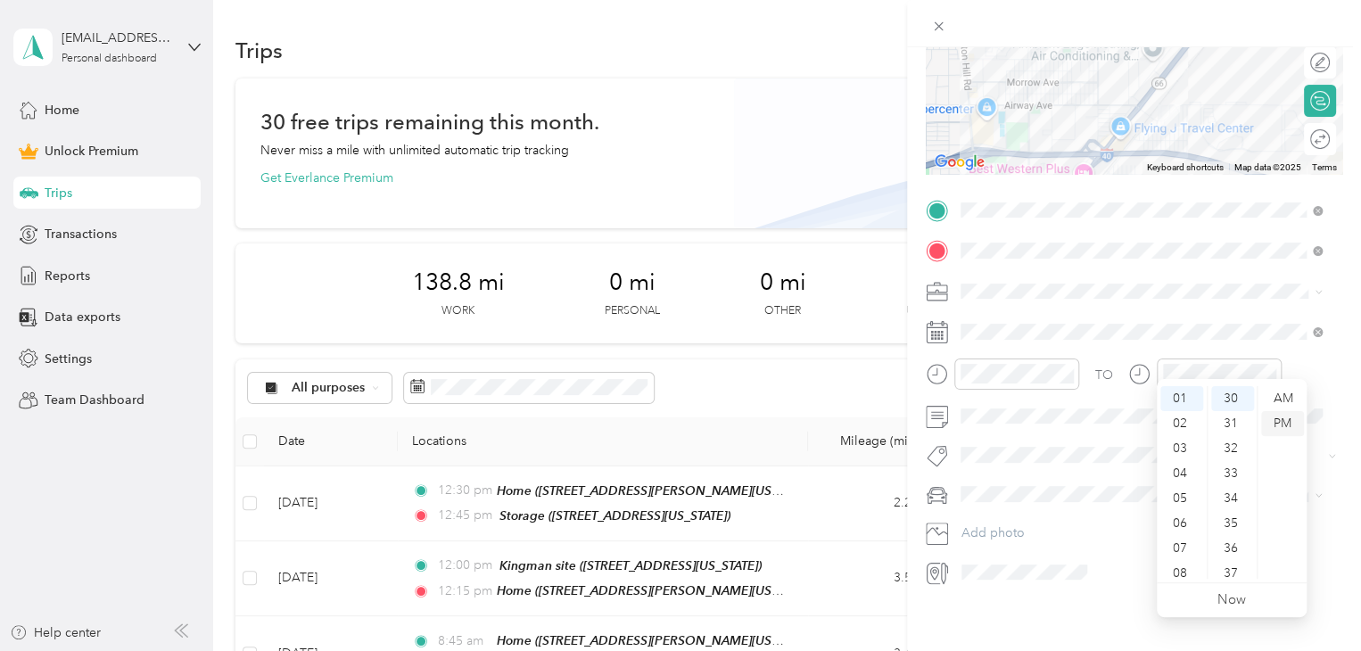
click at [1283, 425] on div "PM" at bounding box center [1282, 423] width 43 height 25
click at [1000, 473] on button "Subg" at bounding box center [993, 467] width 52 height 22
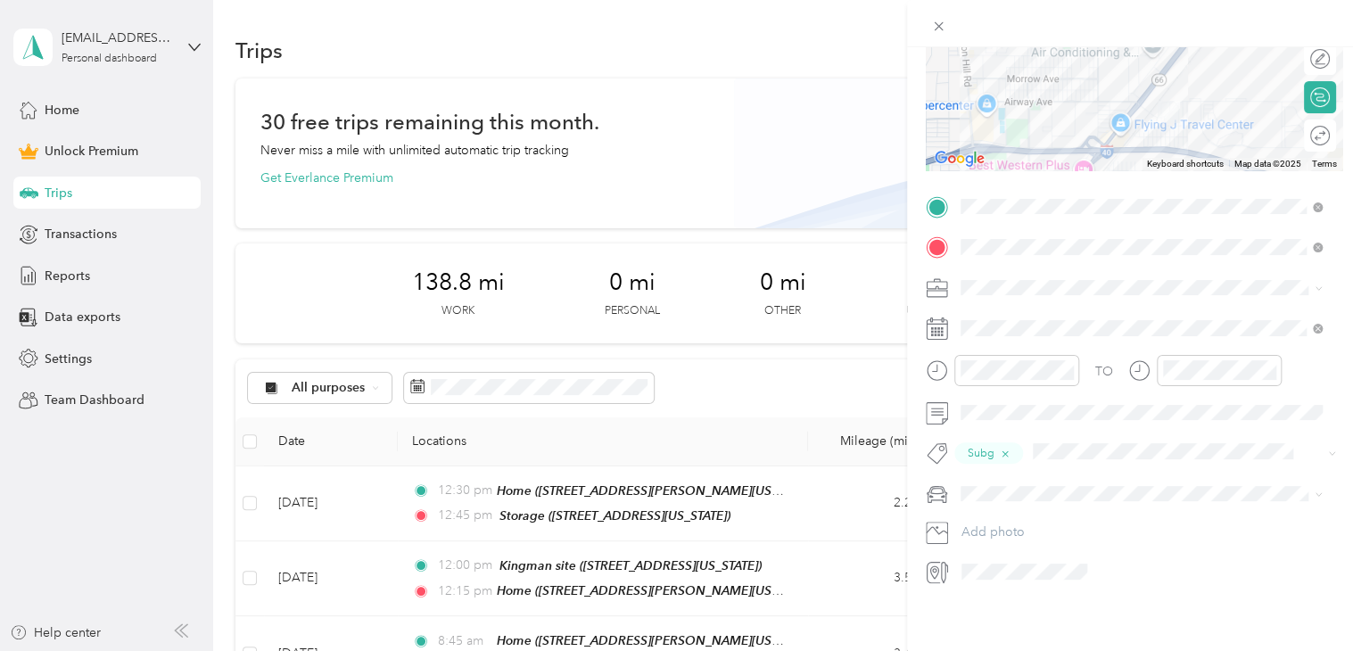
click at [977, 546] on span "Truck" at bounding box center [982, 545] width 30 height 15
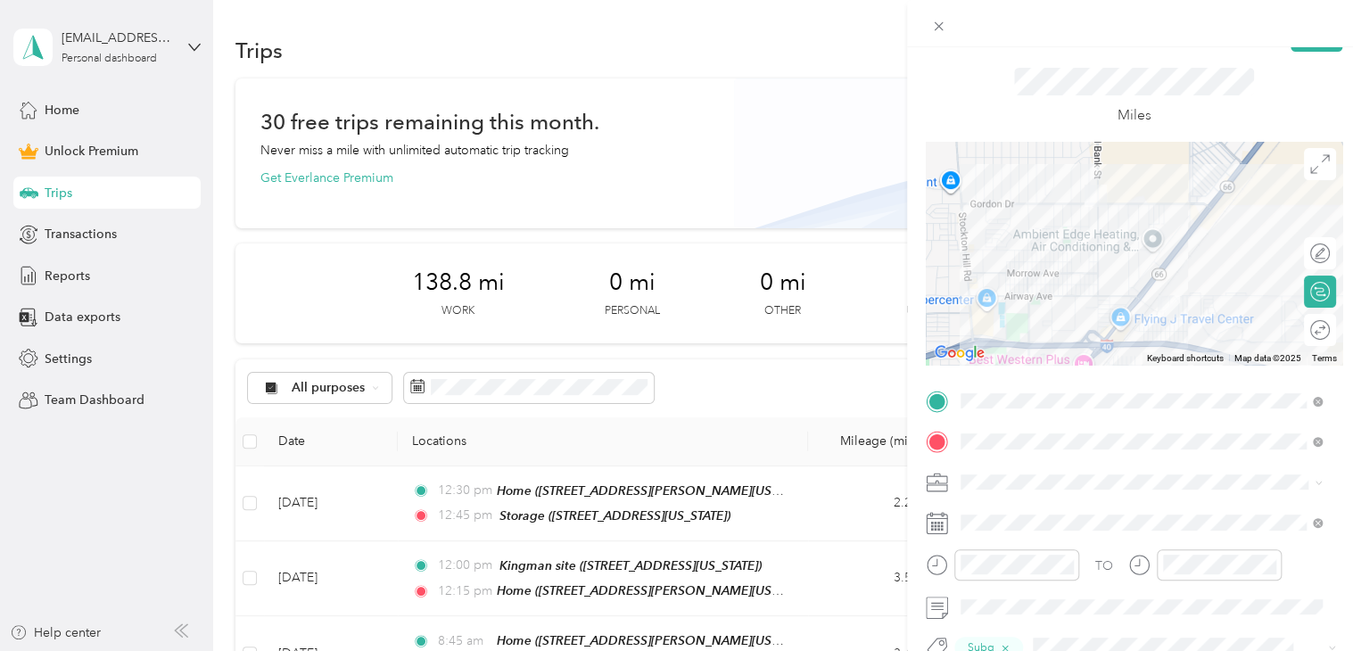
scroll to position [0, 0]
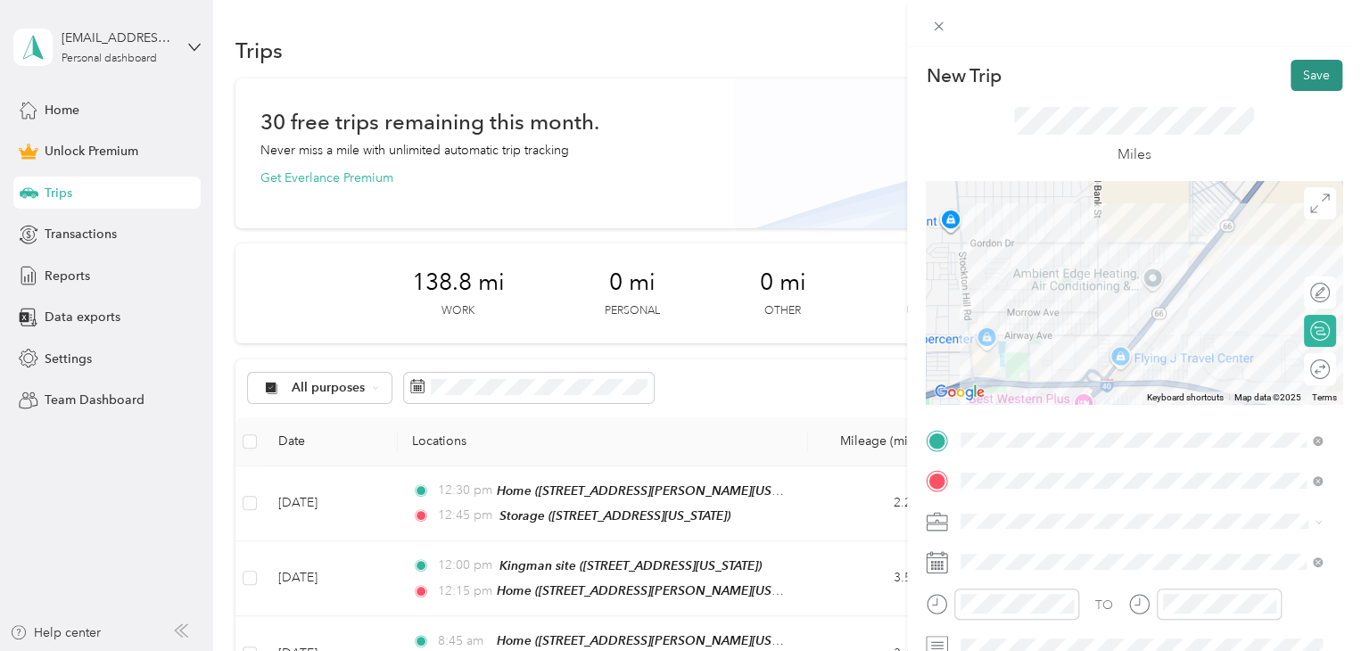
click at [1296, 72] on button "Save" at bounding box center [1316, 75] width 52 height 31
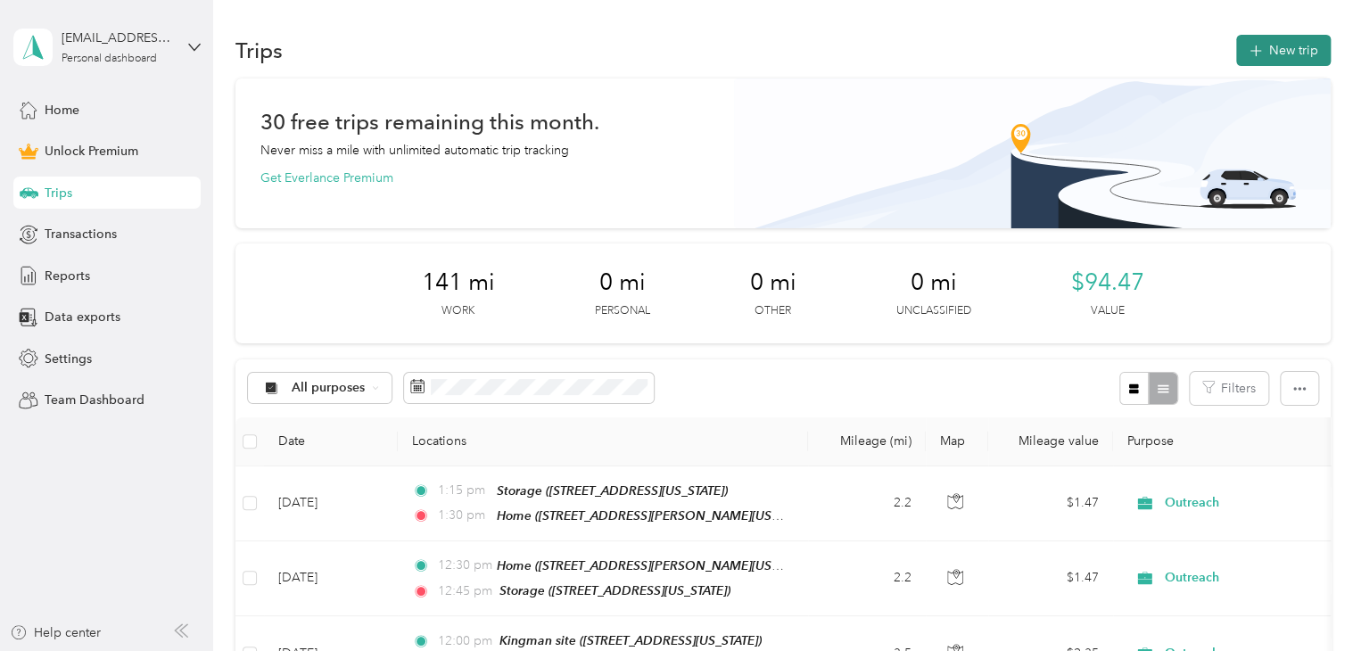
click at [1279, 54] on button "New trip" at bounding box center [1283, 50] width 95 height 31
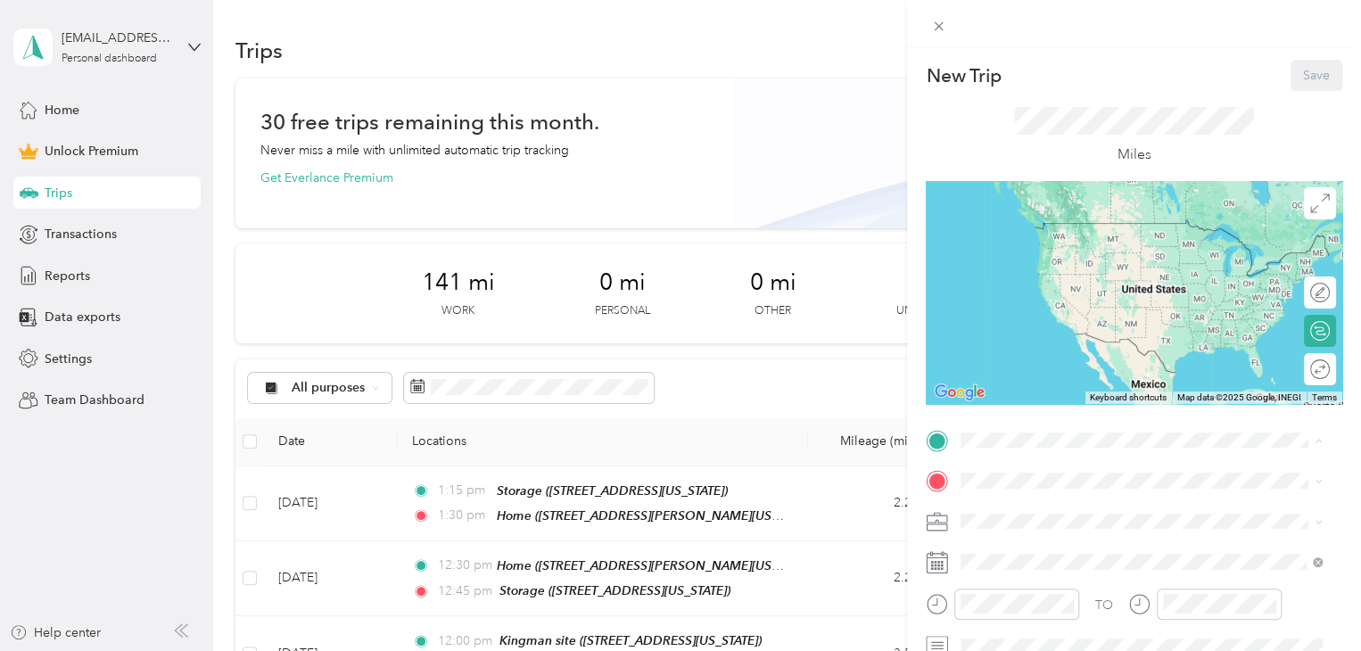
click at [1051, 313] on span "[STREET_ADDRESS][PERSON_NAME][US_STATE]" at bounding box center [1132, 305] width 277 height 15
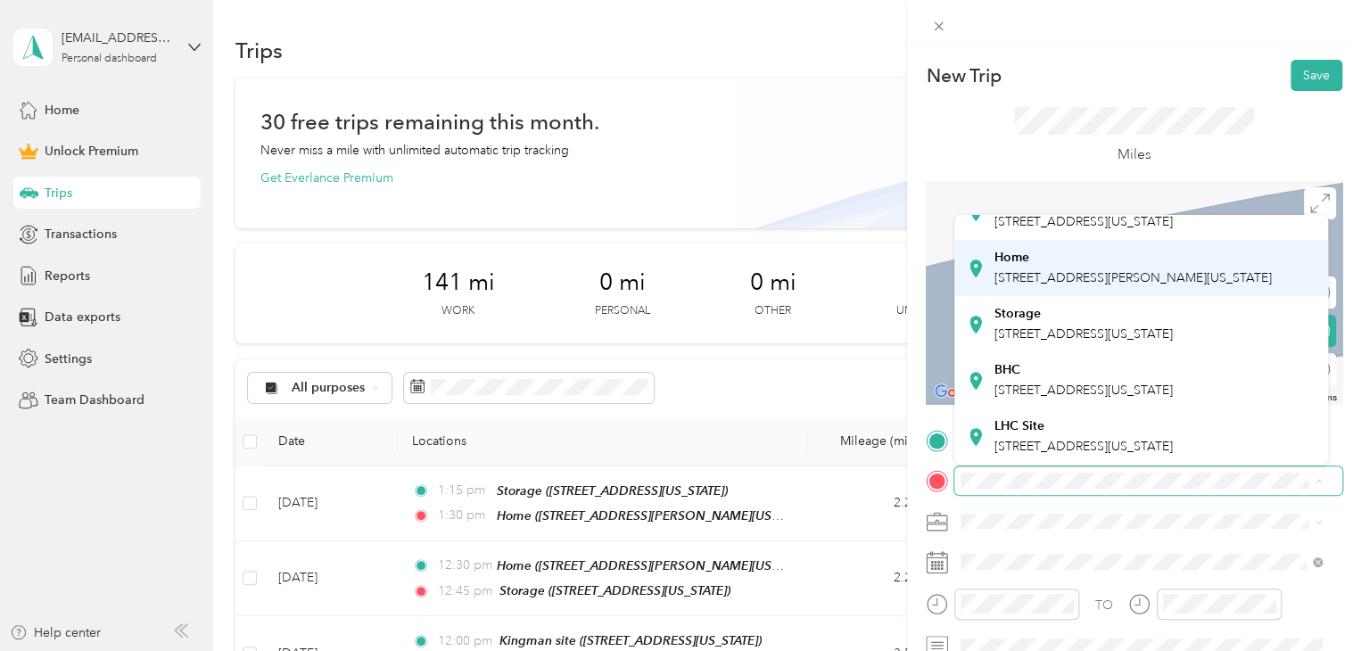
scroll to position [161, 0]
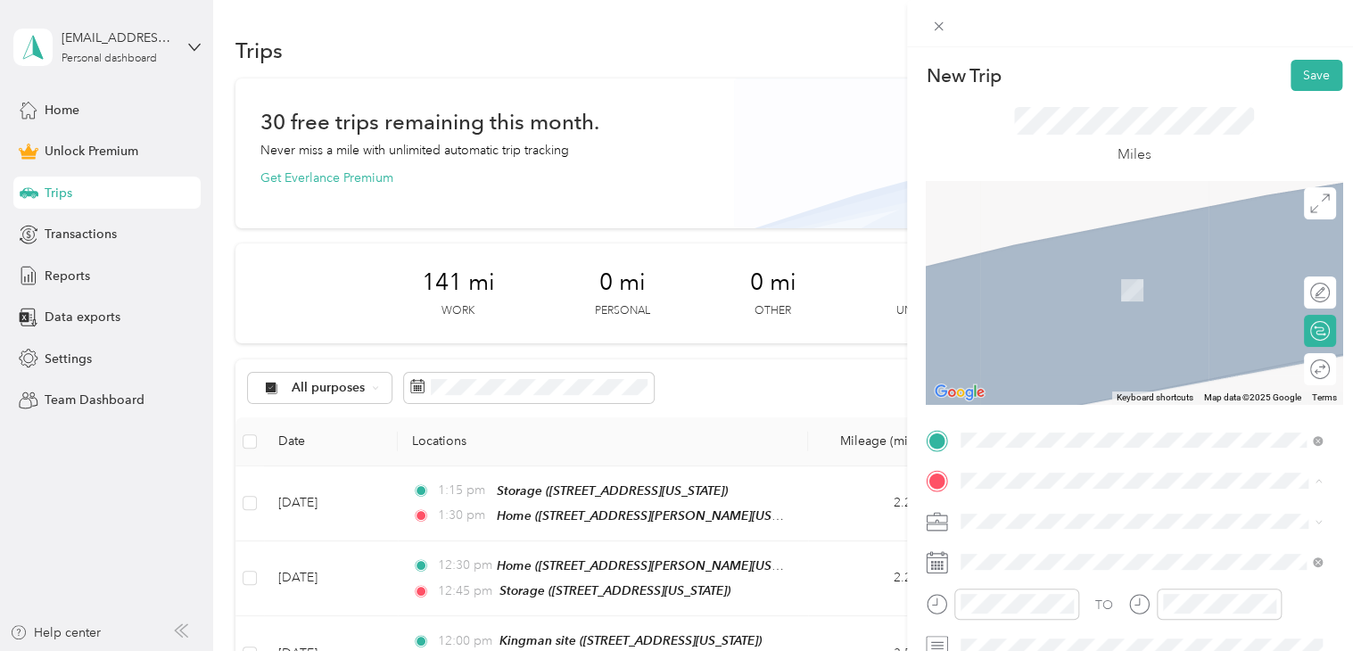
click at [1048, 362] on div "BHC [STREET_ADDRESS][US_STATE]" at bounding box center [1083, 380] width 178 height 37
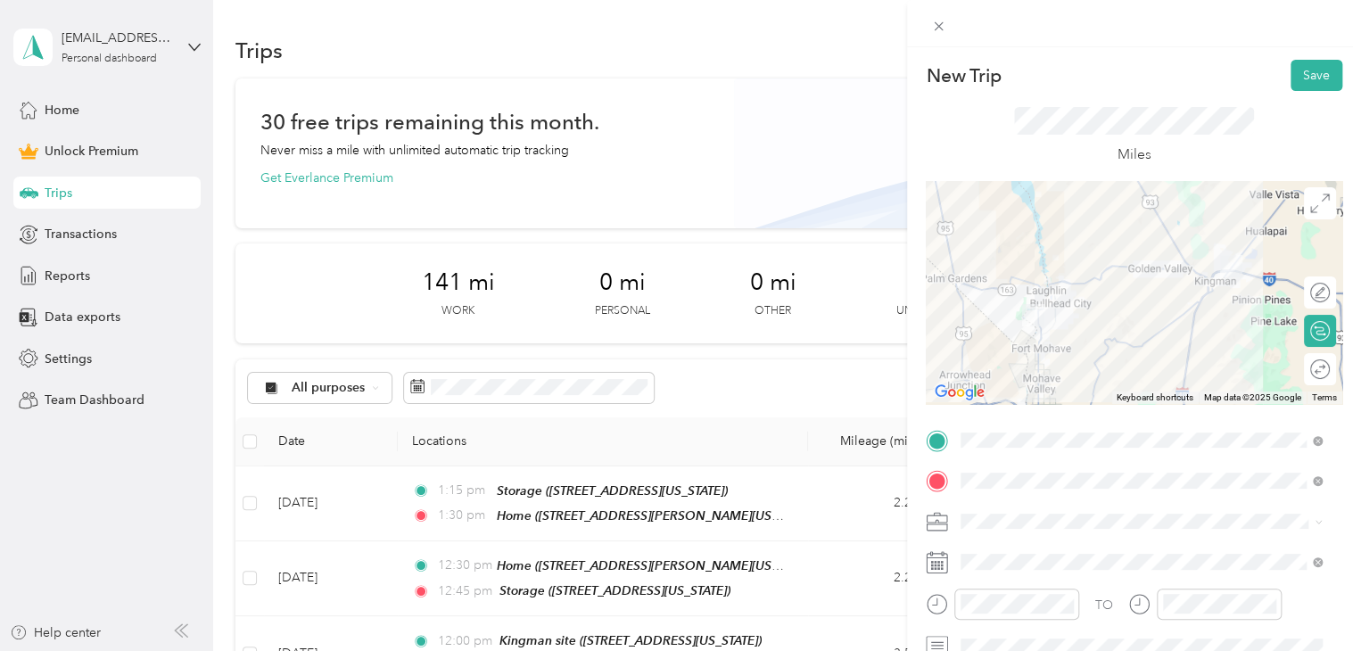
click at [1000, 339] on li "Outreach" at bounding box center [1141, 333] width 374 height 31
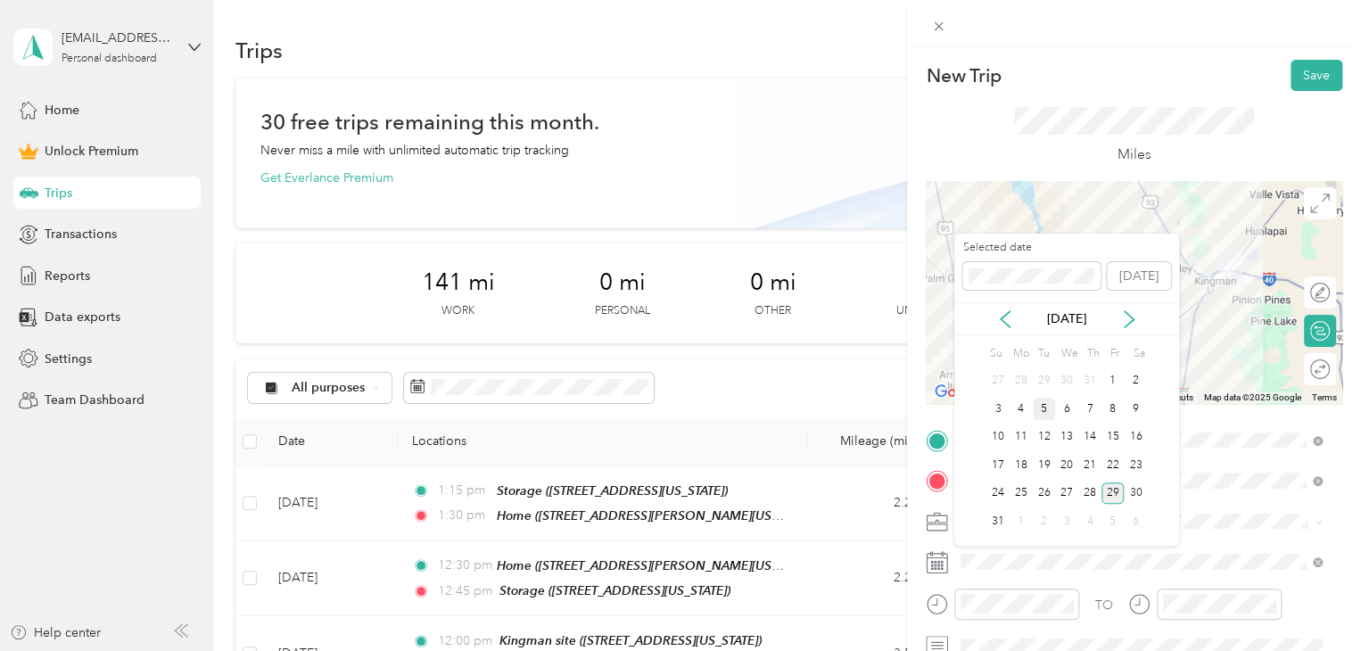
click at [1043, 410] on div "5" at bounding box center [1044, 409] width 23 height 22
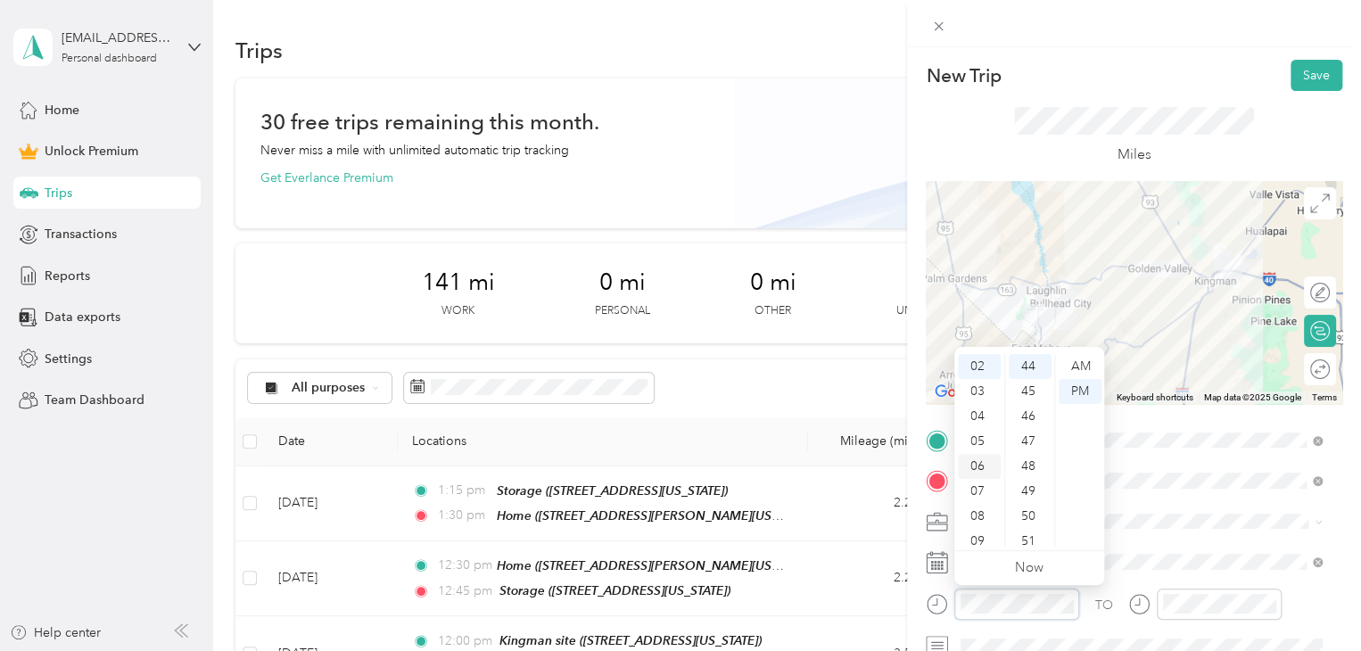
scroll to position [107, 0]
click at [982, 508] on div "10" at bounding box center [979, 509] width 43 height 25
click at [1031, 377] on div "30" at bounding box center [1029, 373] width 43 height 25
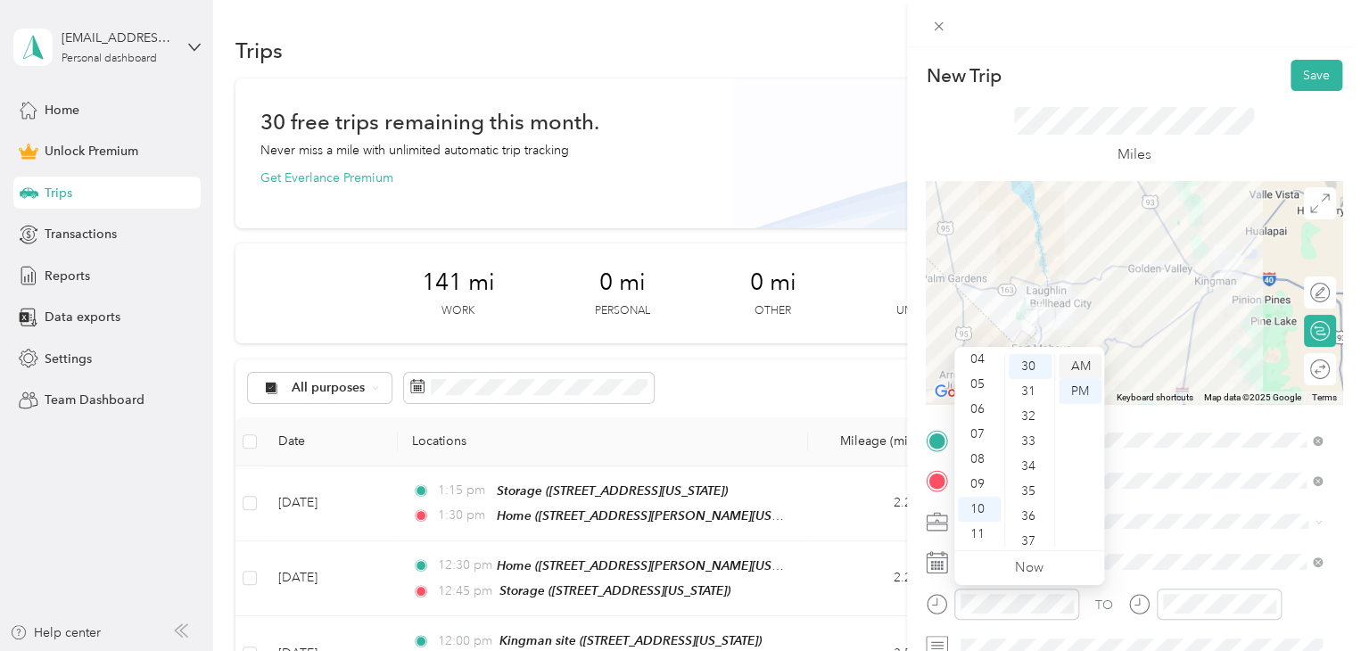
click at [1090, 368] on div "AM" at bounding box center [1079, 366] width 43 height 25
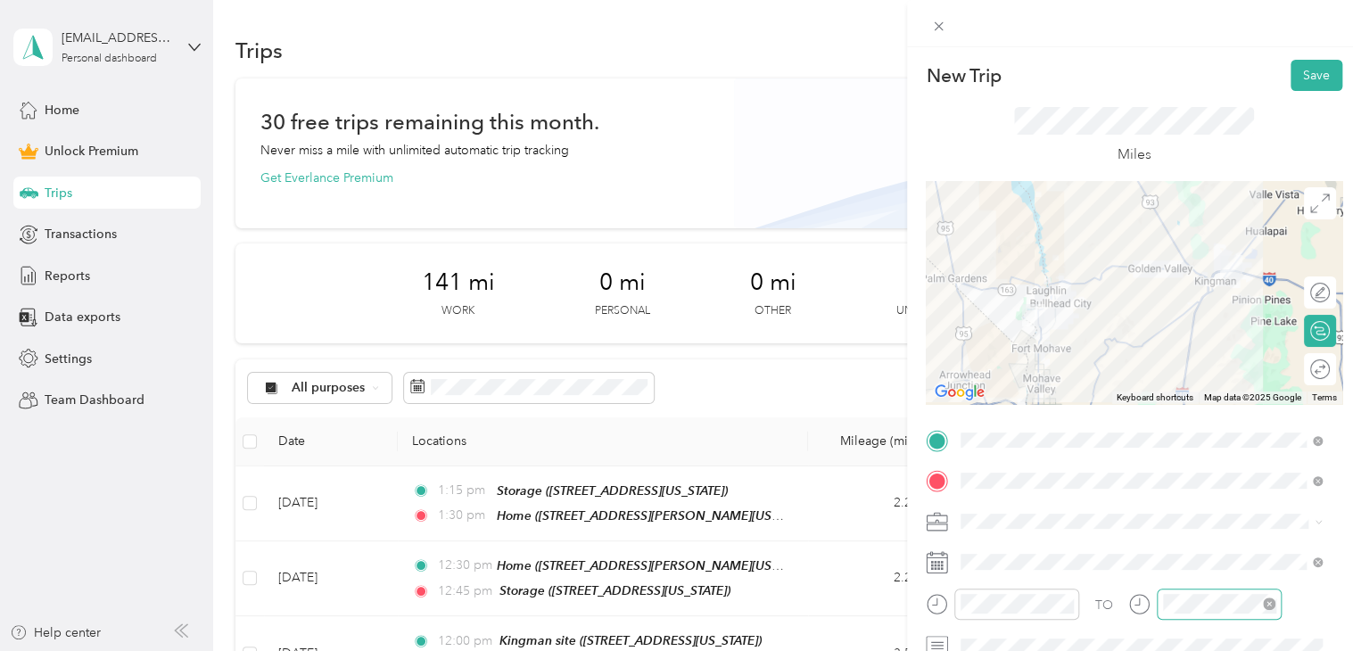
click at [1174, 592] on div at bounding box center [1218, 603] width 125 height 31
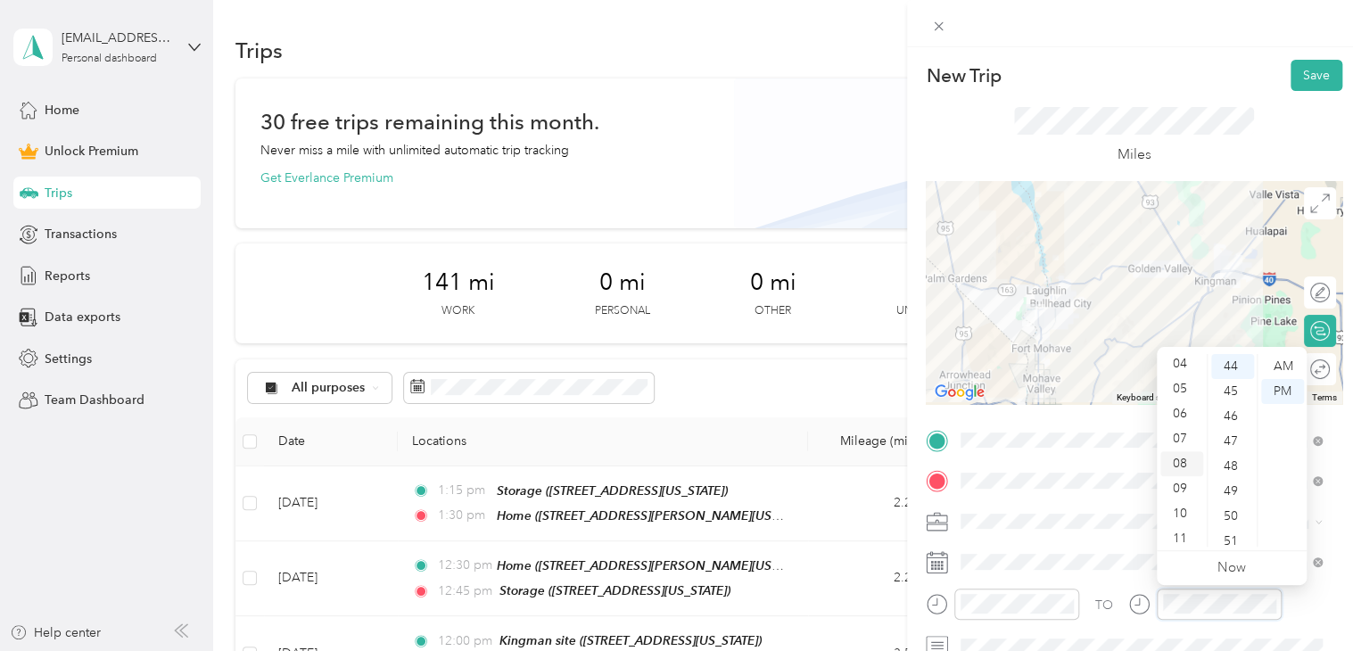
scroll to position [107, 0]
click at [1186, 532] on div "11" at bounding box center [1181, 534] width 43 height 25
click at [1227, 371] on div "30" at bounding box center [1232, 373] width 43 height 25
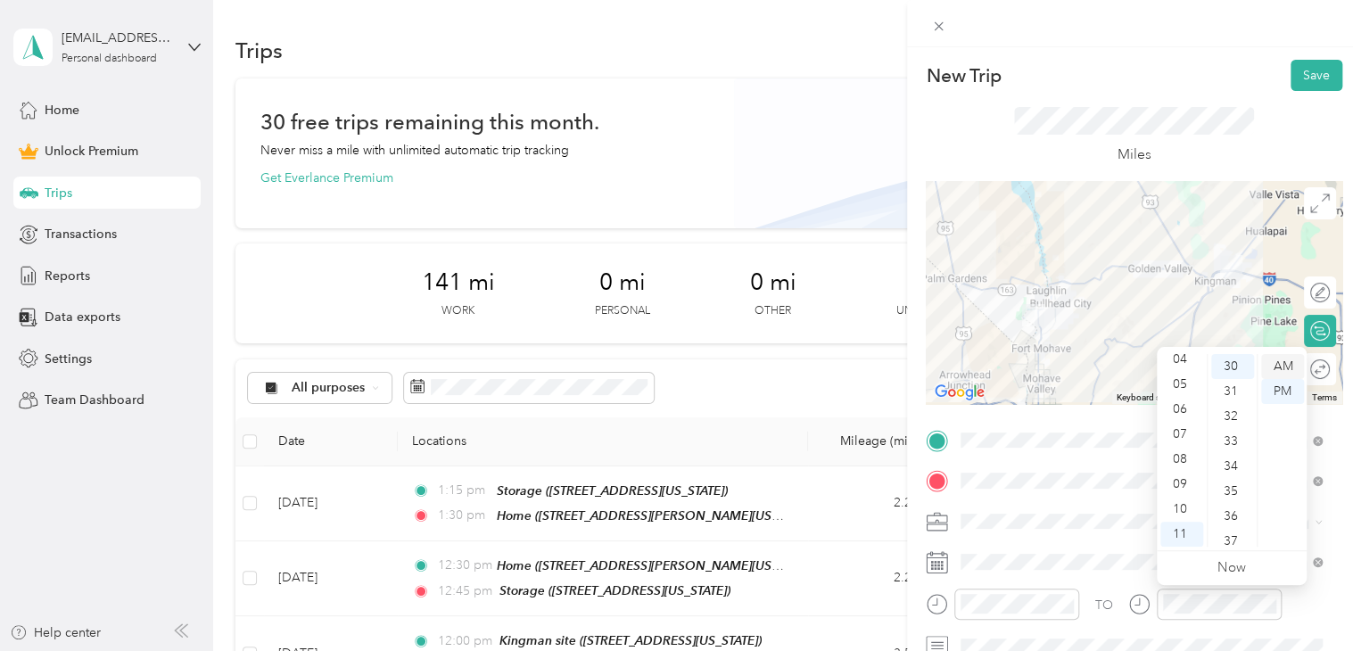
click at [1287, 358] on div "AM" at bounding box center [1282, 366] width 43 height 25
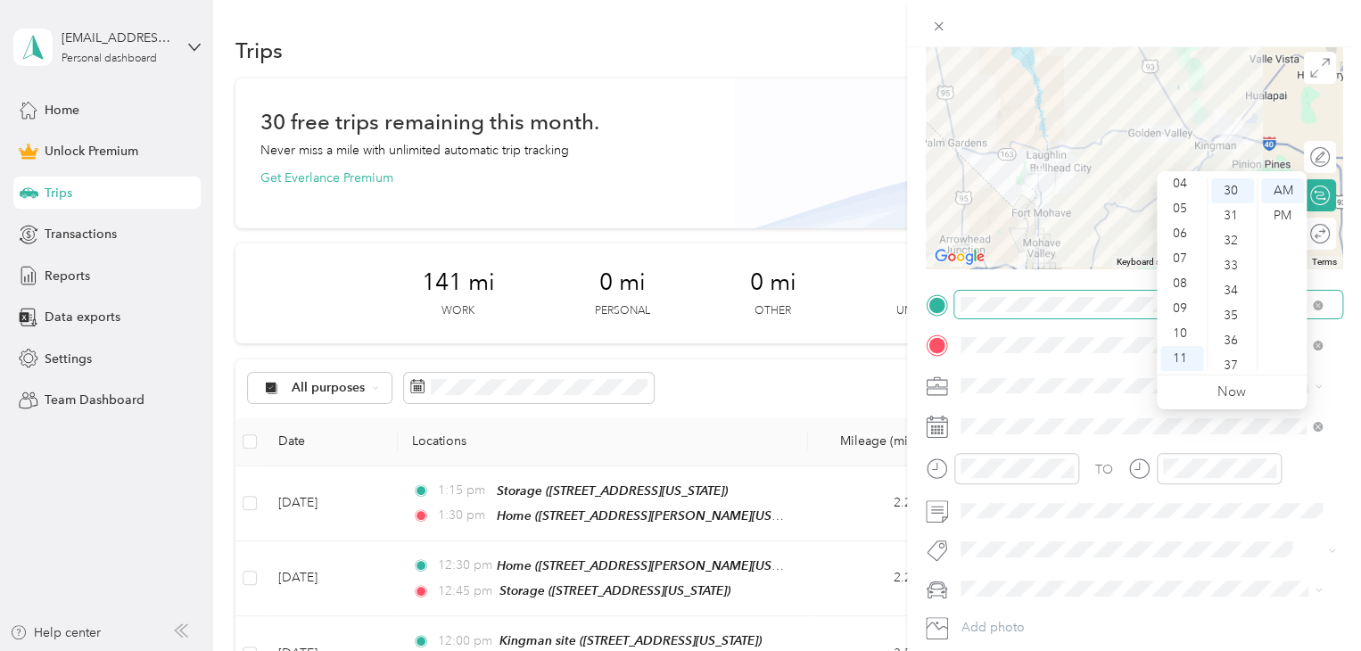
scroll to position [178, 0]
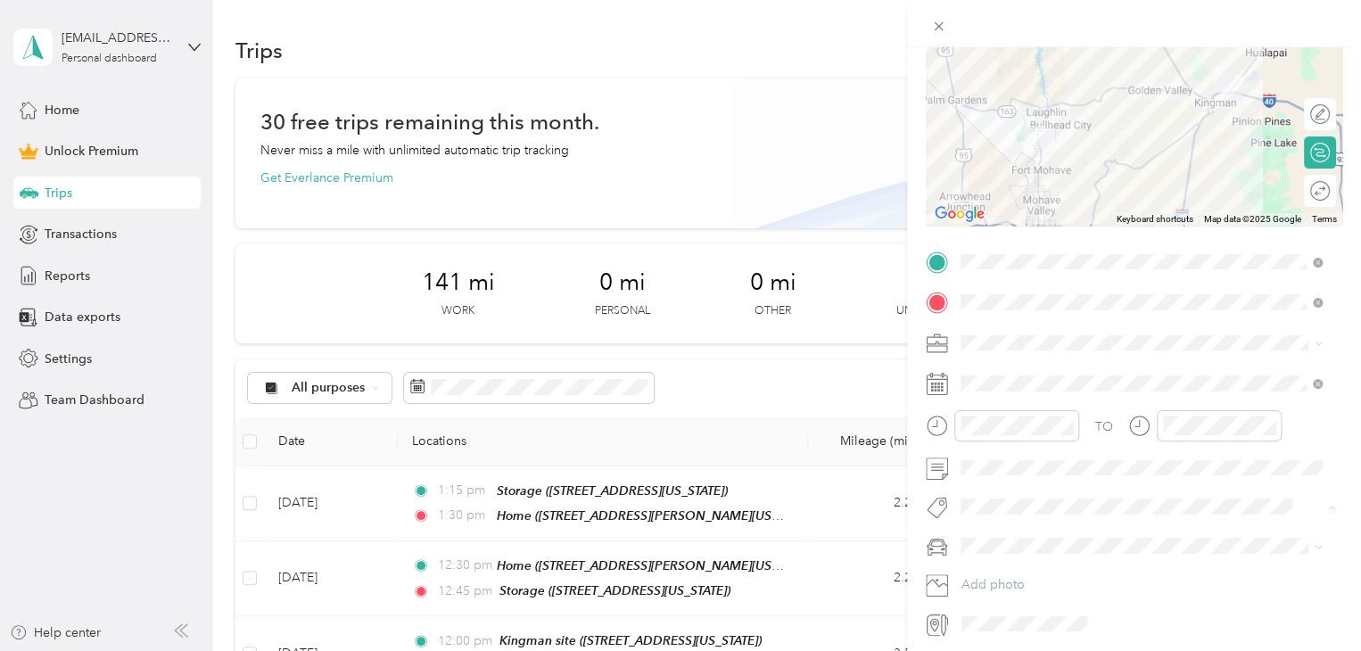
click at [992, 535] on span "Subg" at bounding box center [992, 538] width 27 height 16
click at [982, 614] on span "Truck" at bounding box center [982, 607] width 30 height 15
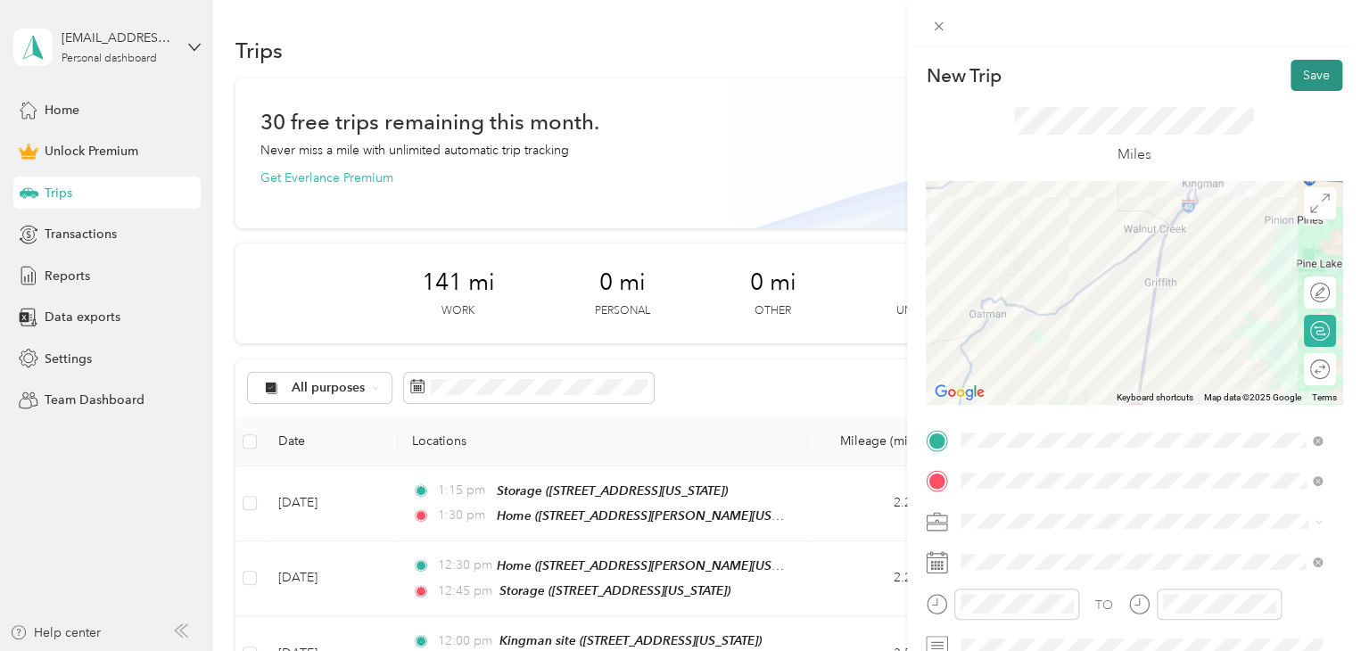
click at [1302, 74] on button "Save" at bounding box center [1316, 75] width 52 height 31
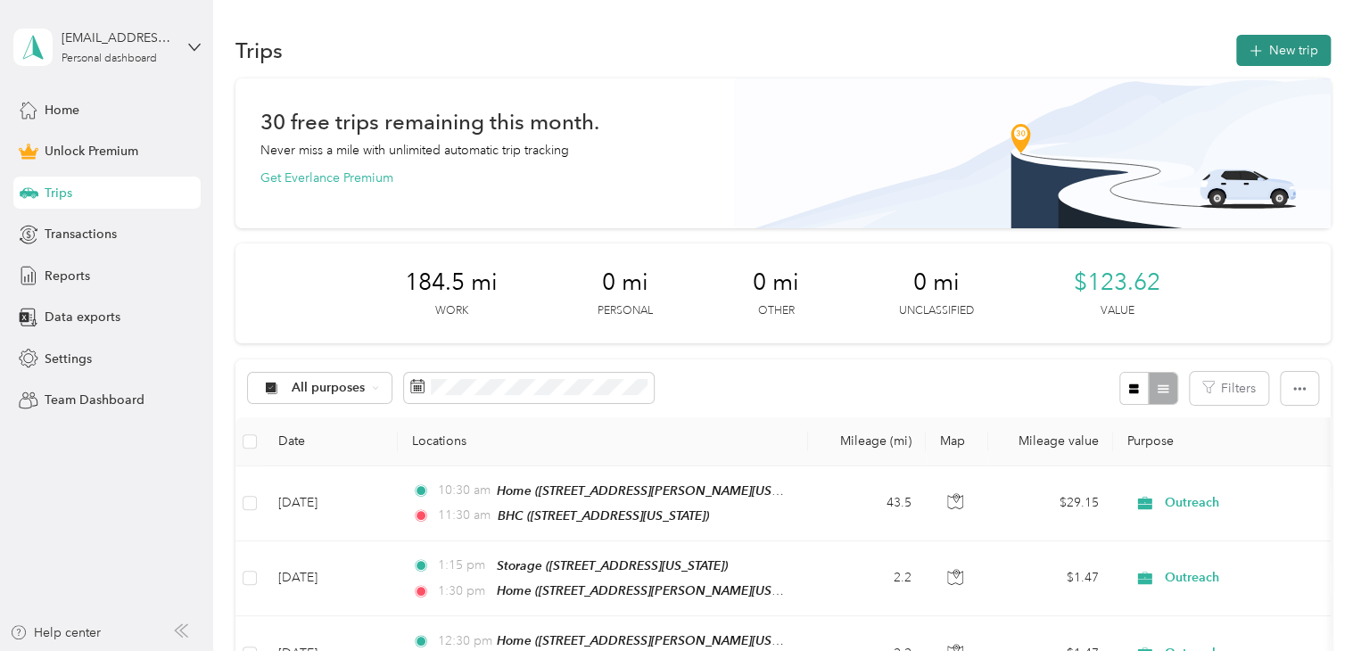
click at [1270, 49] on button "New trip" at bounding box center [1283, 50] width 95 height 31
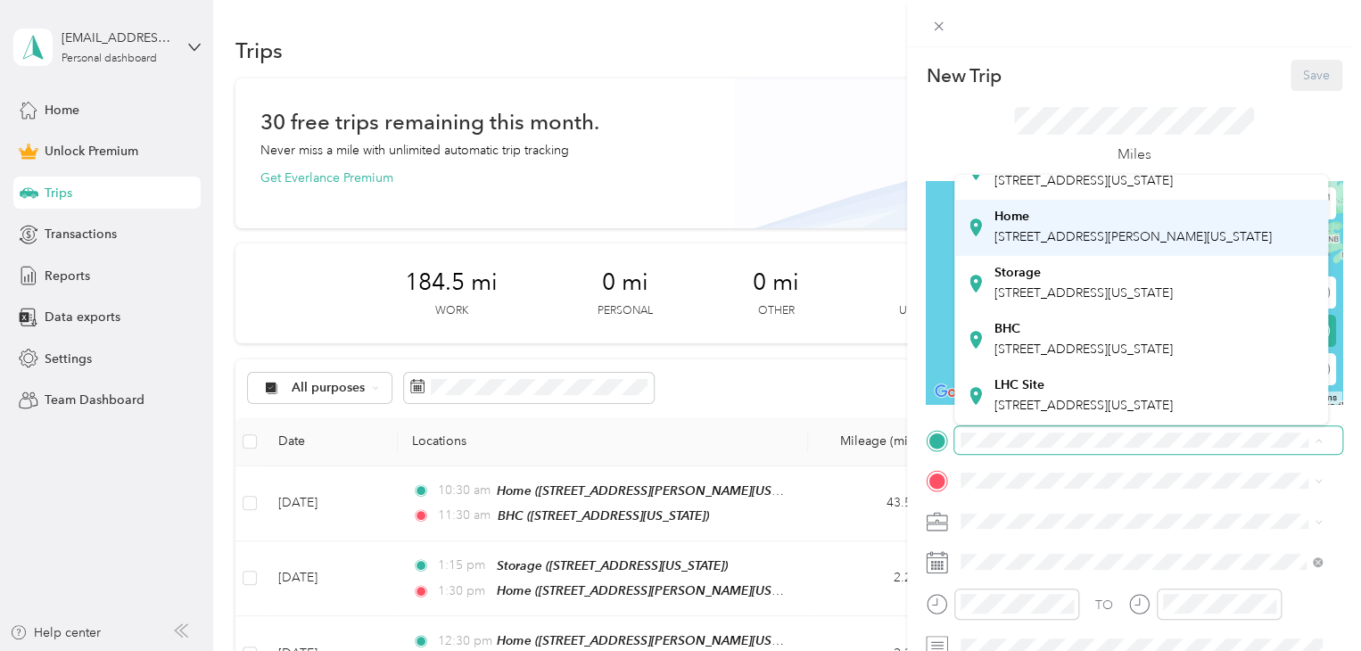
scroll to position [161, 0]
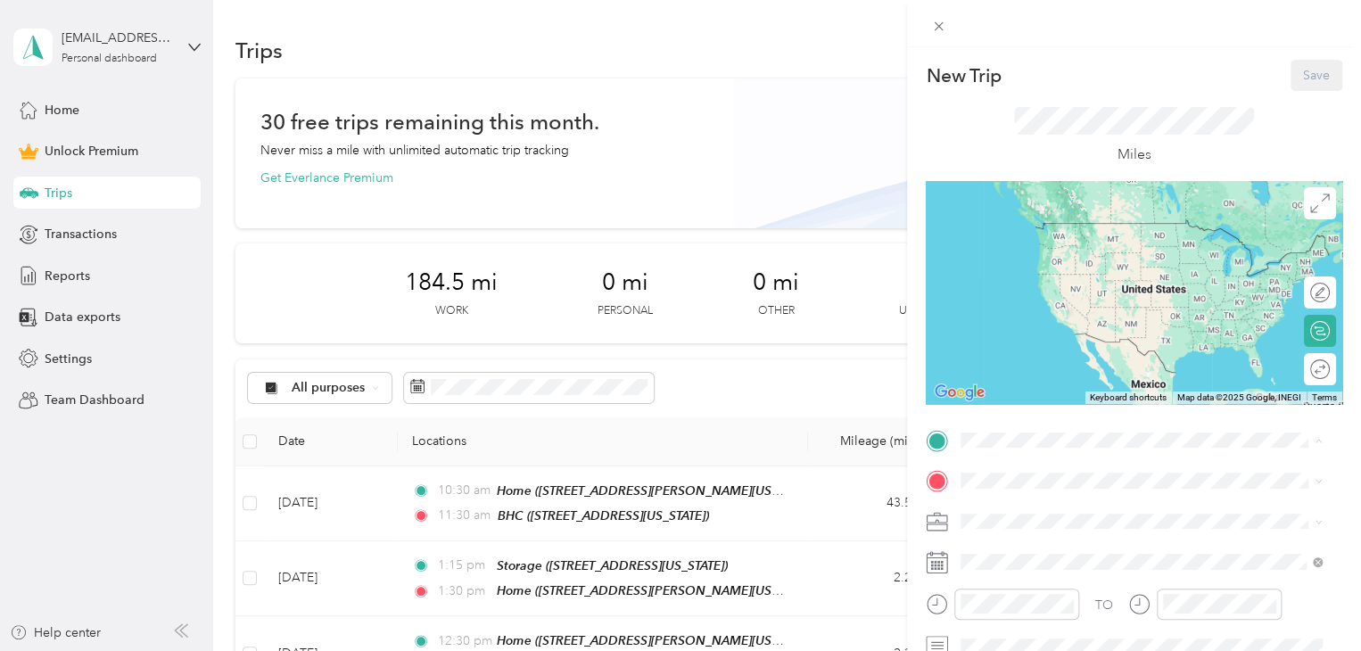
click at [1033, 321] on div "BHC [STREET_ADDRESS][US_STATE]" at bounding box center [1083, 339] width 178 height 37
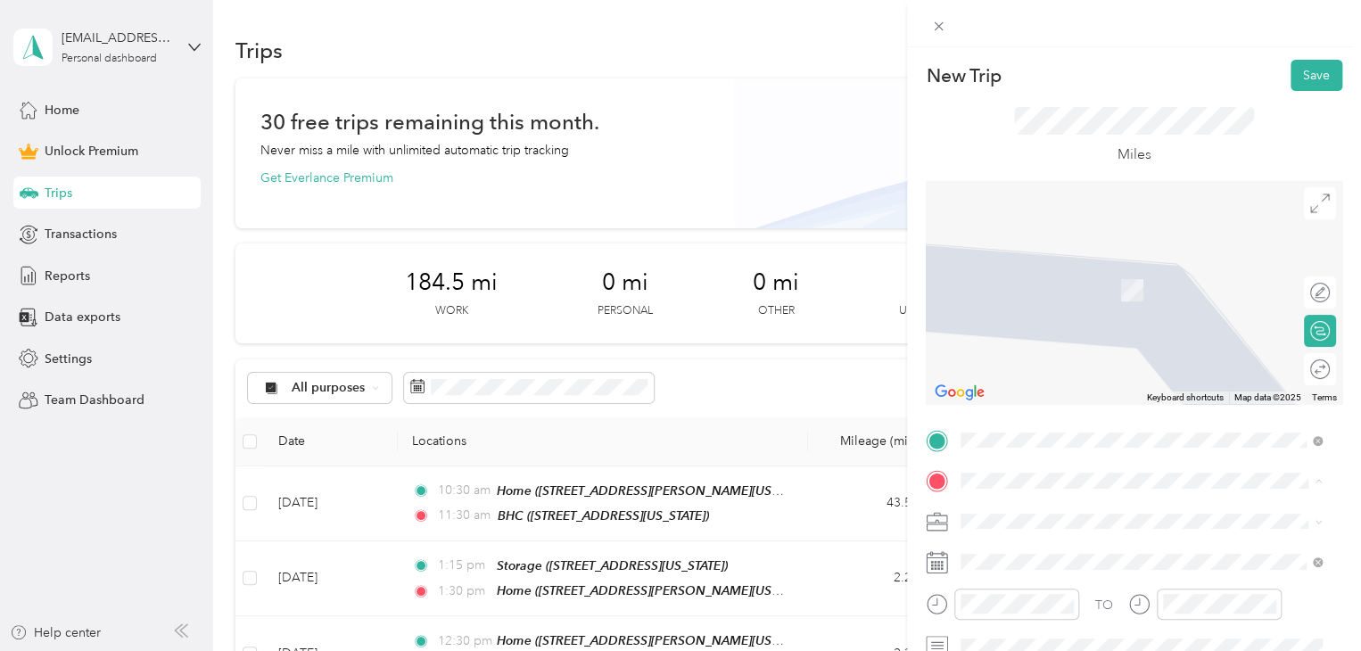
click at [1025, 354] on span "[STREET_ADDRESS][PERSON_NAME][US_STATE]" at bounding box center [1132, 346] width 277 height 15
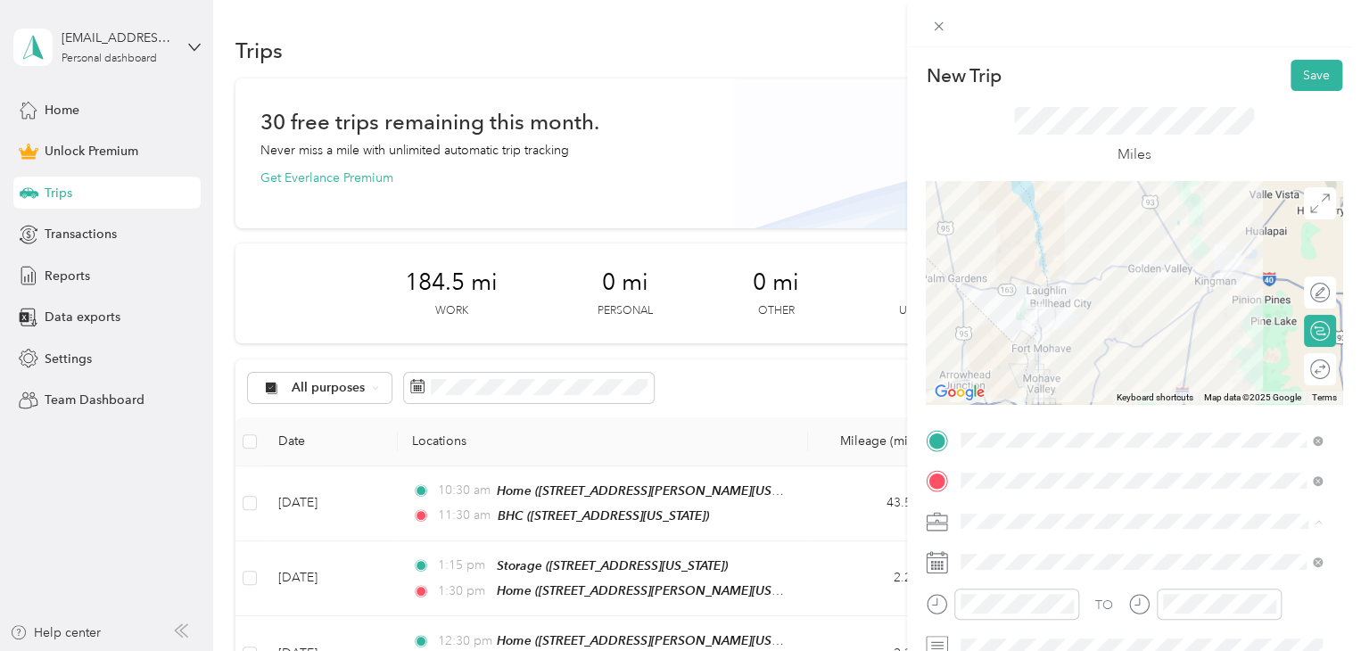
click at [985, 333] on div "Outreach" at bounding box center [1141, 334] width 349 height 19
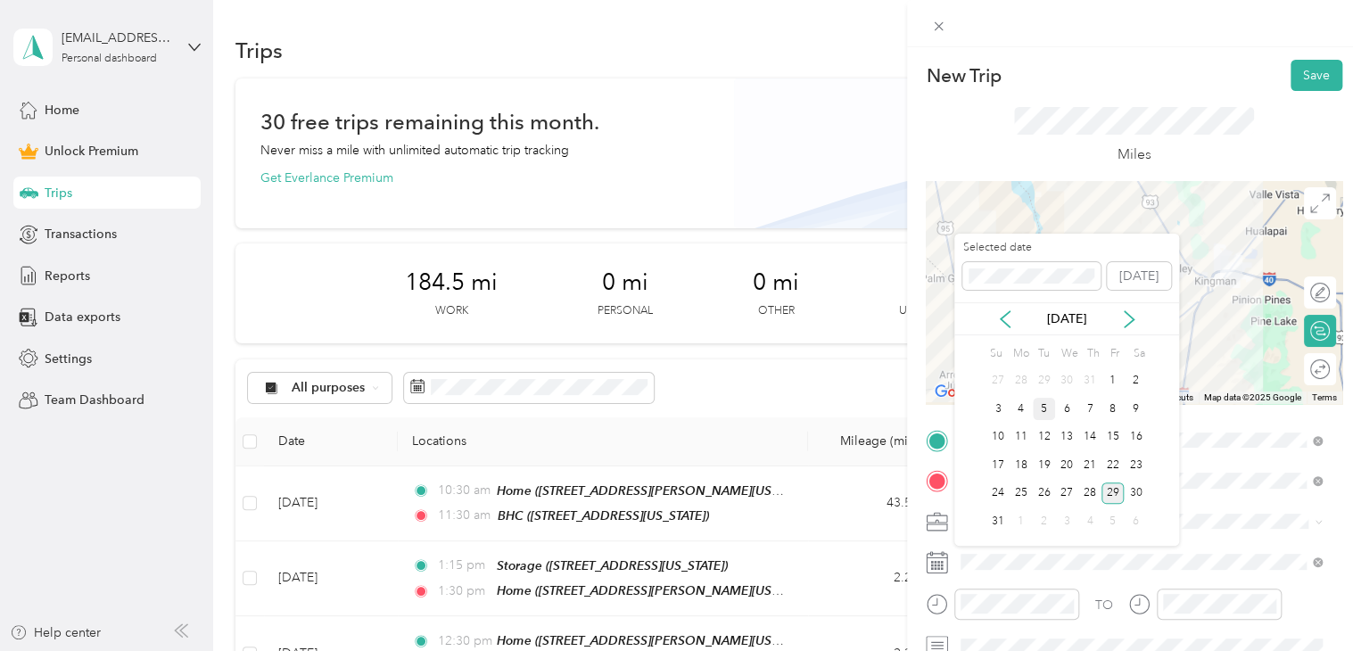
click at [1041, 407] on div "5" at bounding box center [1044, 409] width 23 height 22
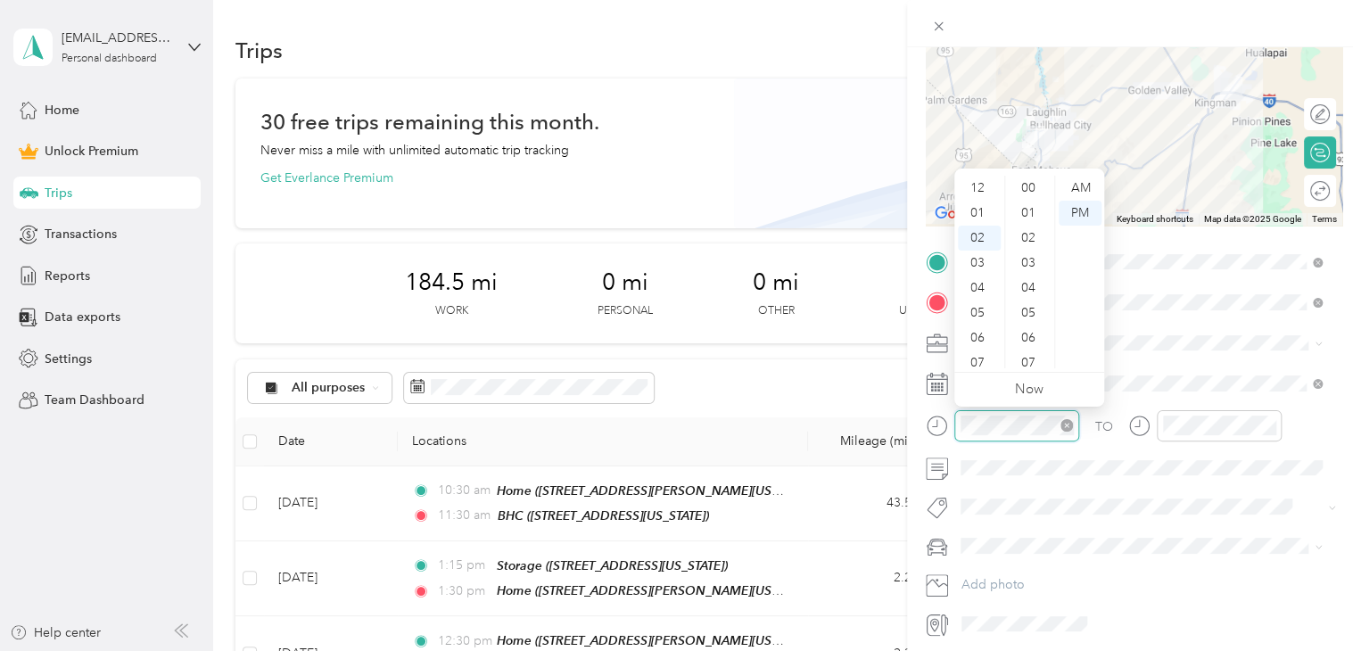
scroll to position [1123, 0]
click at [975, 190] on div "02" at bounding box center [979, 188] width 43 height 25
click at [1025, 261] on div "30" at bounding box center [1029, 259] width 43 height 25
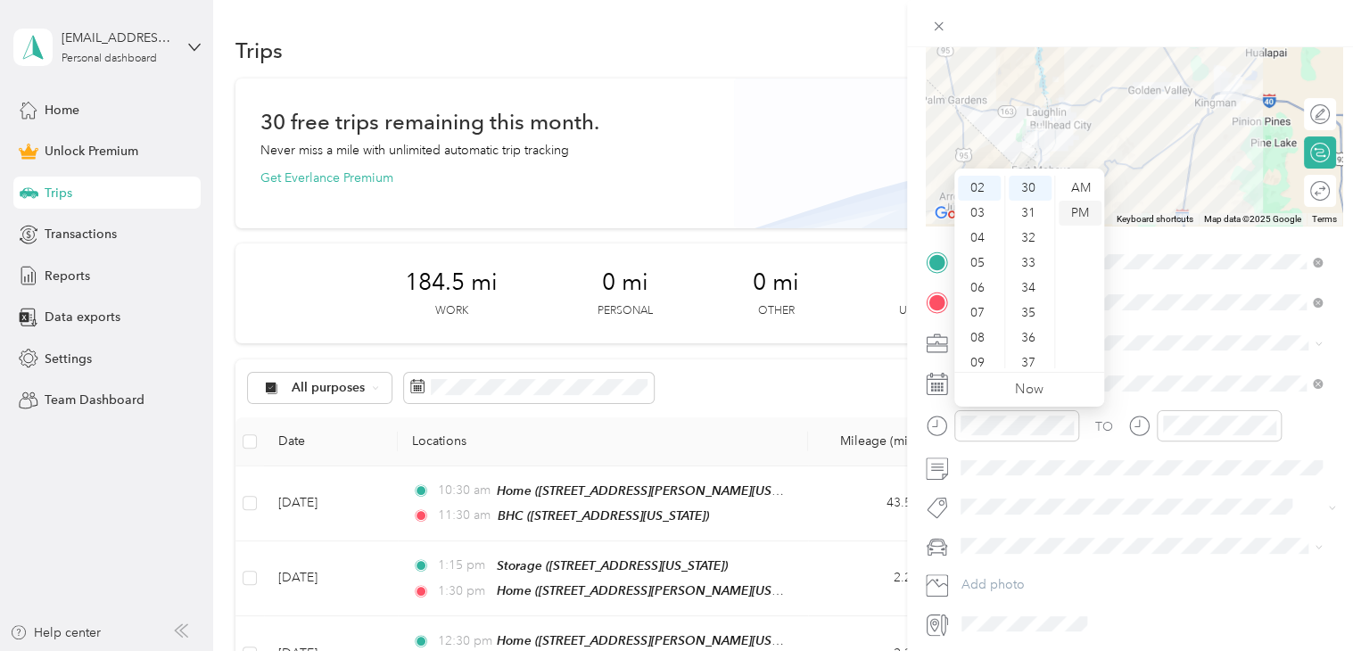
click at [1076, 210] on div "PM" at bounding box center [1079, 213] width 43 height 25
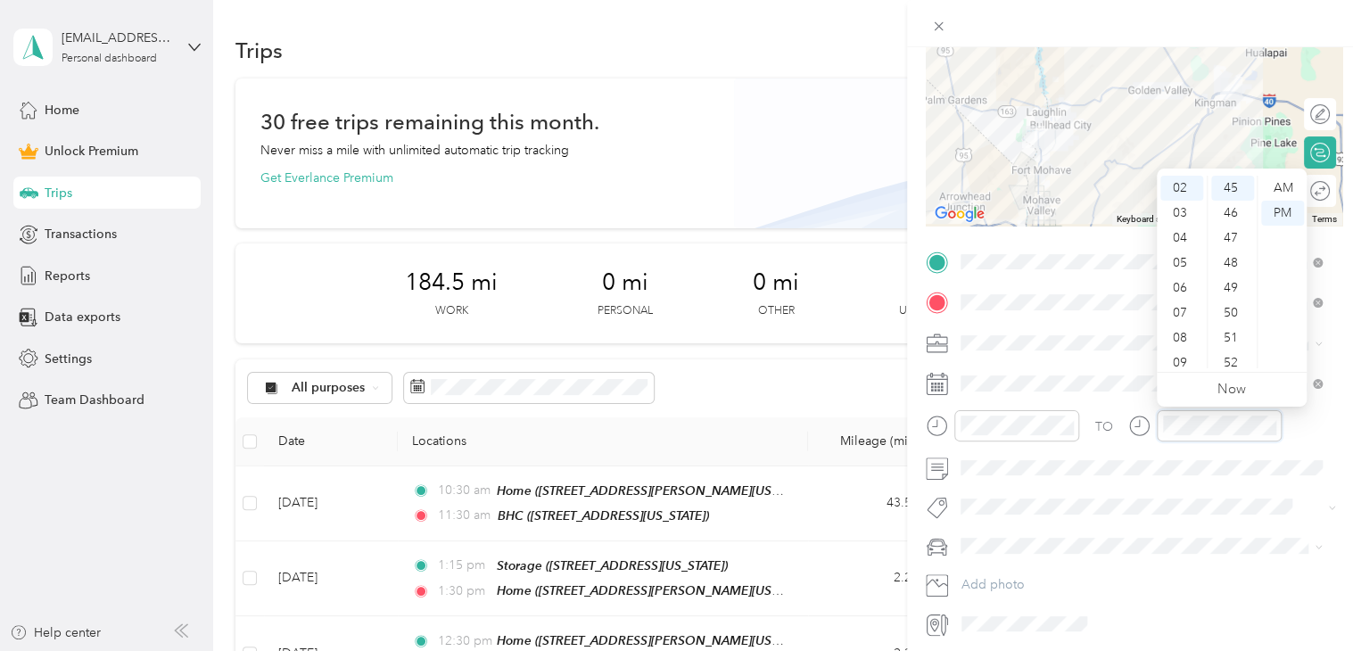
scroll to position [1123, 0]
click at [1181, 210] on div "03" at bounding box center [1181, 213] width 43 height 25
click at [1232, 259] on div "30" at bounding box center [1232, 259] width 43 height 25
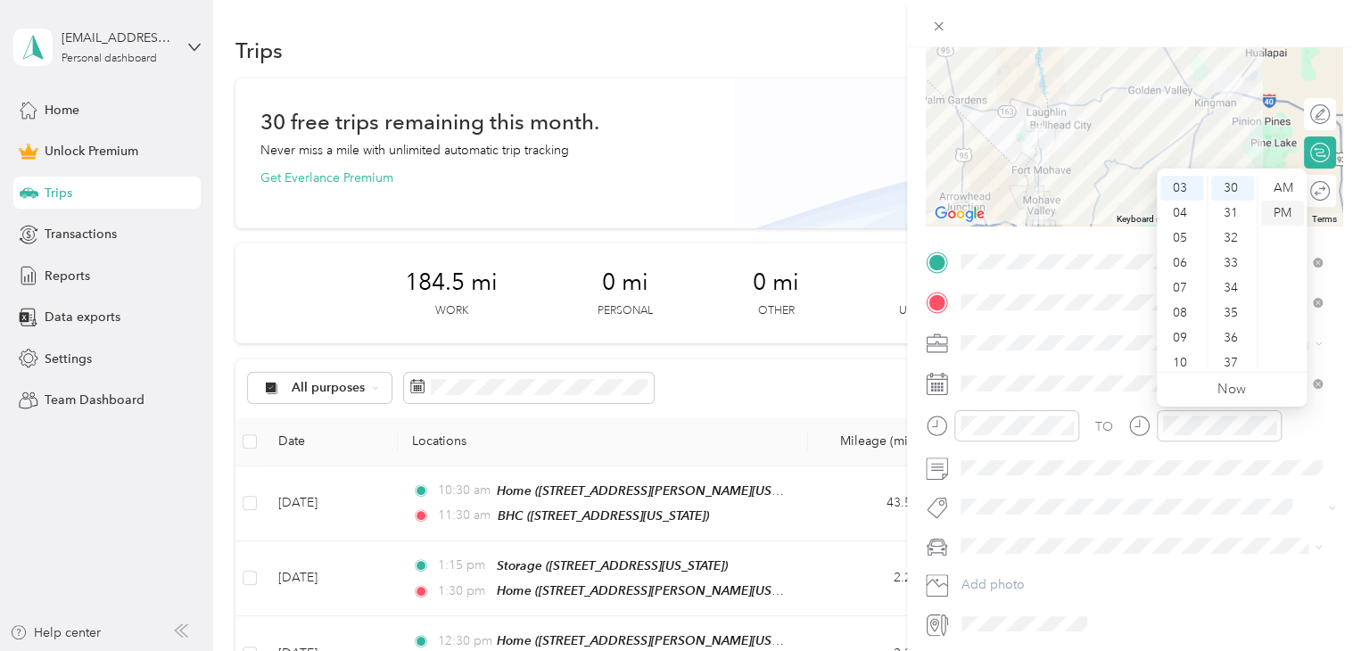
click at [1278, 211] on div "PM" at bounding box center [1282, 213] width 43 height 25
click at [996, 532] on span "Subg" at bounding box center [992, 538] width 27 height 16
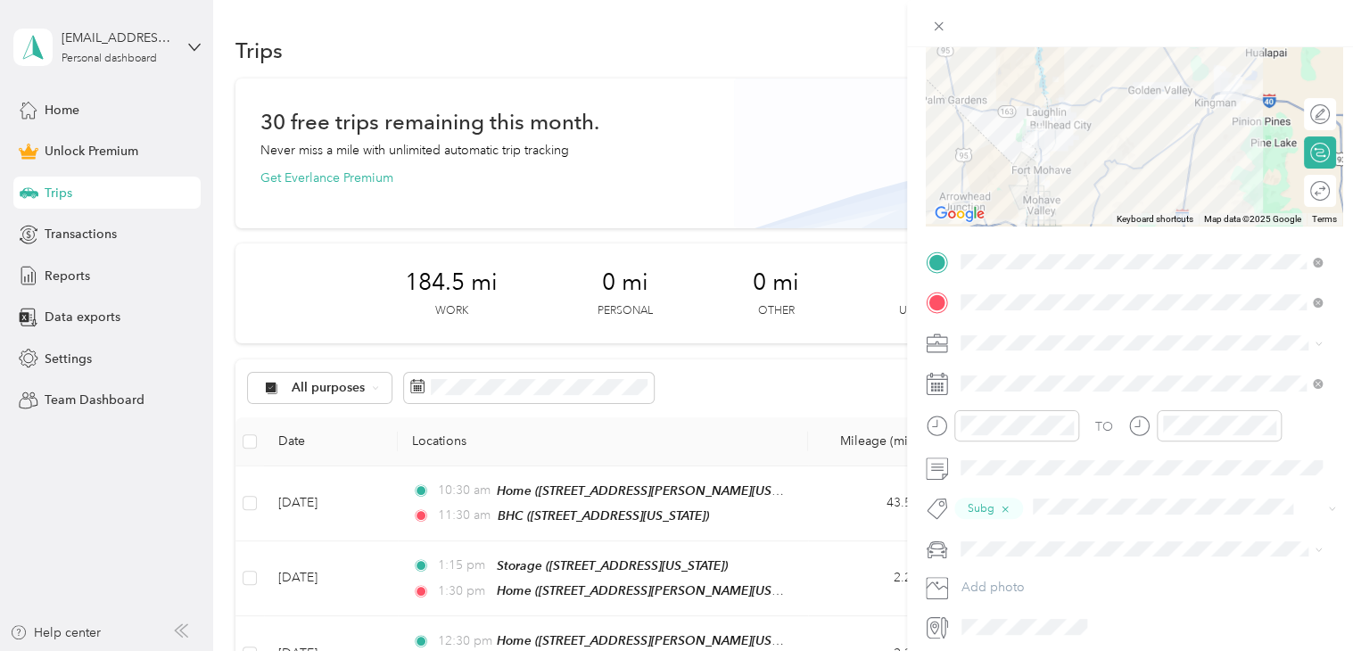
click at [977, 613] on div "Truck" at bounding box center [1141, 607] width 349 height 19
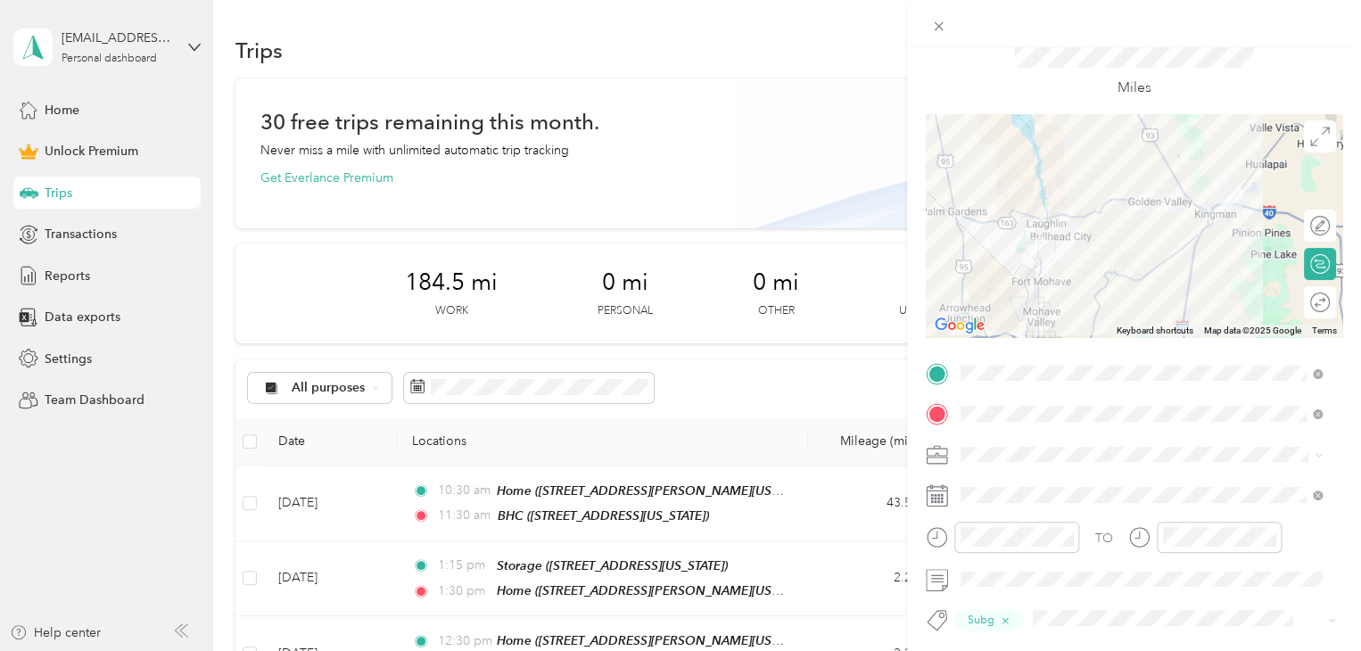
scroll to position [0, 0]
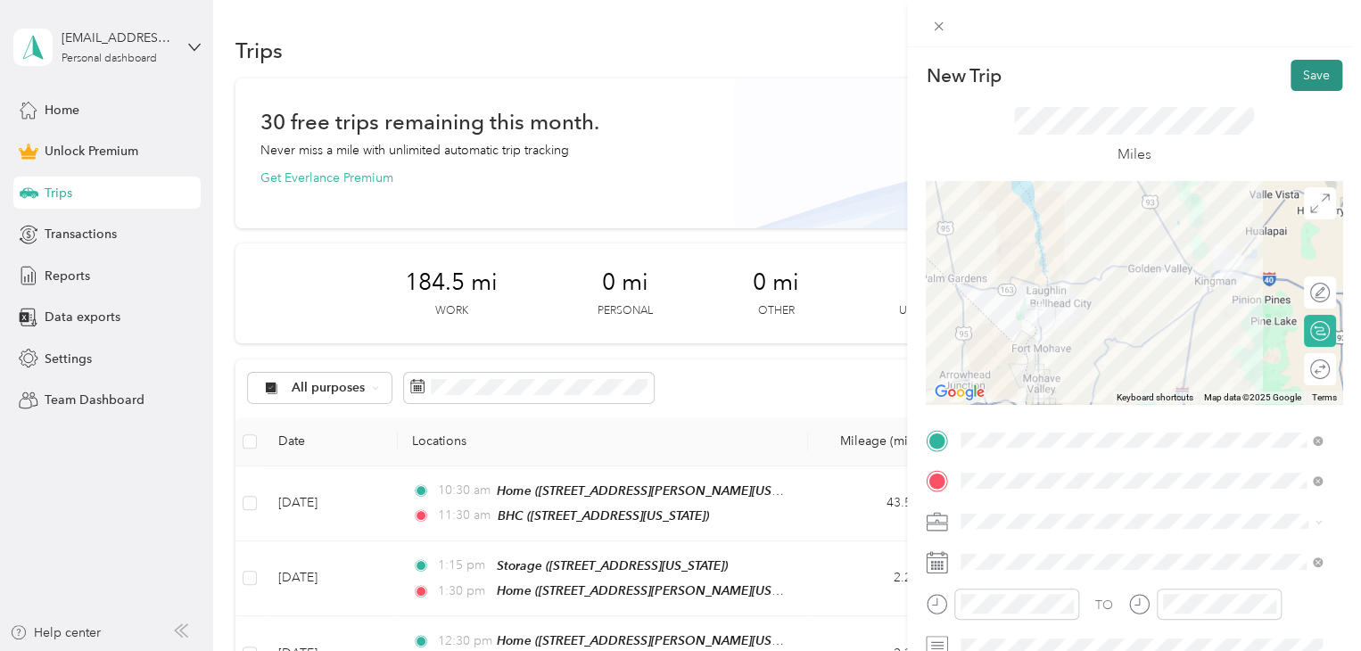
click at [1295, 69] on button "Save" at bounding box center [1316, 75] width 52 height 31
